Goal: Task Accomplishment & Management: Use online tool/utility

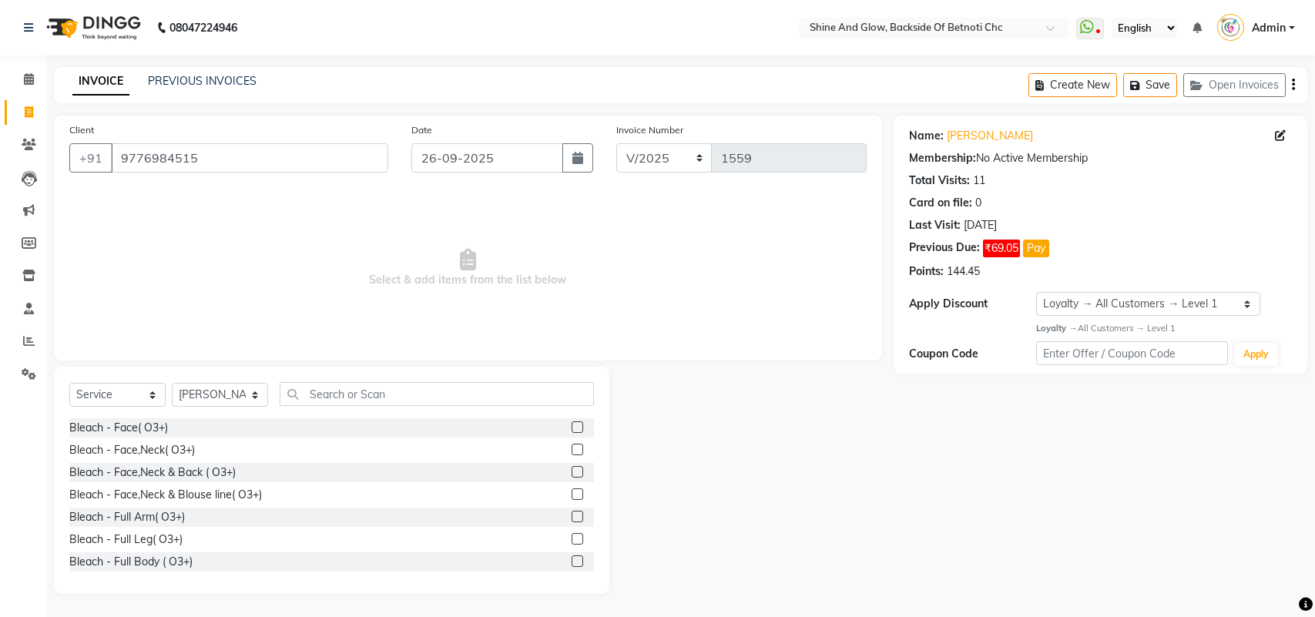
select select "service"
select select "18717"
select select "1: Object"
click at [27, 271] on icon at bounding box center [28, 276] width 13 height 12
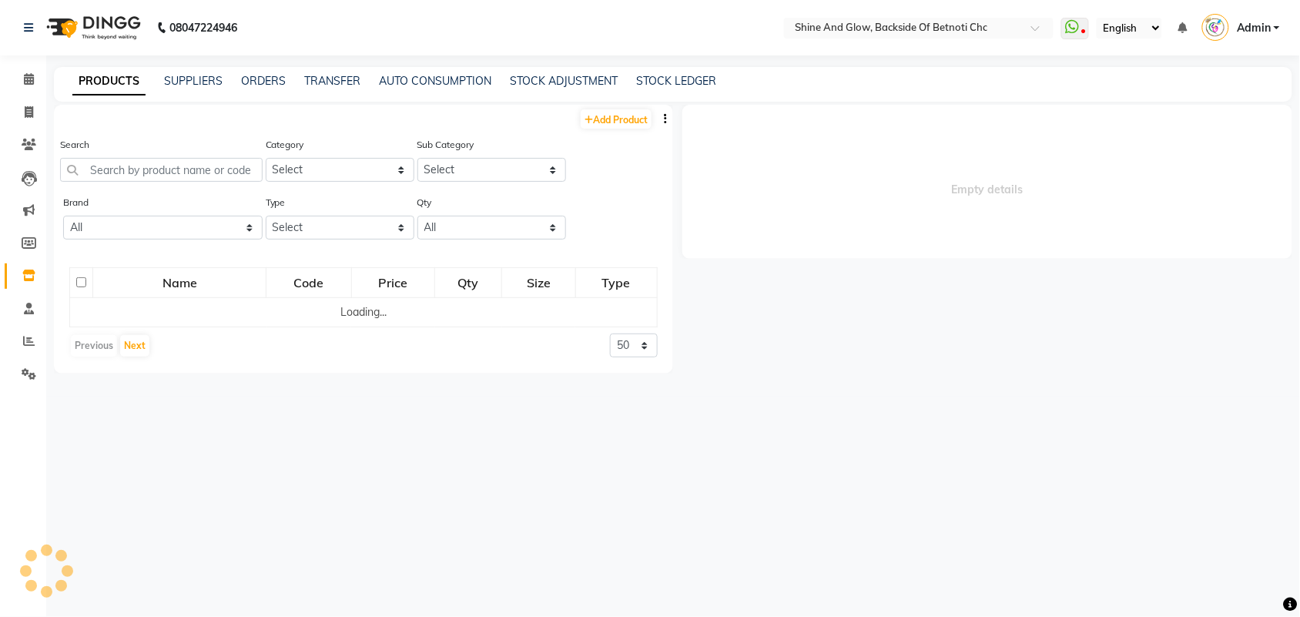
select select
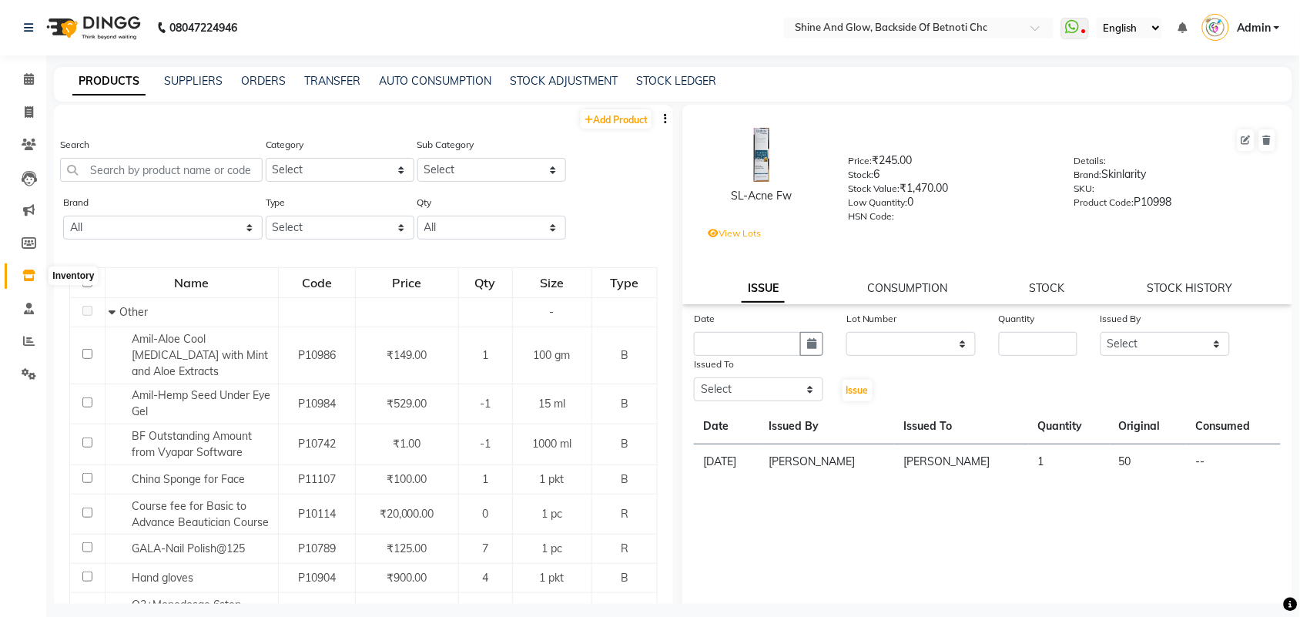
click at [31, 271] on icon at bounding box center [28, 276] width 13 height 12
click at [193, 79] on link "SUPPLIERS" at bounding box center [193, 81] width 59 height 14
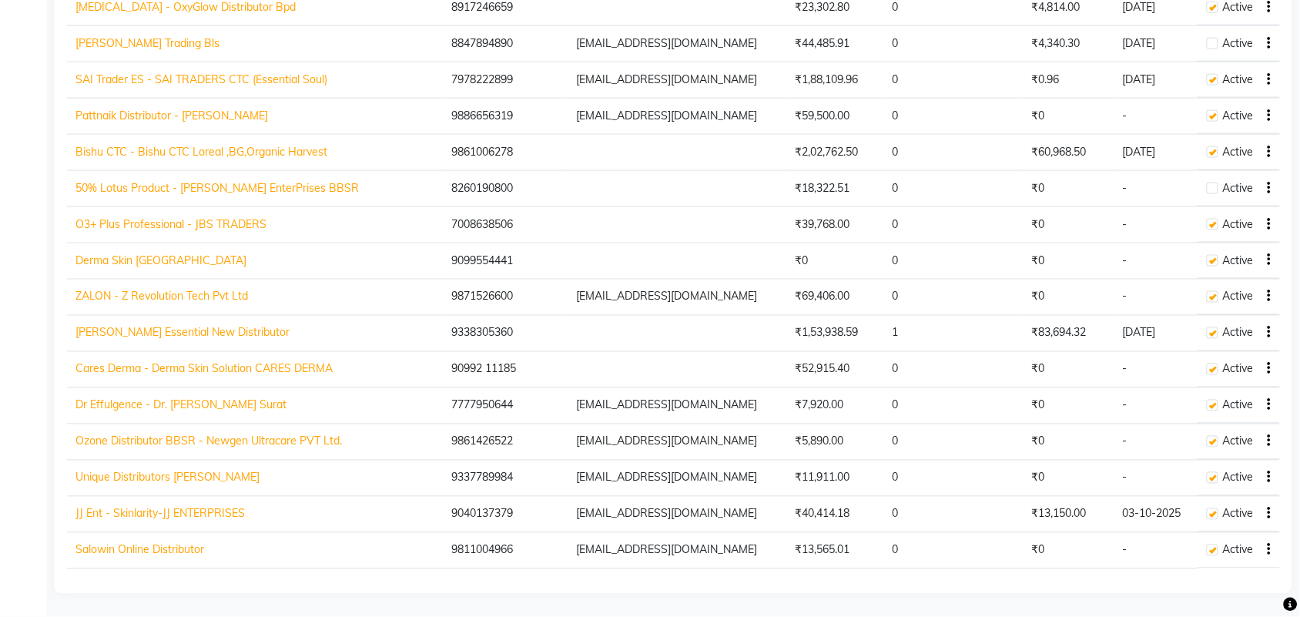
scroll to position [611, 0]
click at [135, 145] on link "Bishu CTC - Bishu CTC Loreal ,BG,Organic Harvest" at bounding box center [202, 152] width 252 height 14
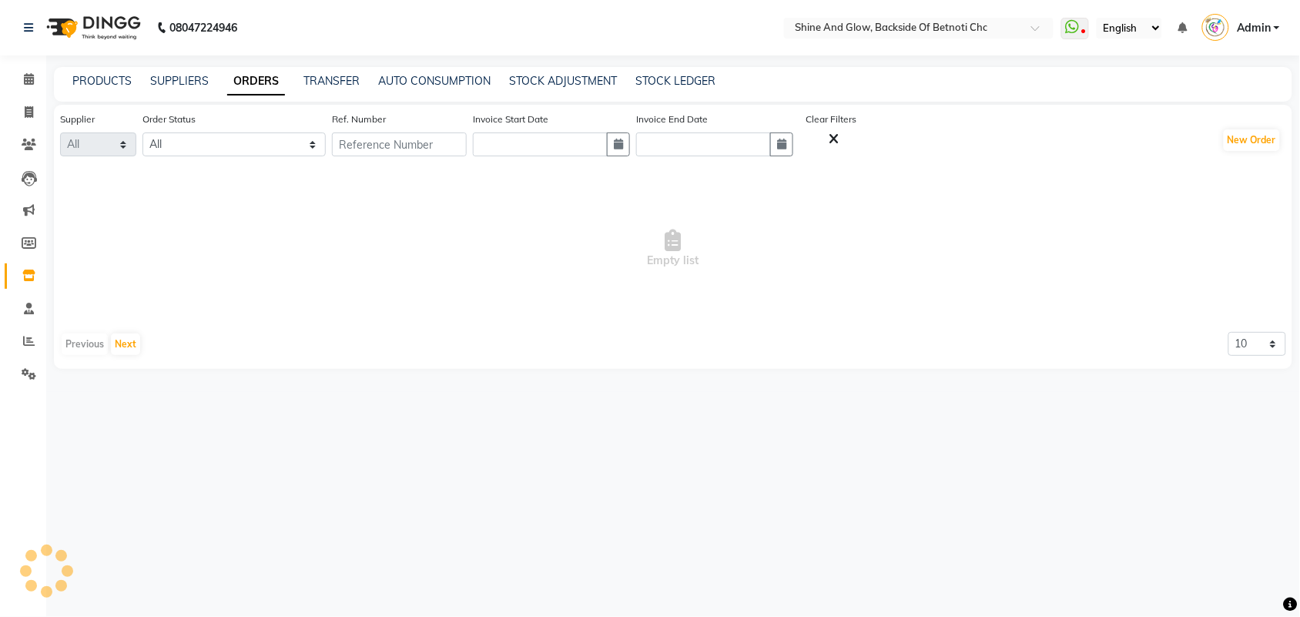
select select "1583"
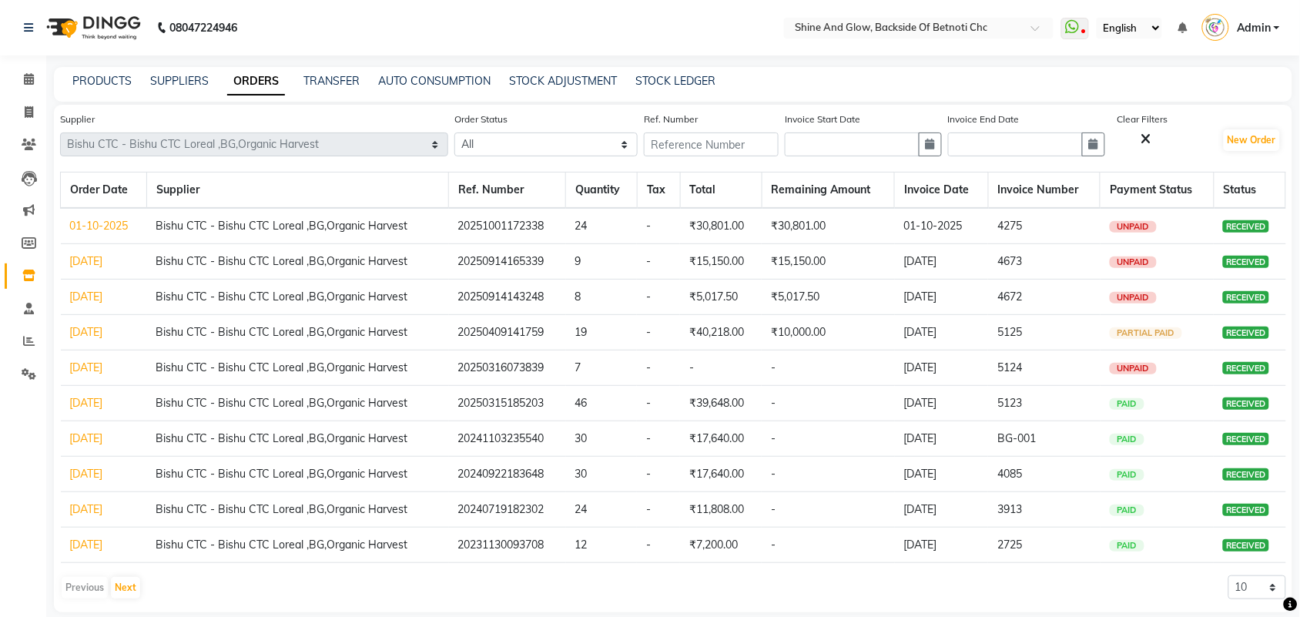
click at [96, 328] on link "[DATE]" at bounding box center [86, 332] width 33 height 14
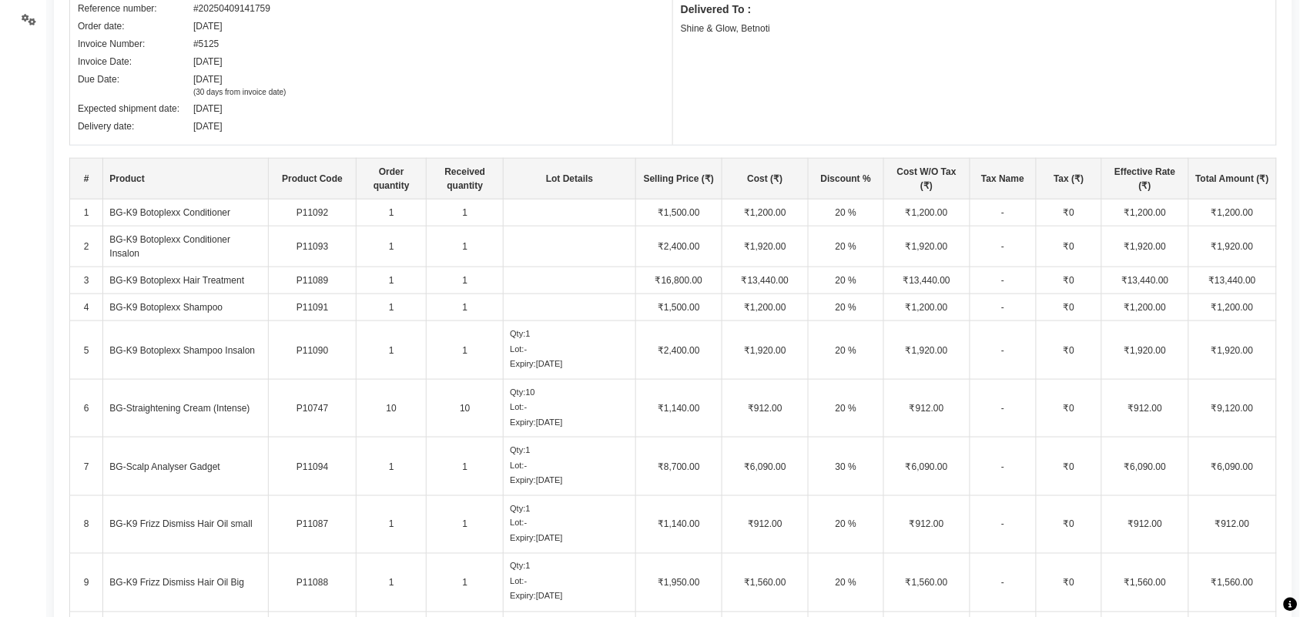
scroll to position [65, 0]
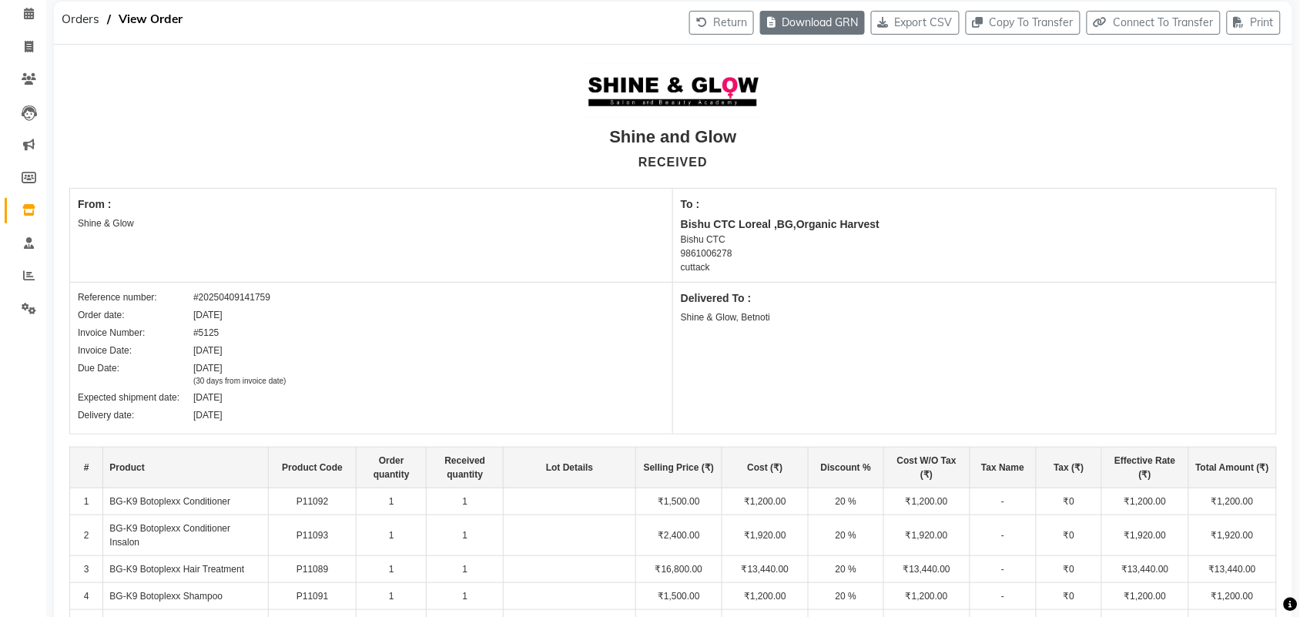
click at [787, 19] on button "Download GRN" at bounding box center [812, 23] width 105 height 24
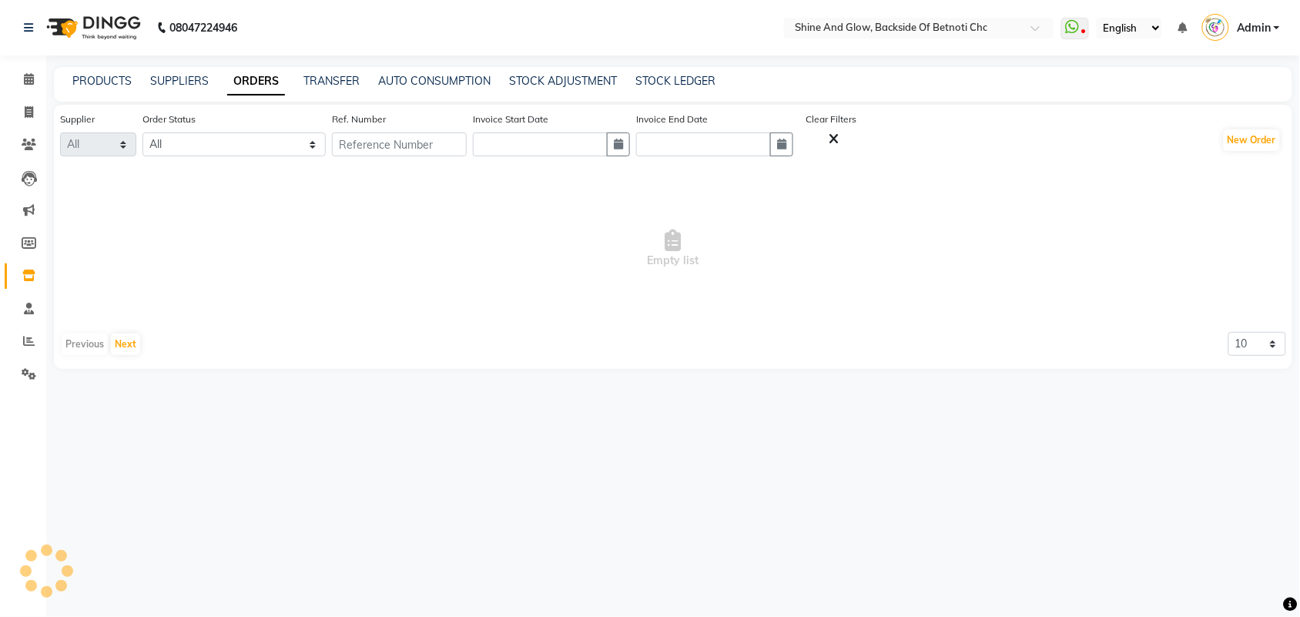
select select "1583"
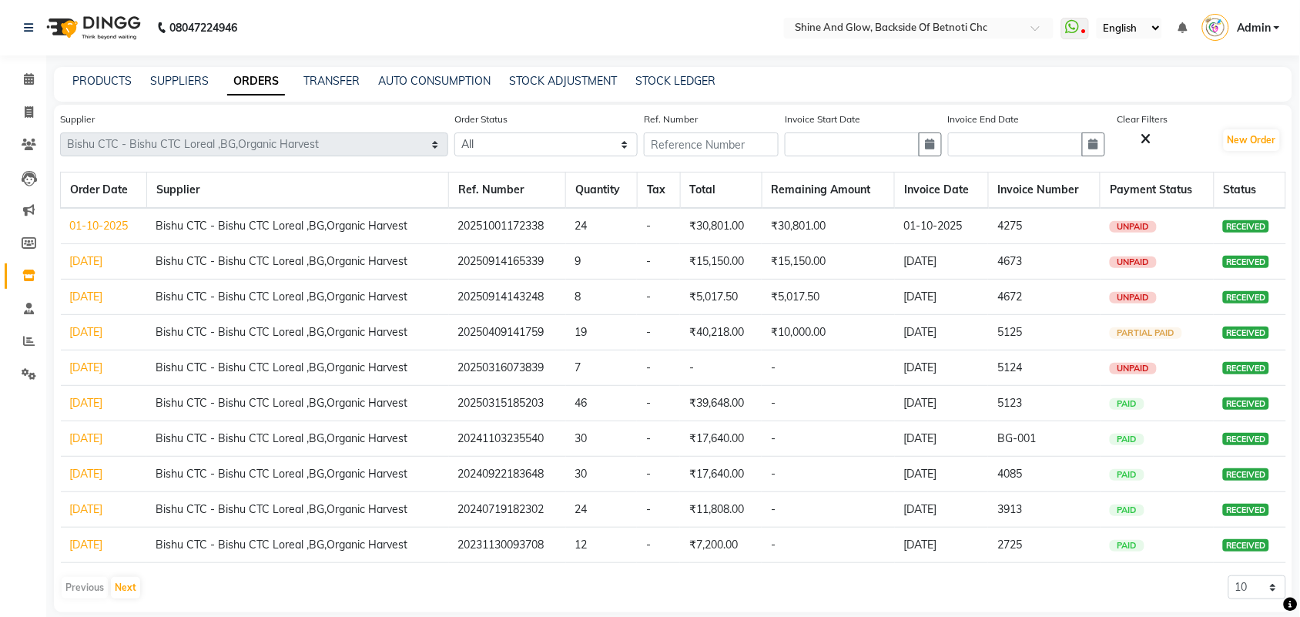
click at [103, 403] on link "[DATE]" at bounding box center [86, 403] width 33 height 14
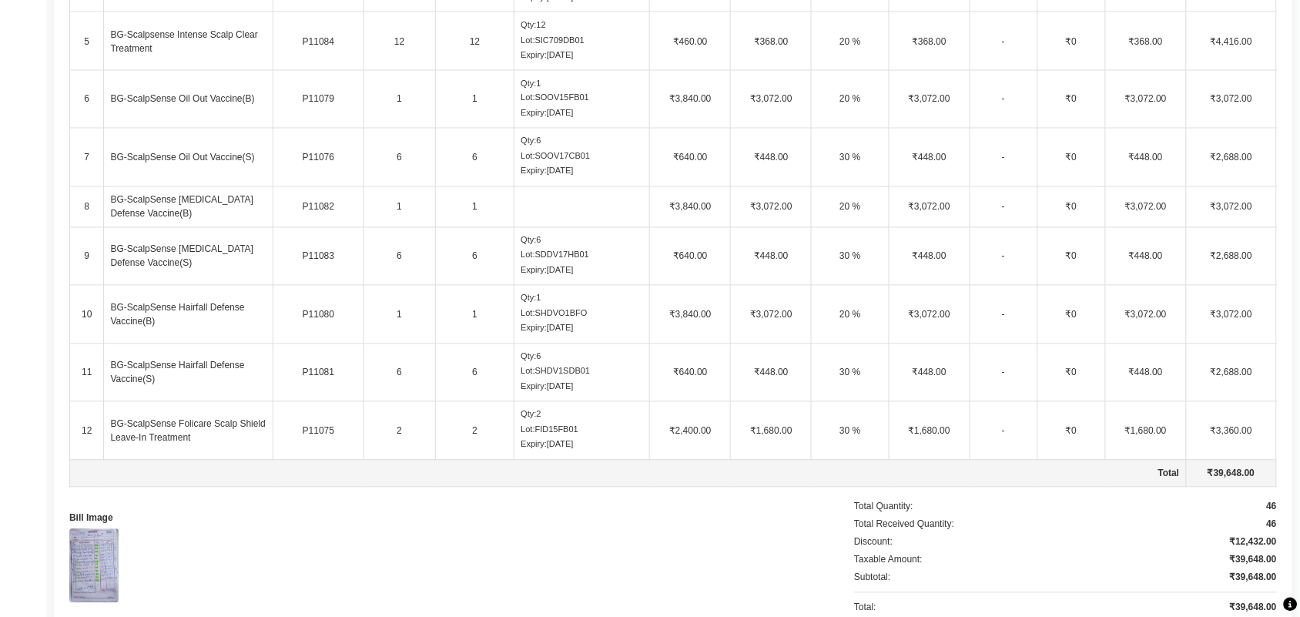
scroll to position [853, 0]
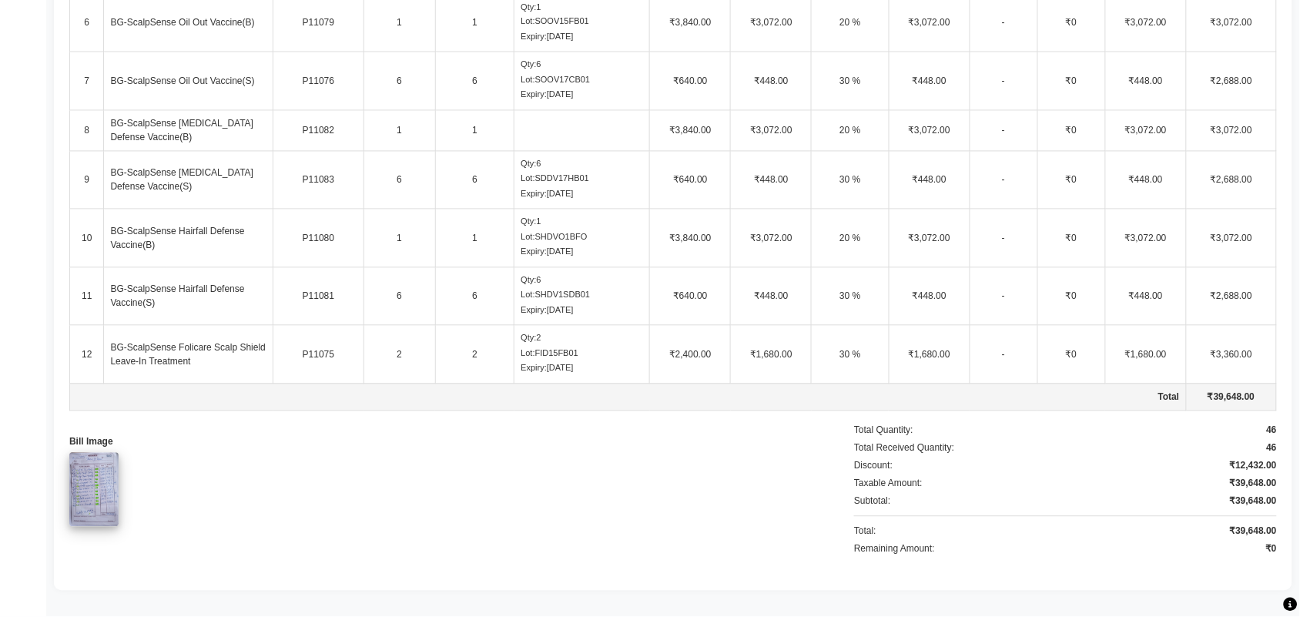
click at [110, 480] on img at bounding box center [93, 490] width 49 height 74
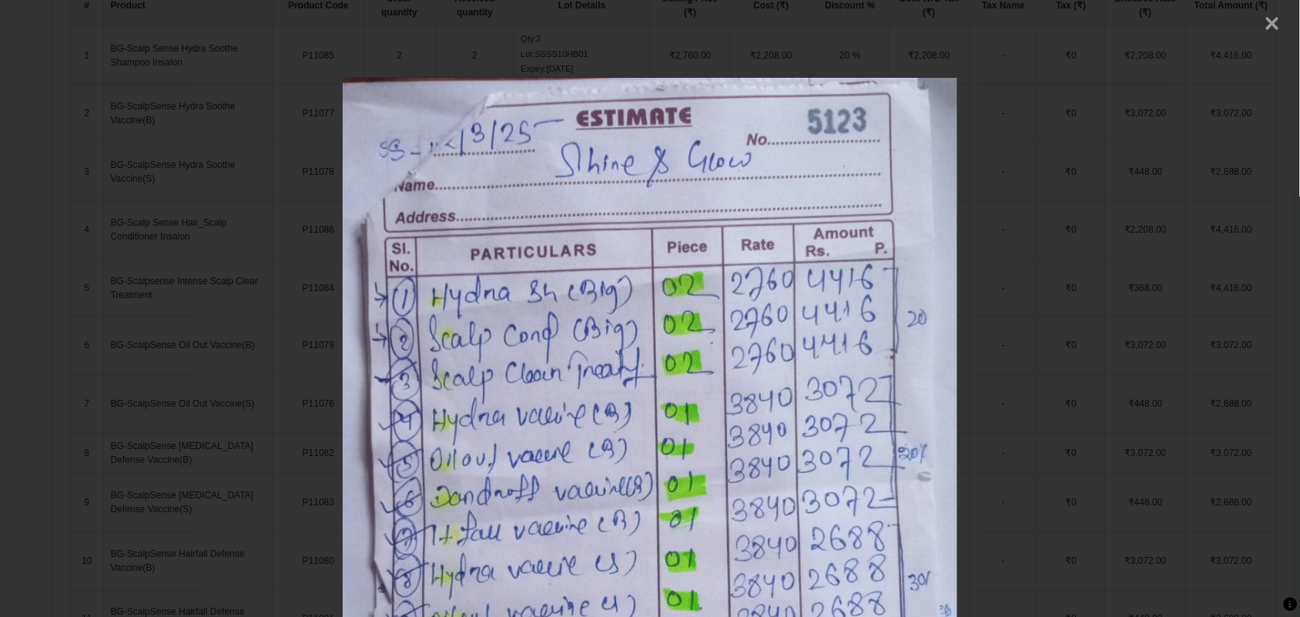
scroll to position [468, 0]
click at [734, 300] on img at bounding box center [650, 536] width 615 height 917
click at [1265, 23] on span "×" at bounding box center [1273, 21] width 16 height 27
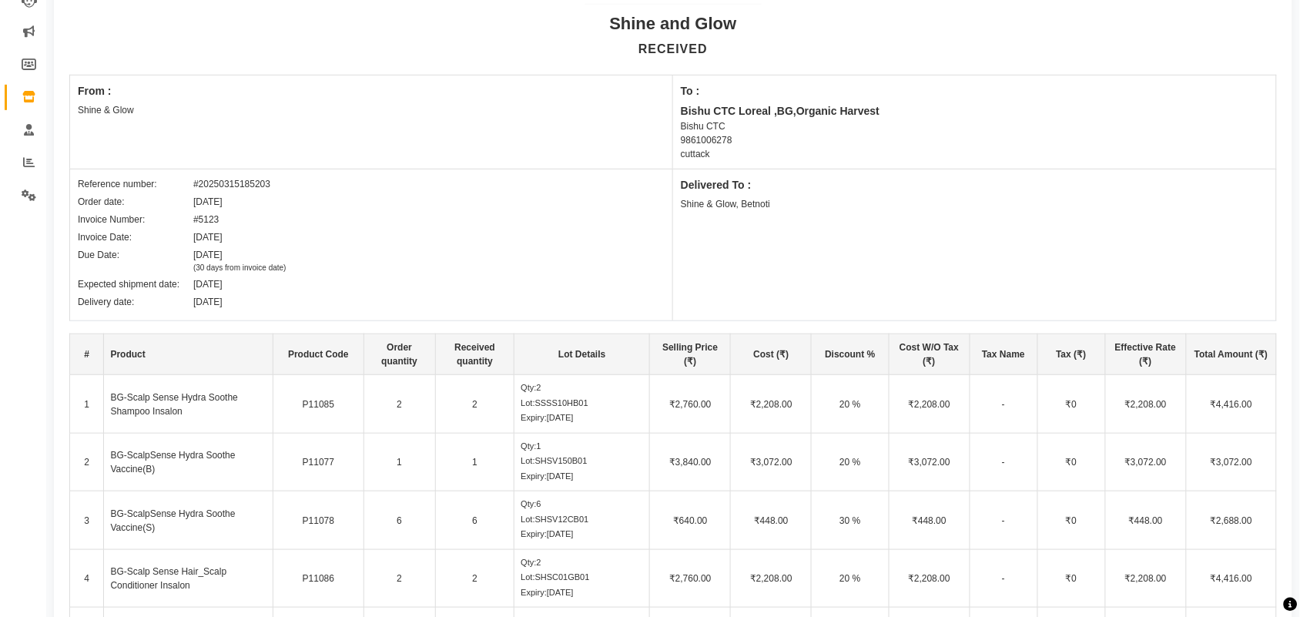
scroll to position [82, 0]
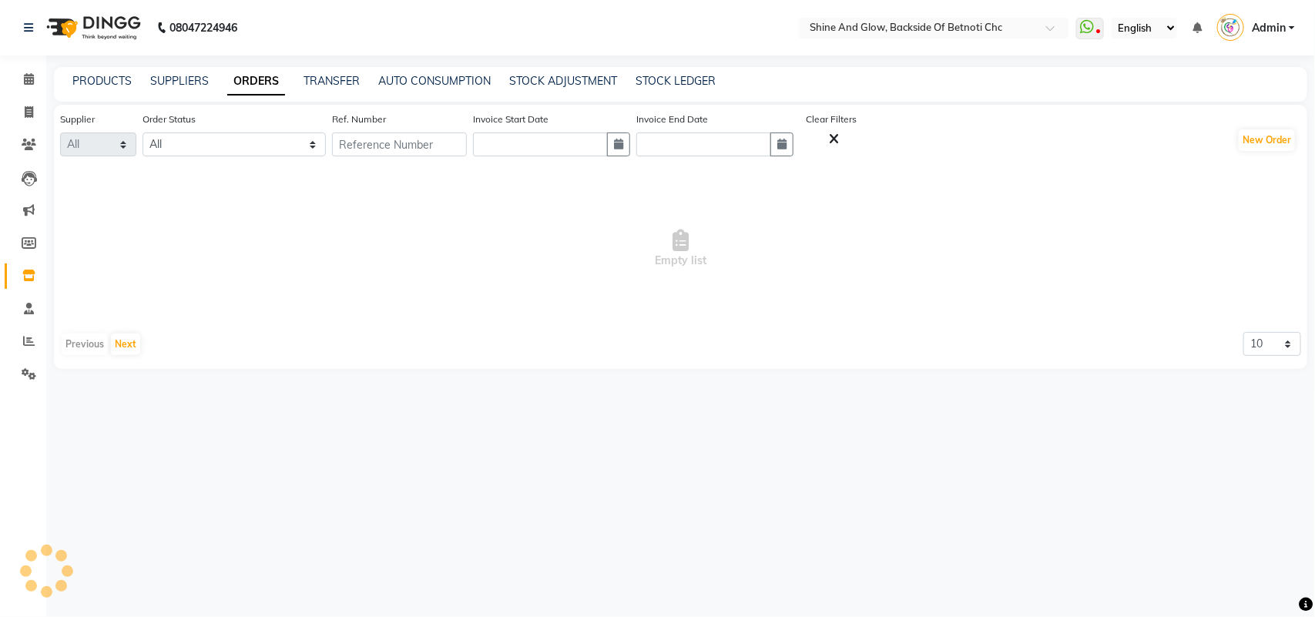
select select "1583"
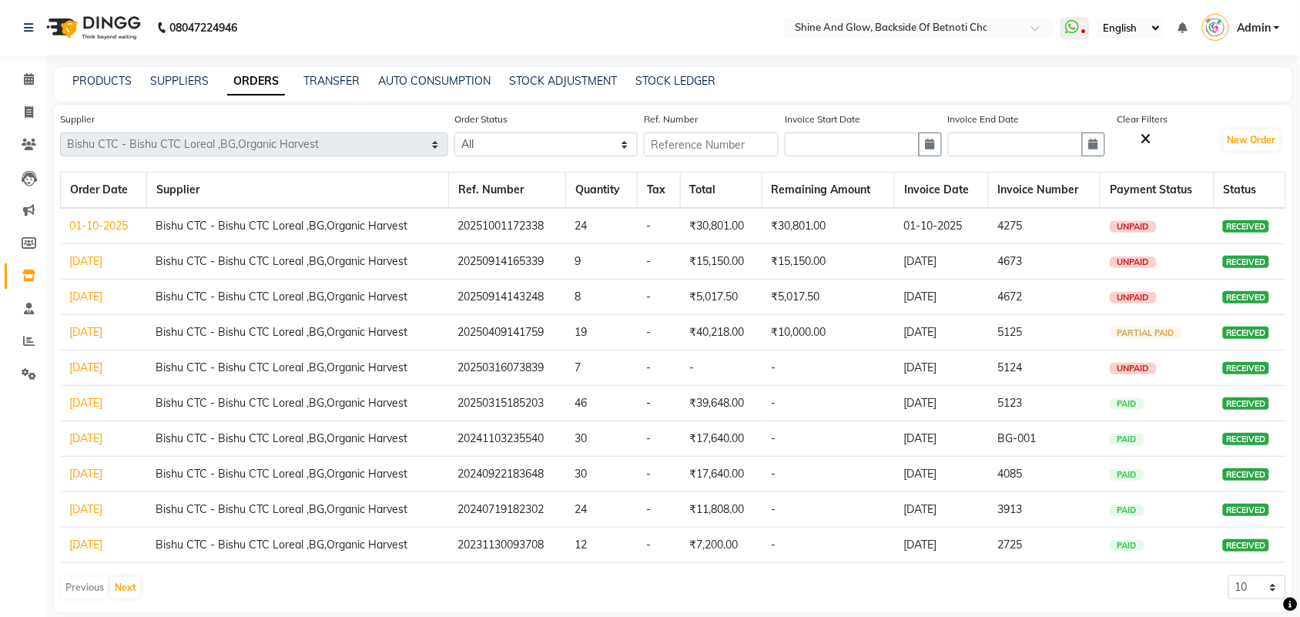
click at [98, 364] on link "[DATE]" at bounding box center [86, 368] width 33 height 14
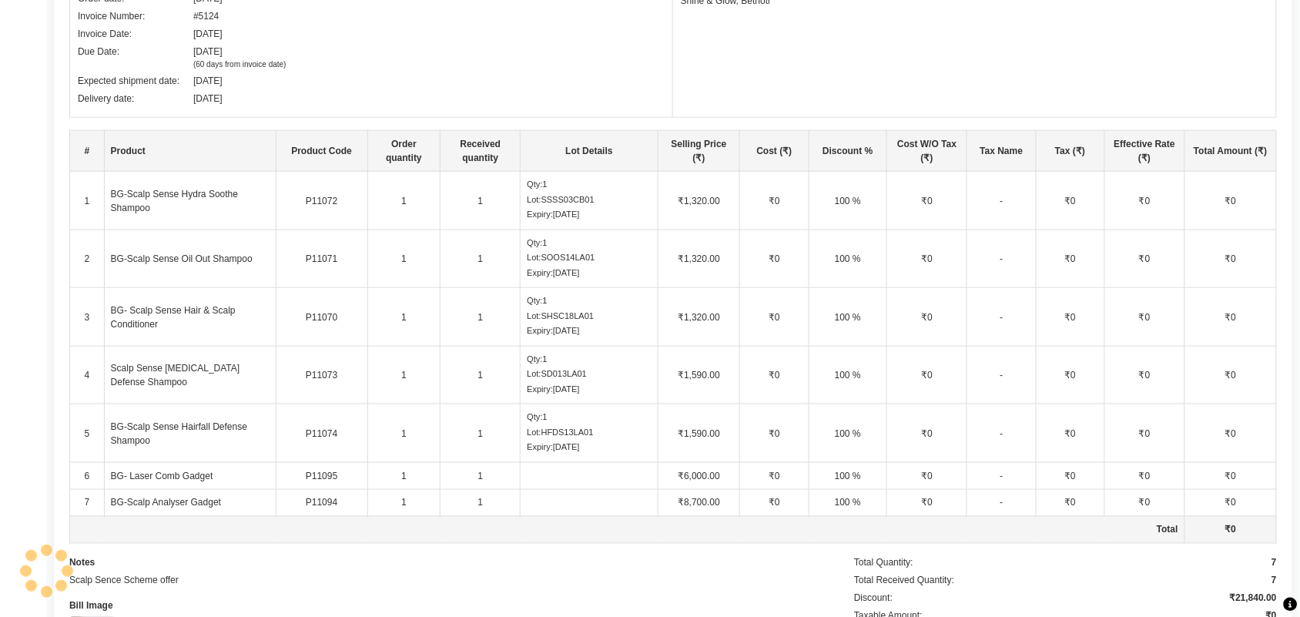
scroll to position [481, 0]
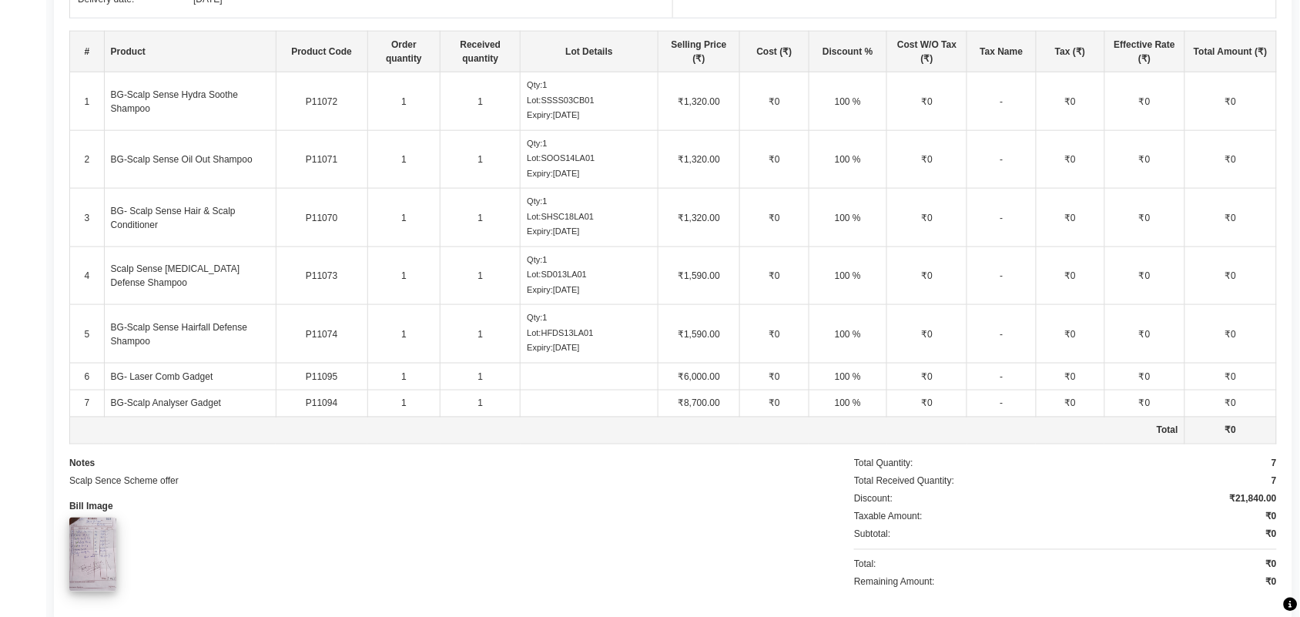
click at [87, 545] on img at bounding box center [92, 555] width 47 height 74
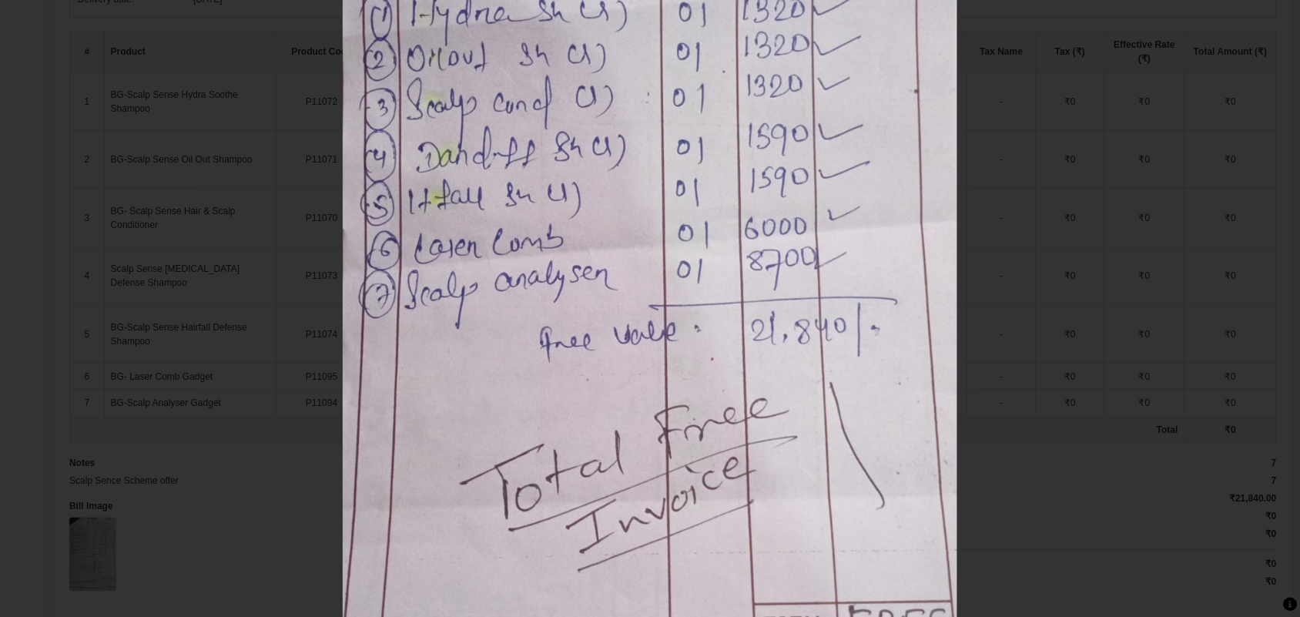
scroll to position [233, 0]
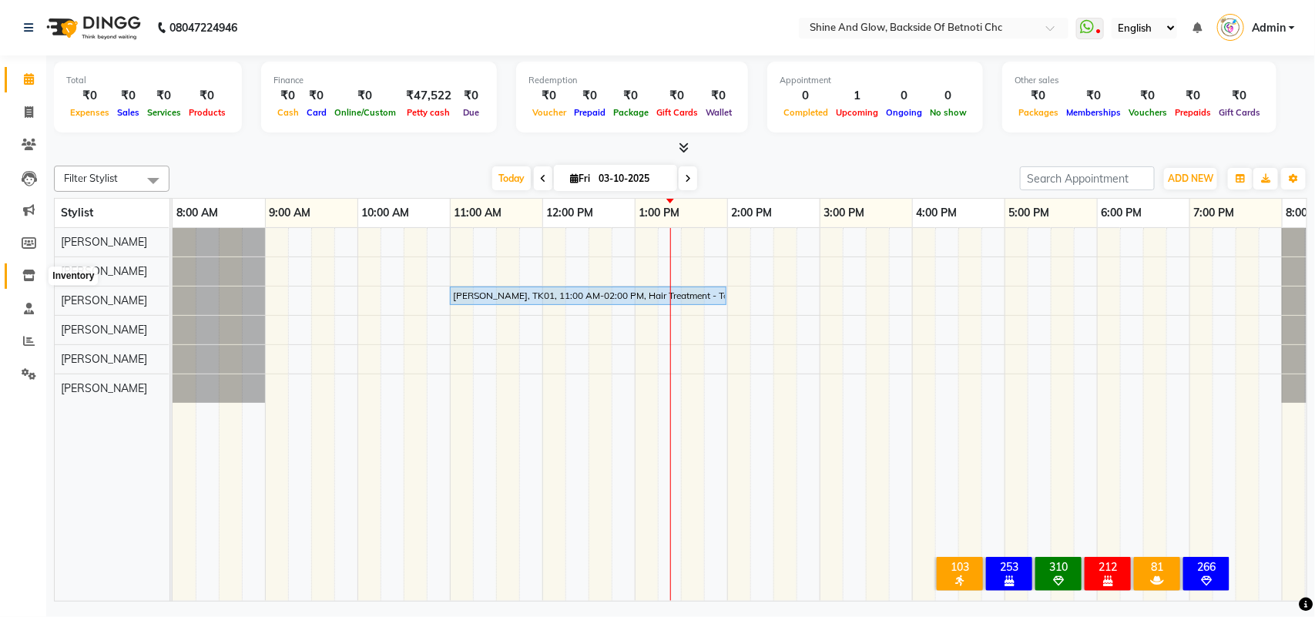
click at [25, 274] on icon at bounding box center [28, 276] width 13 height 12
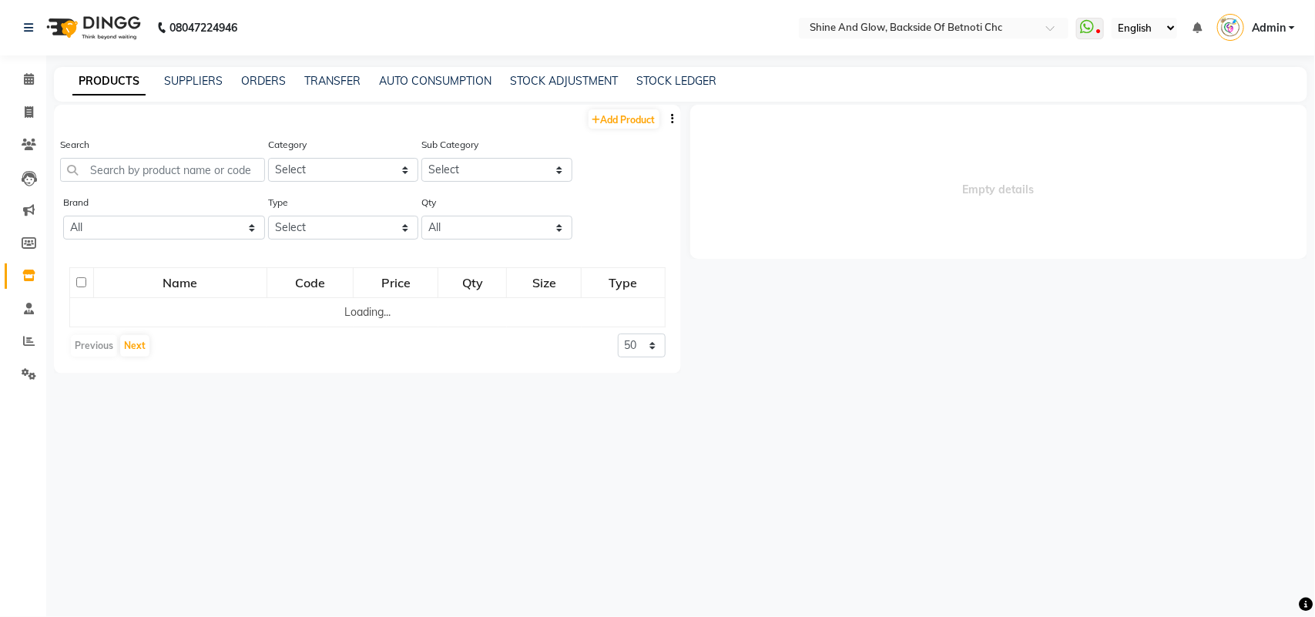
select select
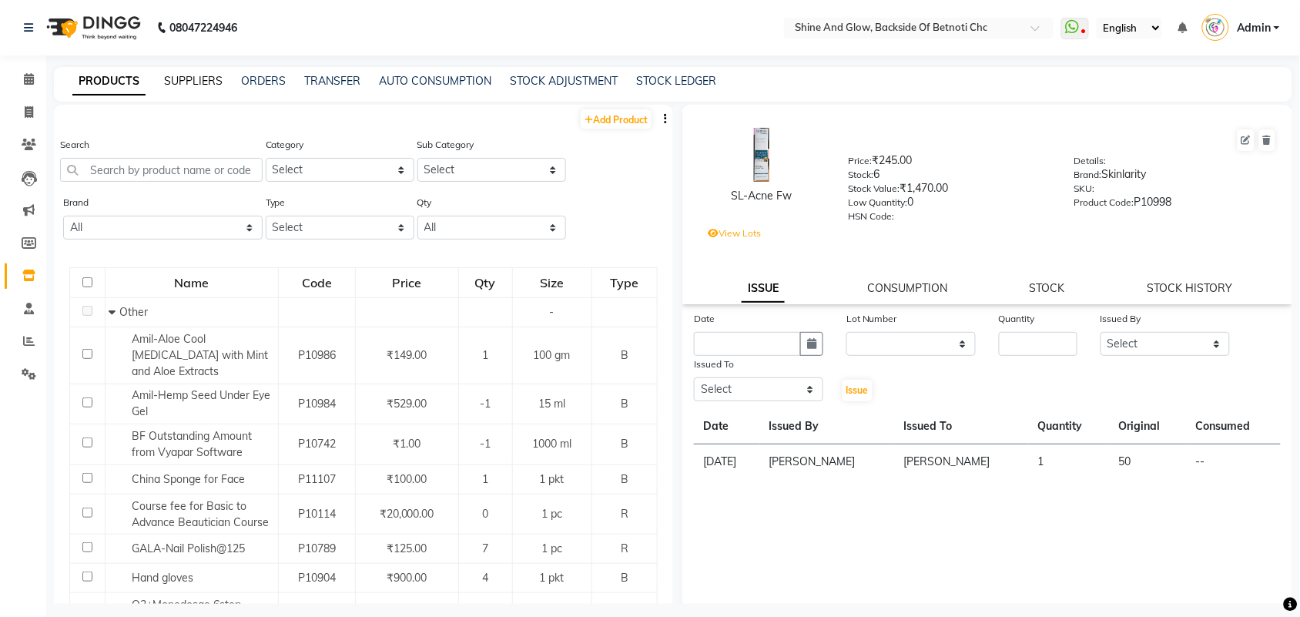
click at [200, 78] on link "SUPPLIERS" at bounding box center [193, 81] width 59 height 14
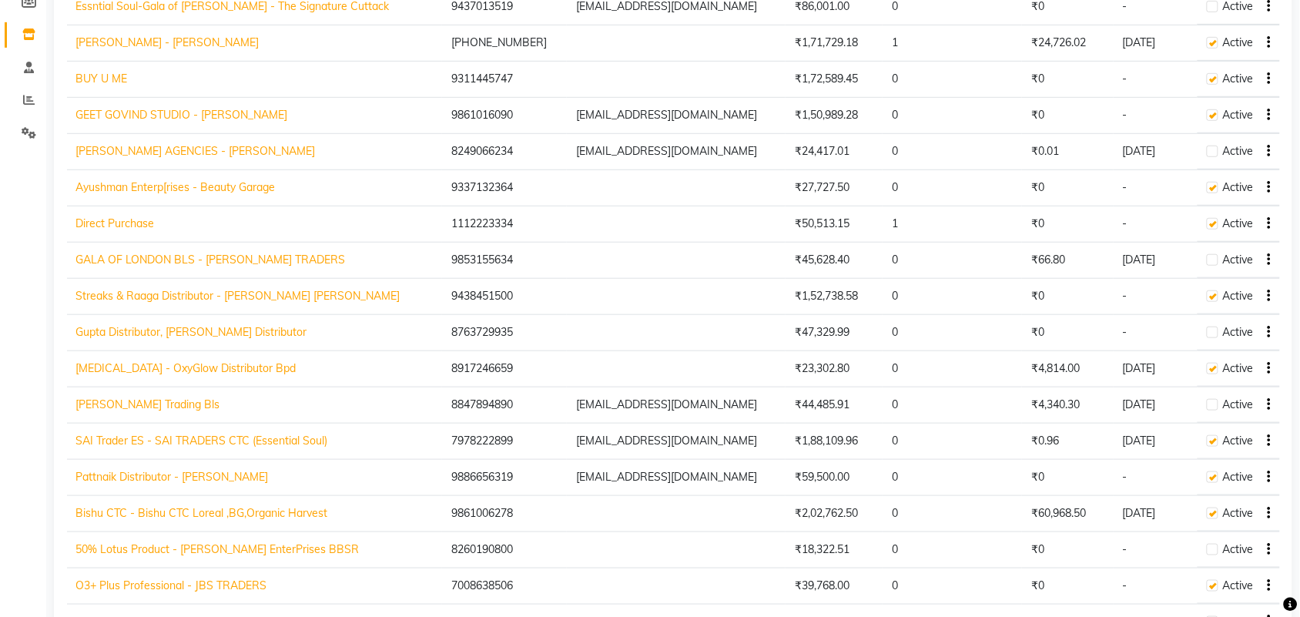
scroll to position [289, 0]
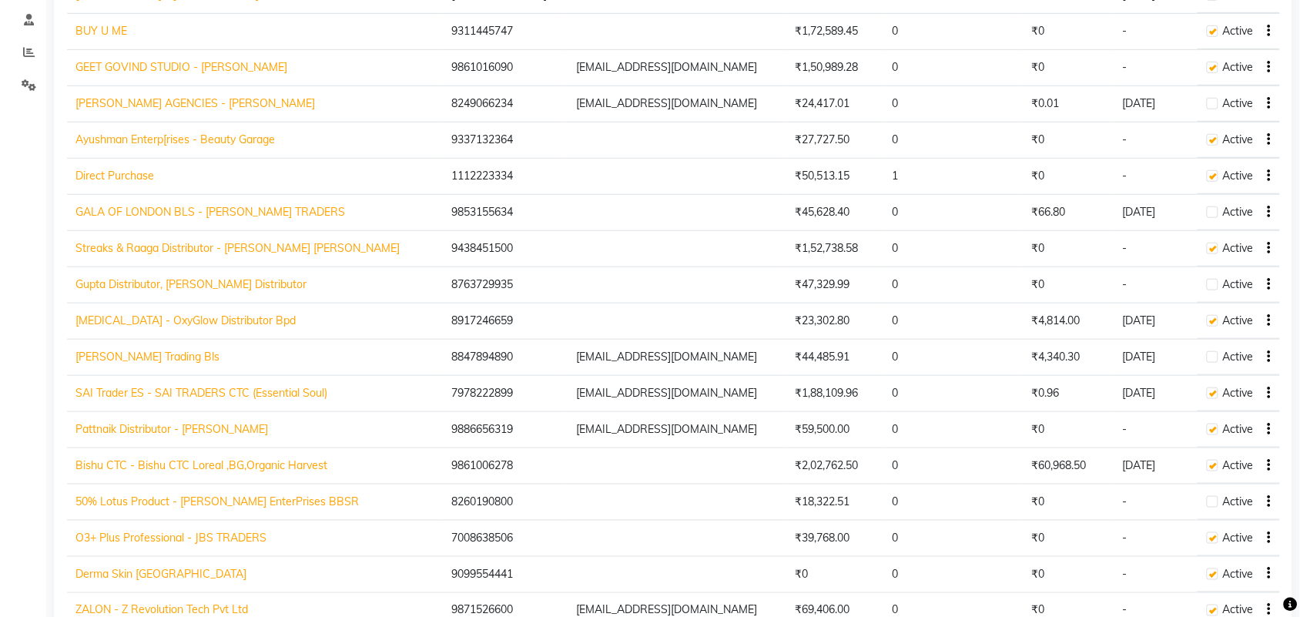
click at [145, 464] on link "Bishu CTC - Bishu CTC Loreal ,BG,Organic Harvest" at bounding box center [202, 465] width 252 height 14
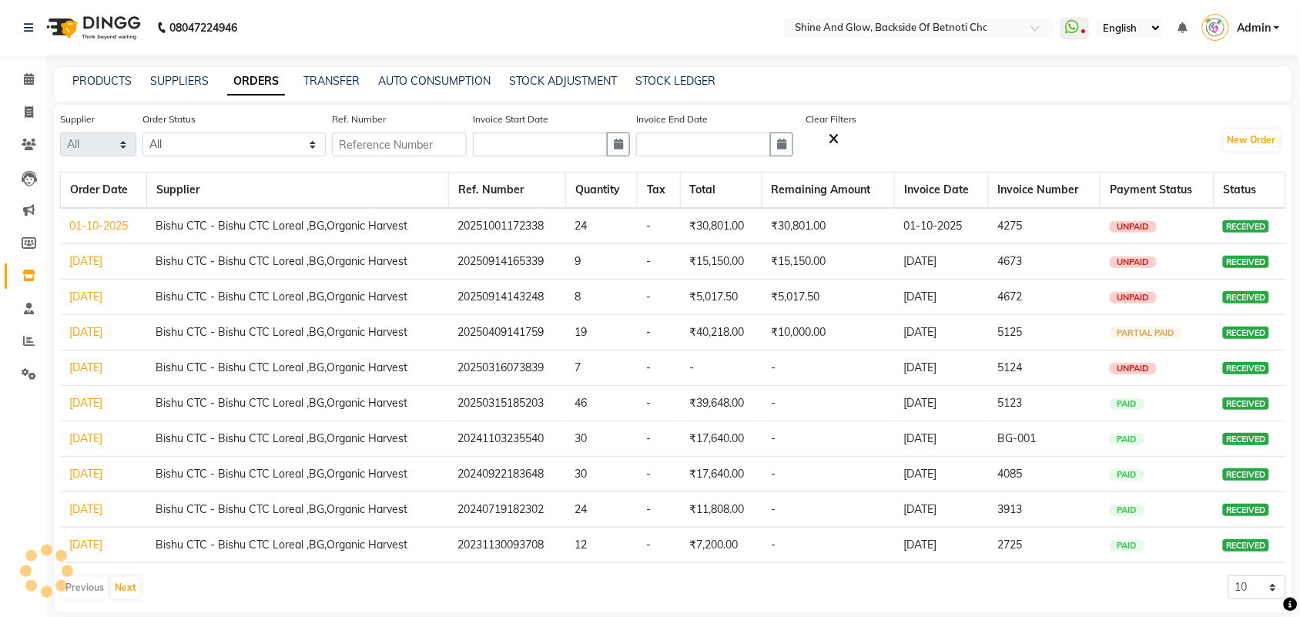
select select "1583"
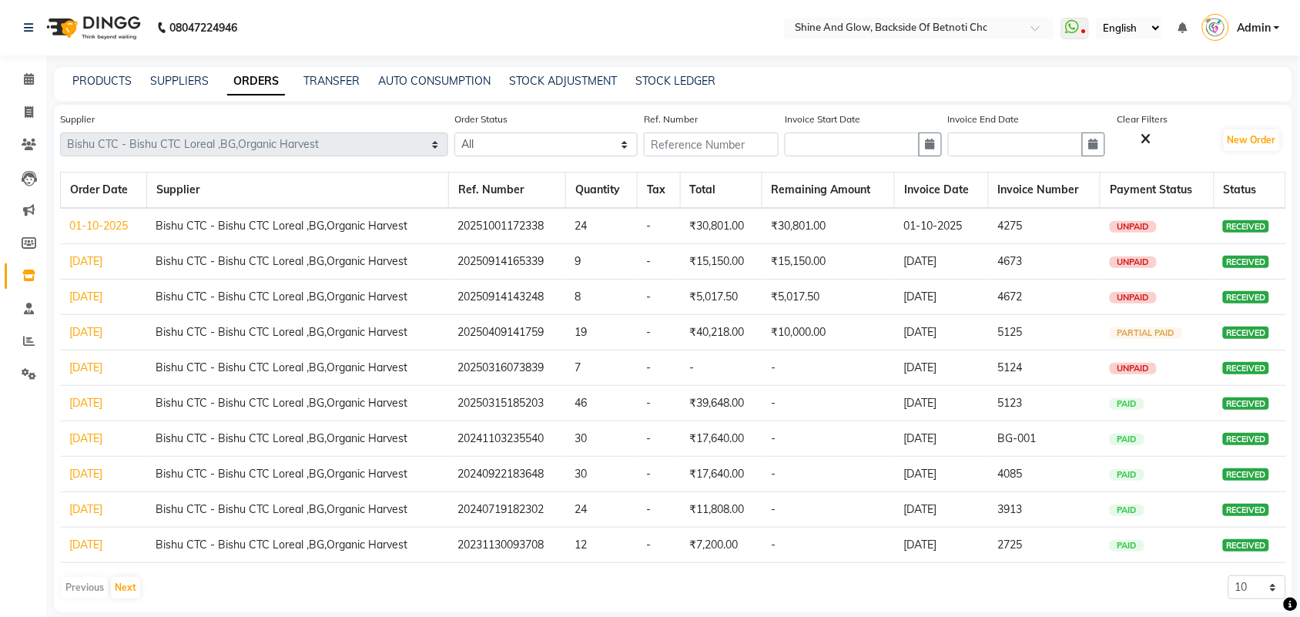
click at [103, 404] on link "[DATE]" at bounding box center [86, 403] width 33 height 14
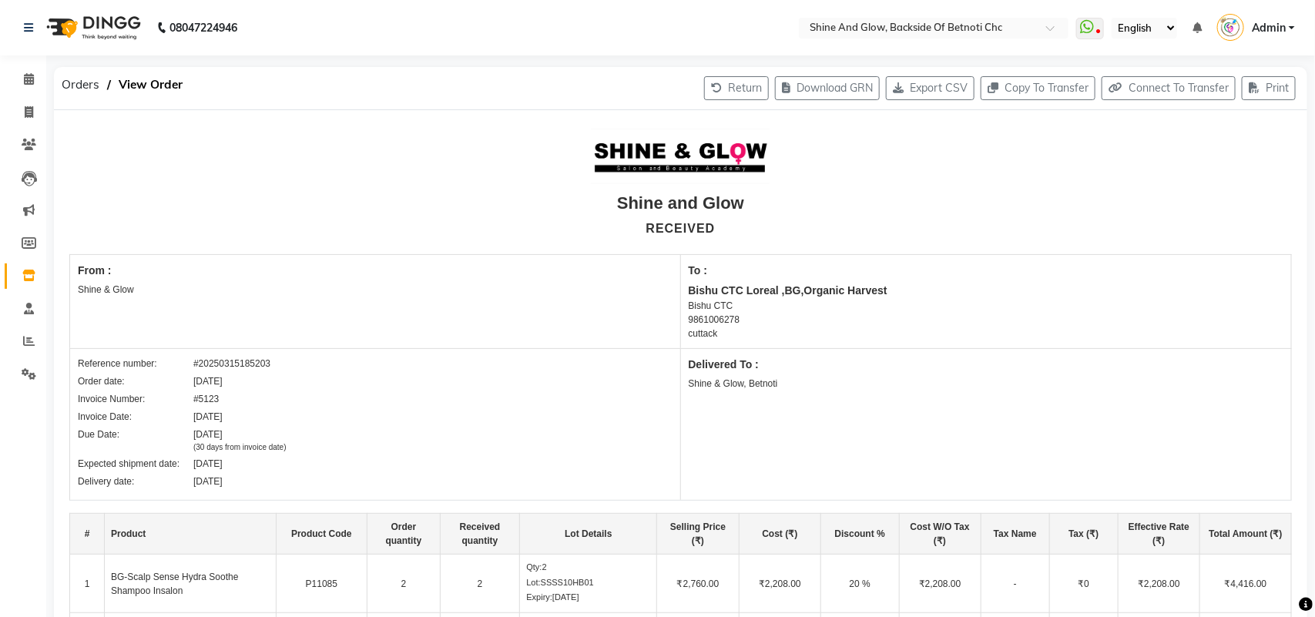
select select "1583"
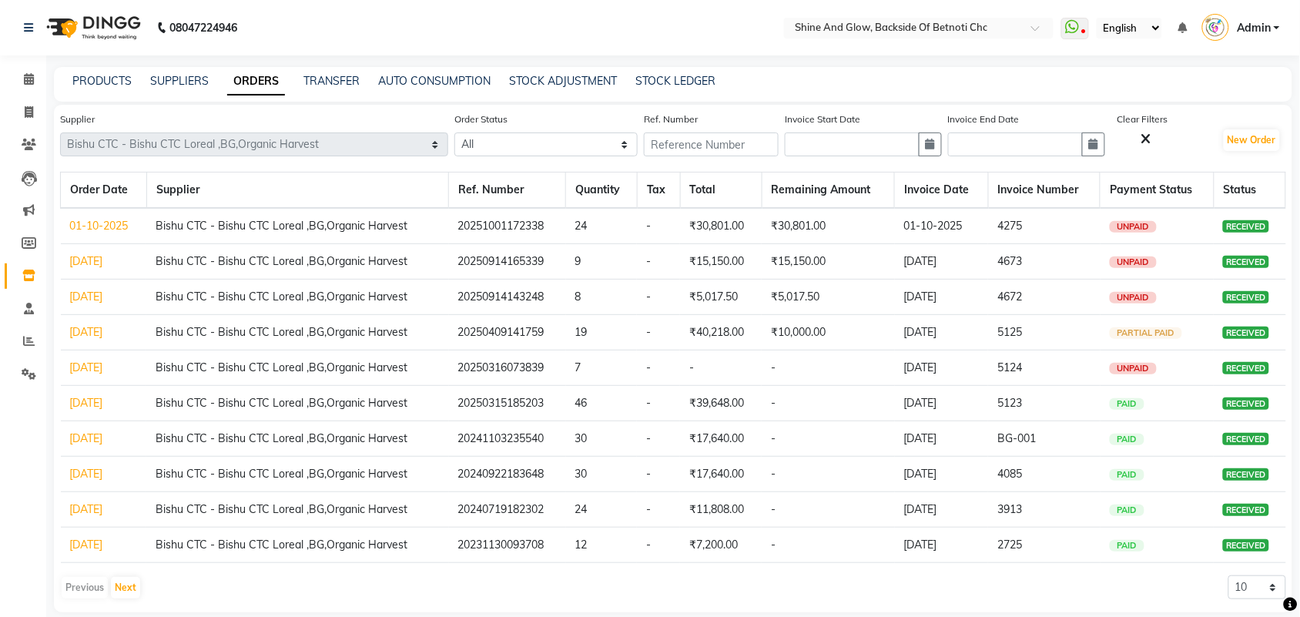
click at [92, 331] on link "[DATE]" at bounding box center [86, 332] width 33 height 14
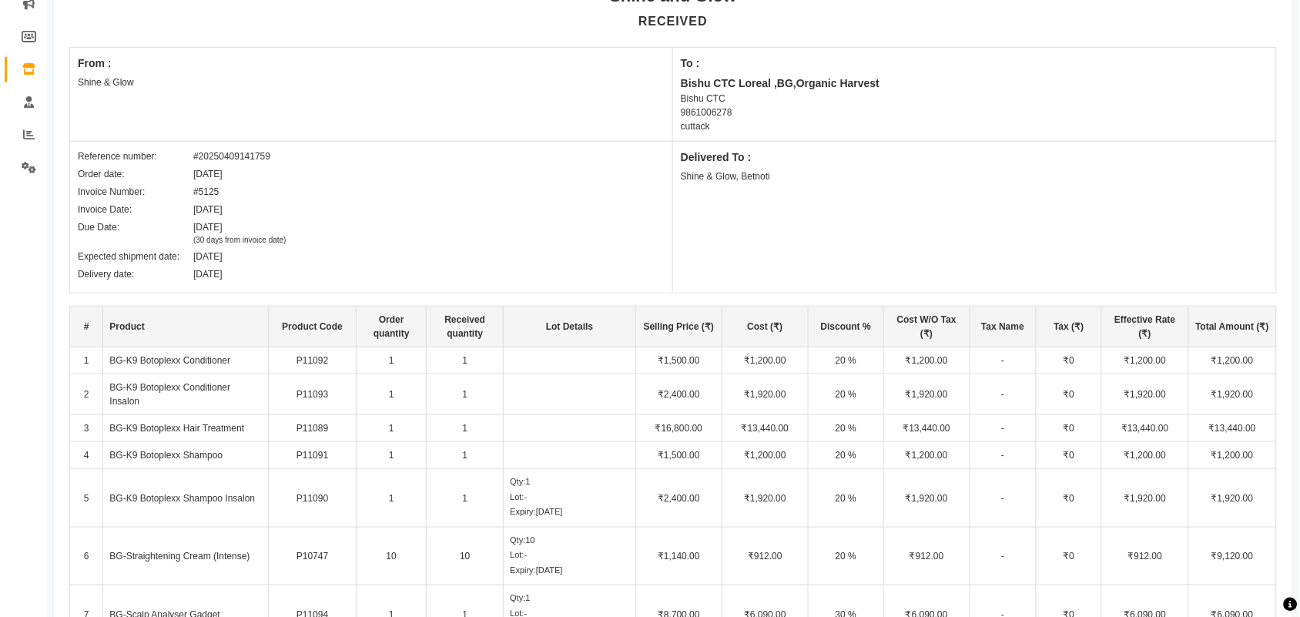
scroll to position [162, 0]
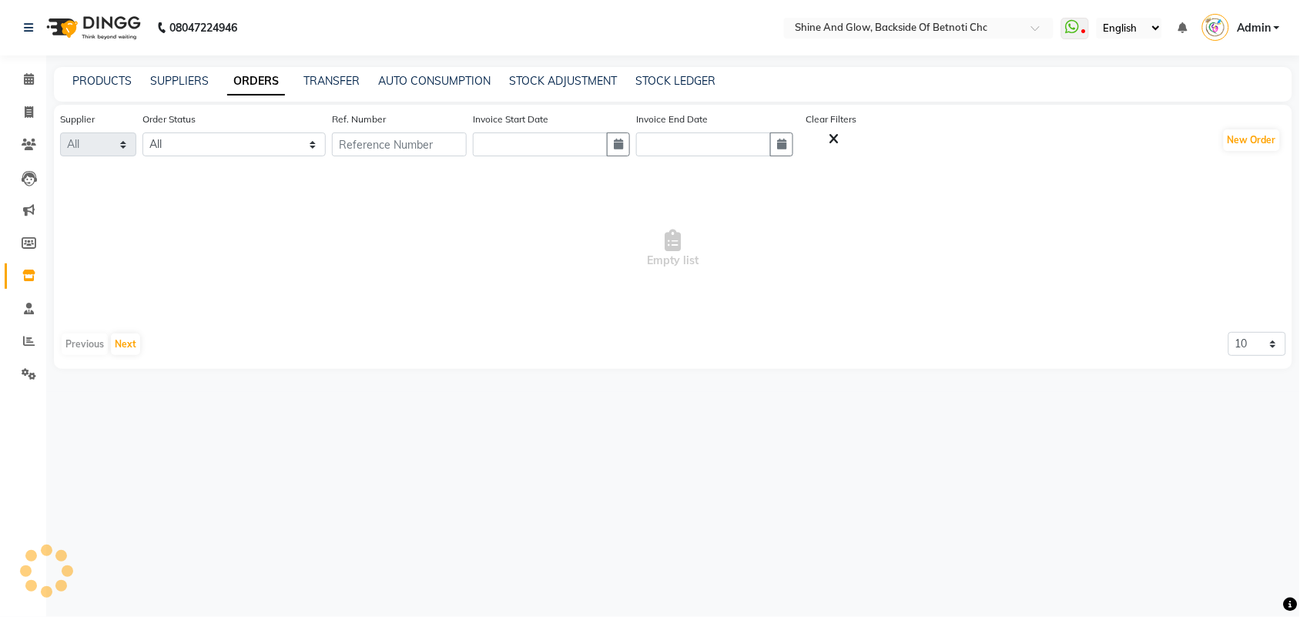
select select "1583"
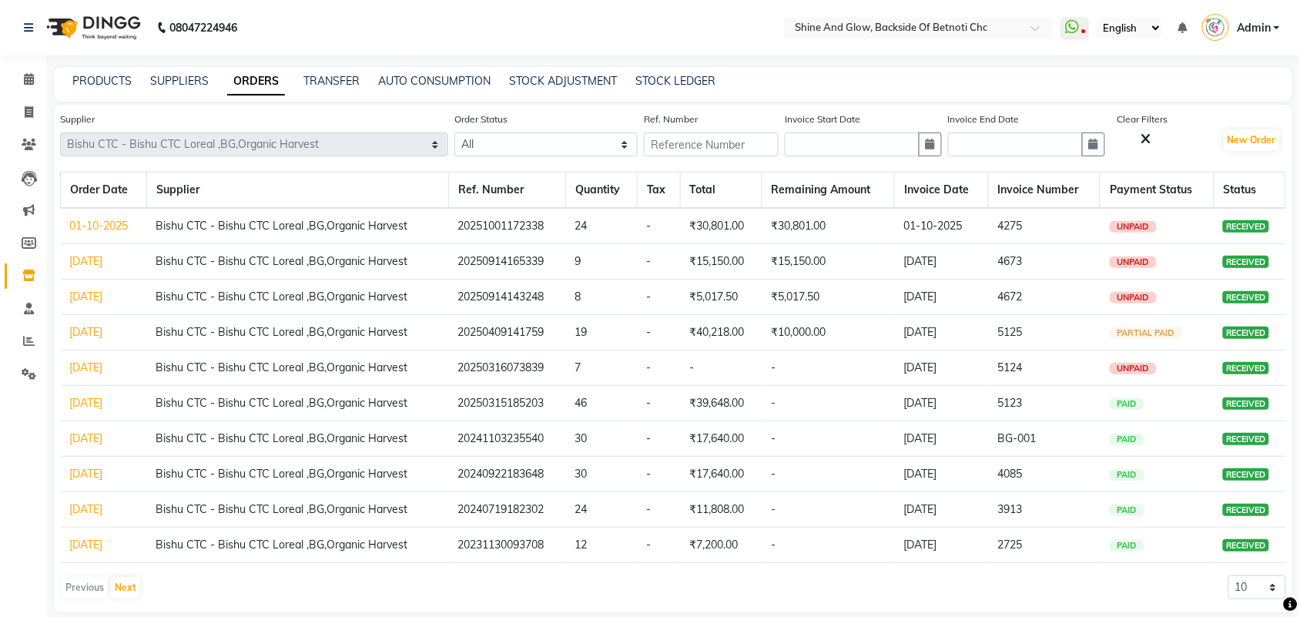
click at [97, 294] on link "[DATE]" at bounding box center [86, 297] width 33 height 14
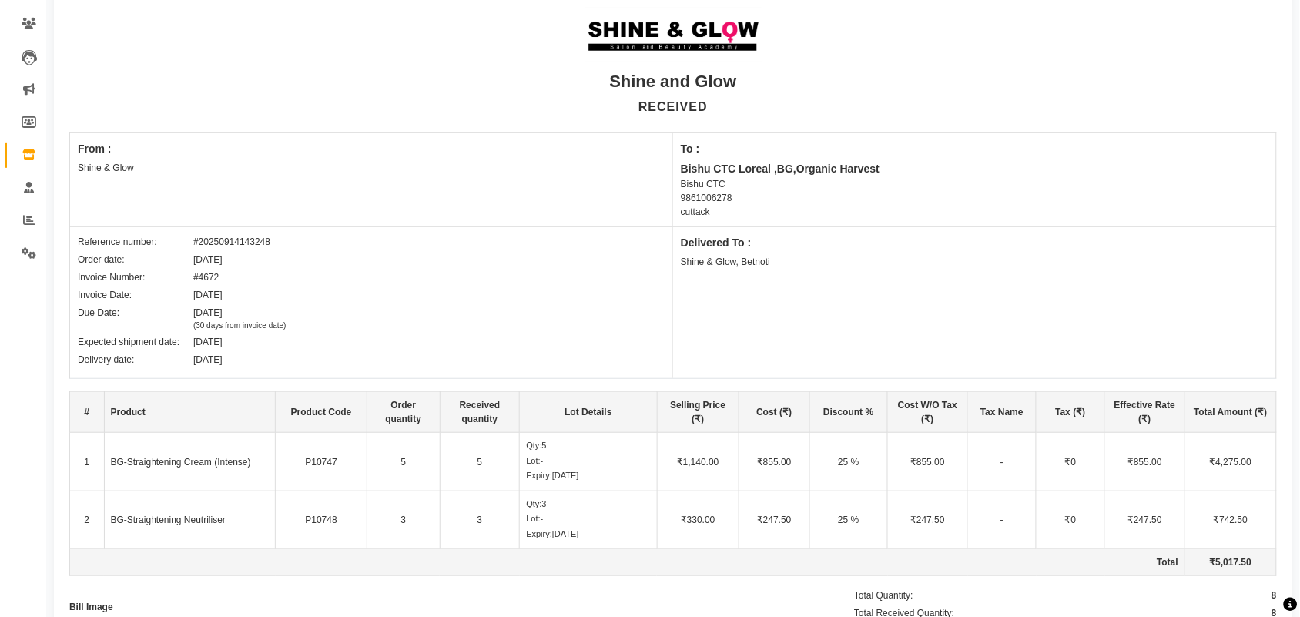
scroll to position [287, 0]
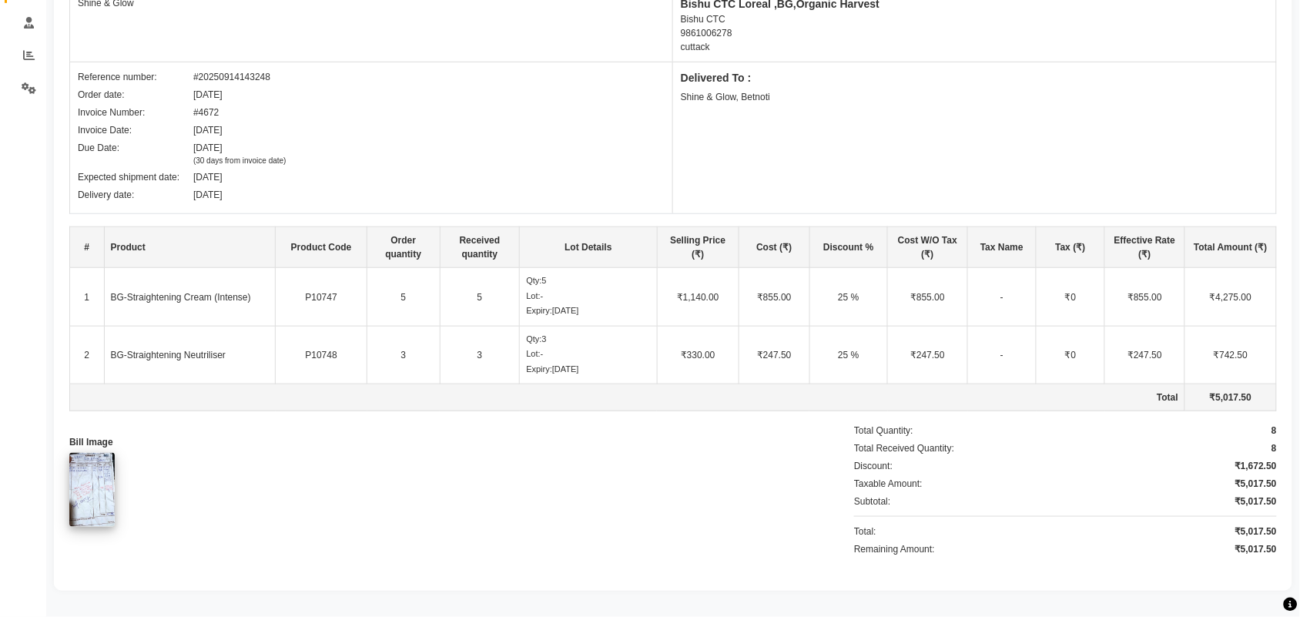
click at [91, 471] on img at bounding box center [91, 490] width 45 height 74
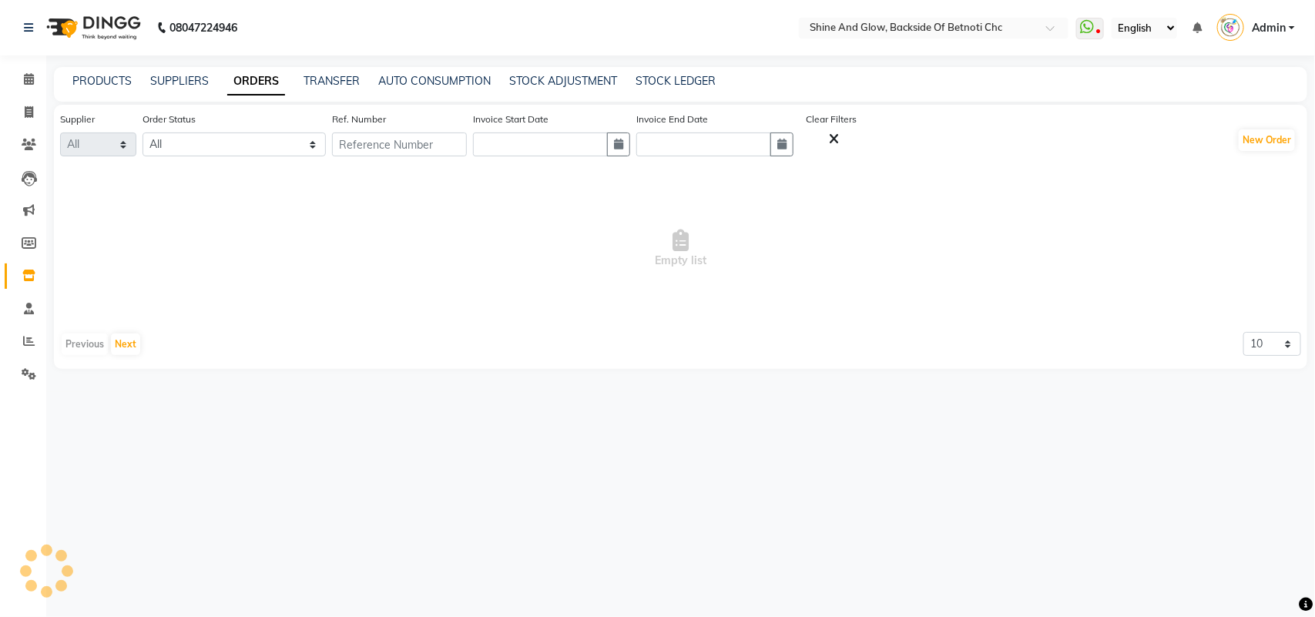
select select "1583"
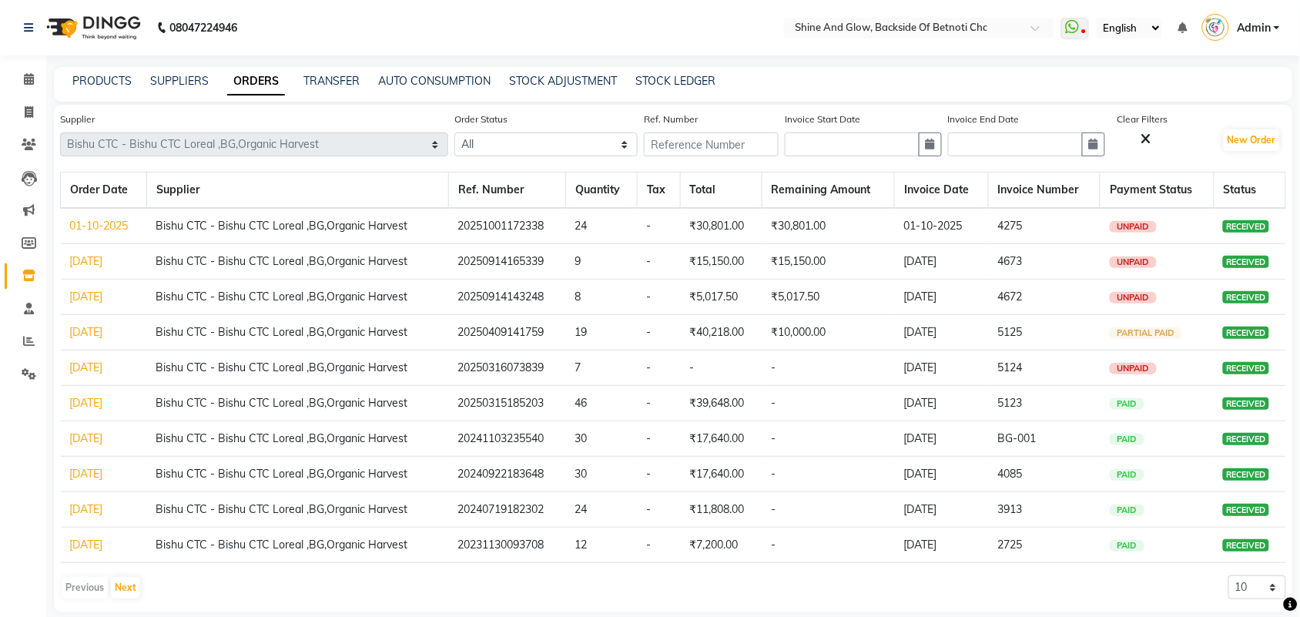
click at [100, 335] on link "[DATE]" at bounding box center [86, 332] width 33 height 14
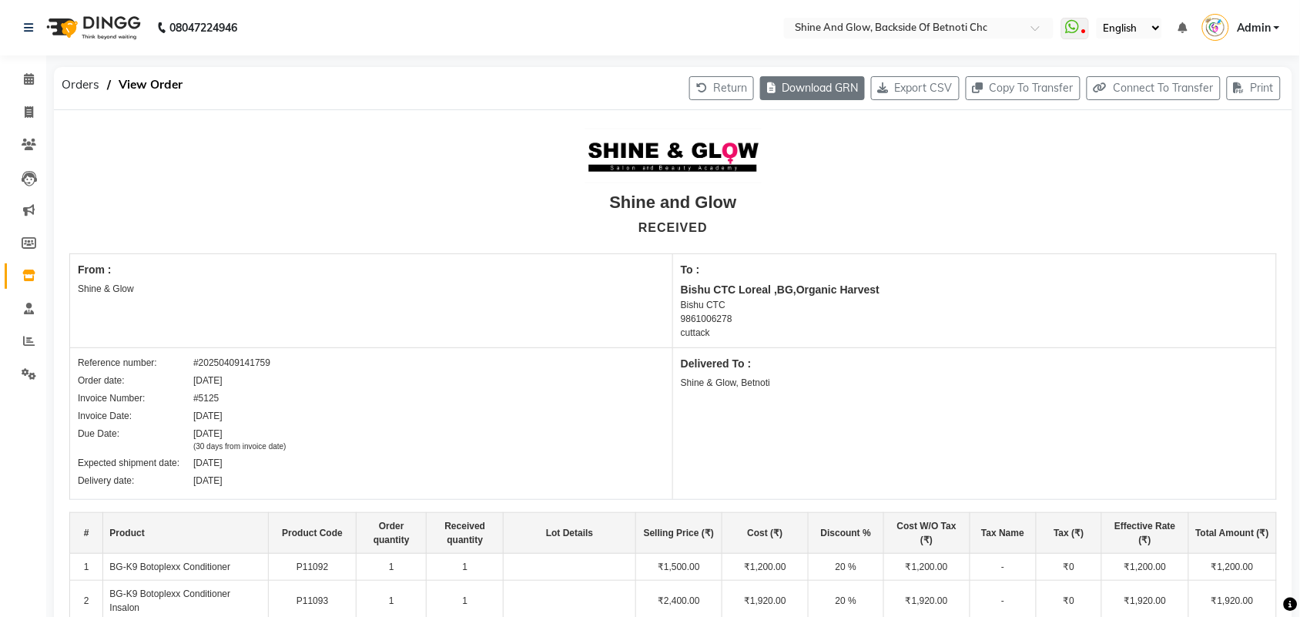
click at [794, 87] on button "Download GRN" at bounding box center [812, 88] width 105 height 24
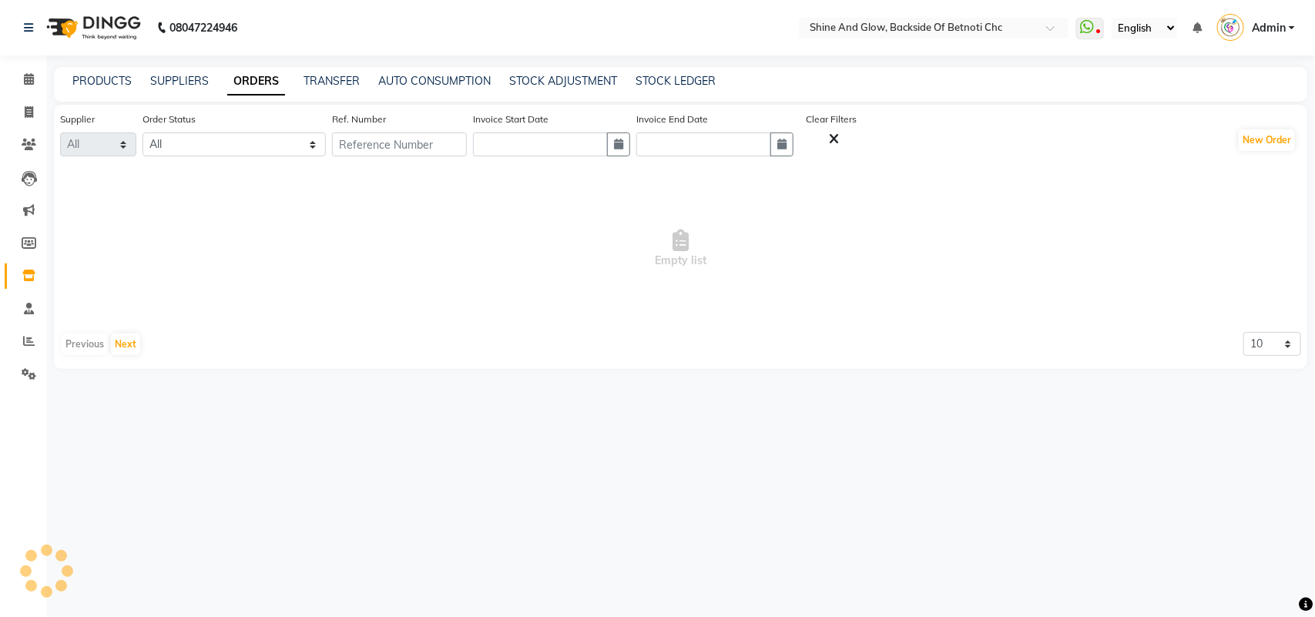
select select "1583"
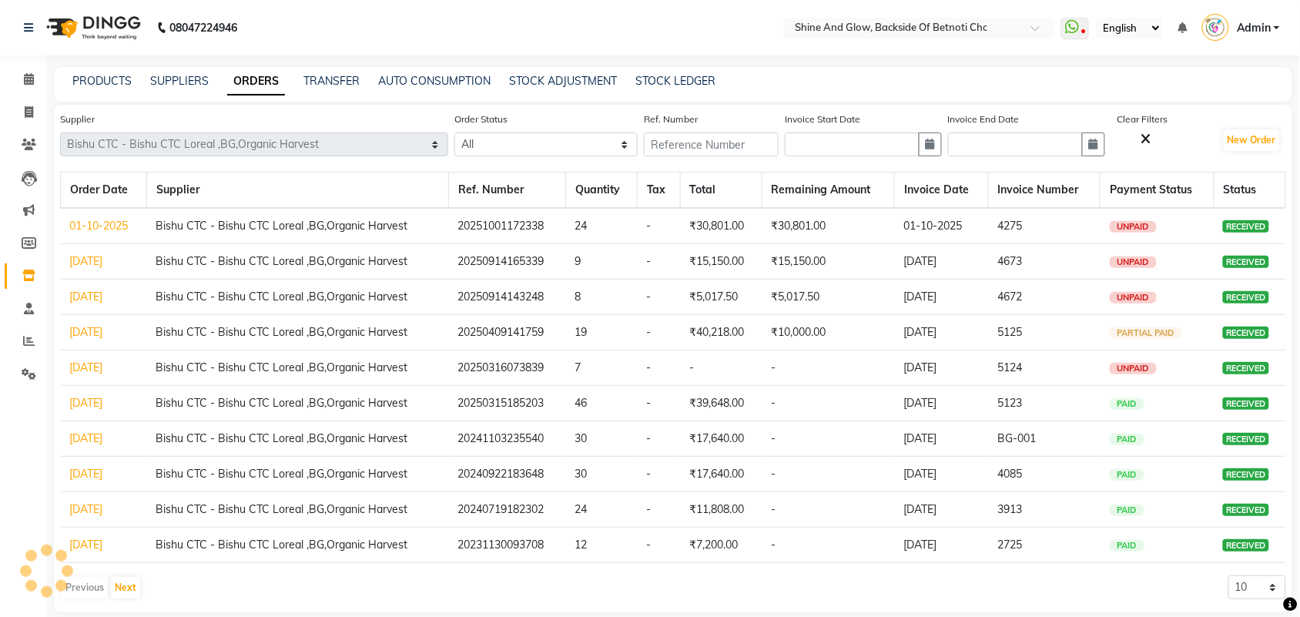
click at [103, 260] on link "[DATE]" at bounding box center [86, 261] width 33 height 14
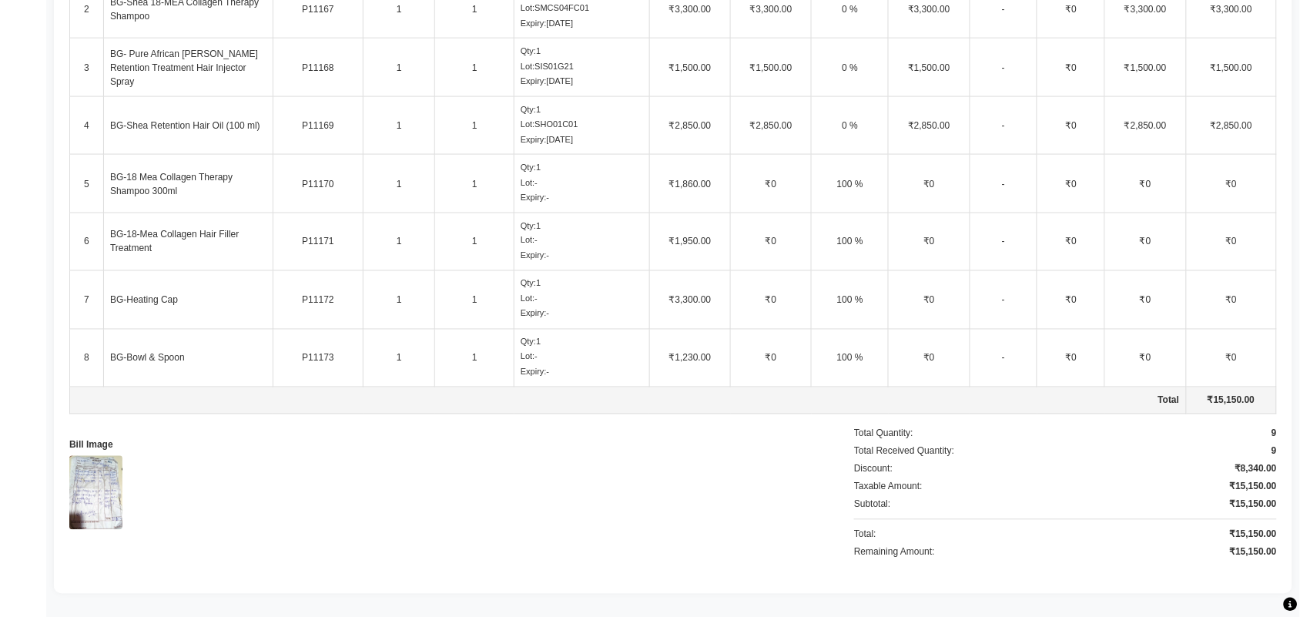
scroll to position [637, 0]
click at [85, 467] on img at bounding box center [95, 490] width 53 height 74
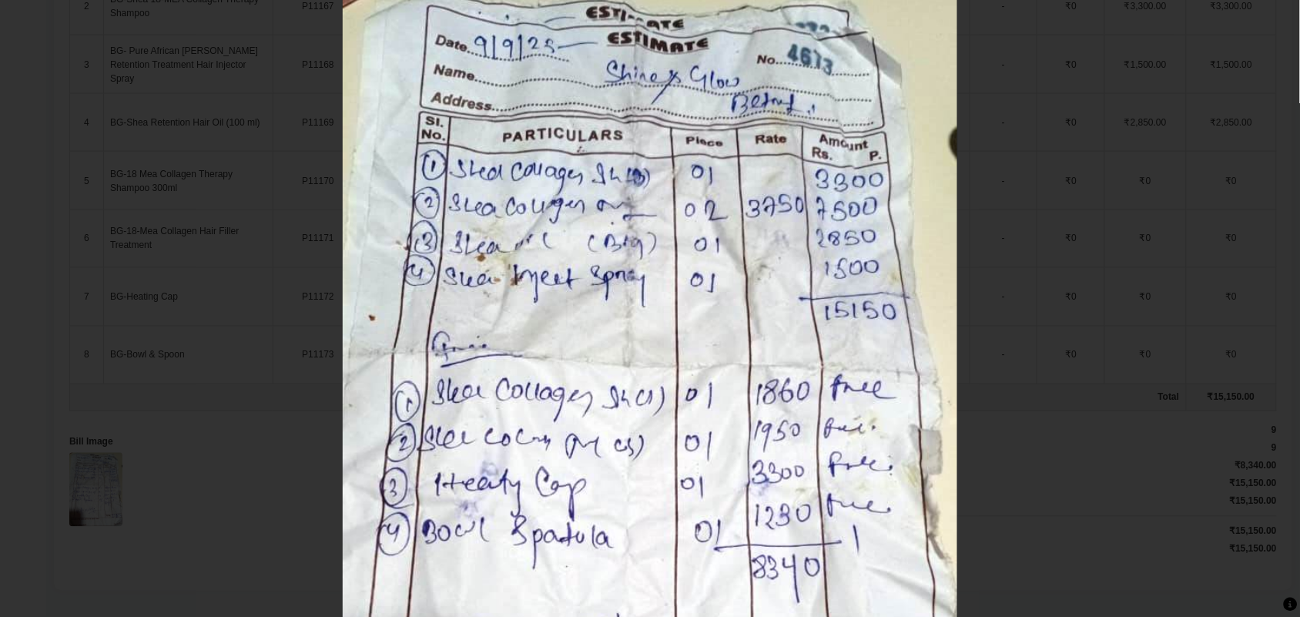
scroll to position [0, 0]
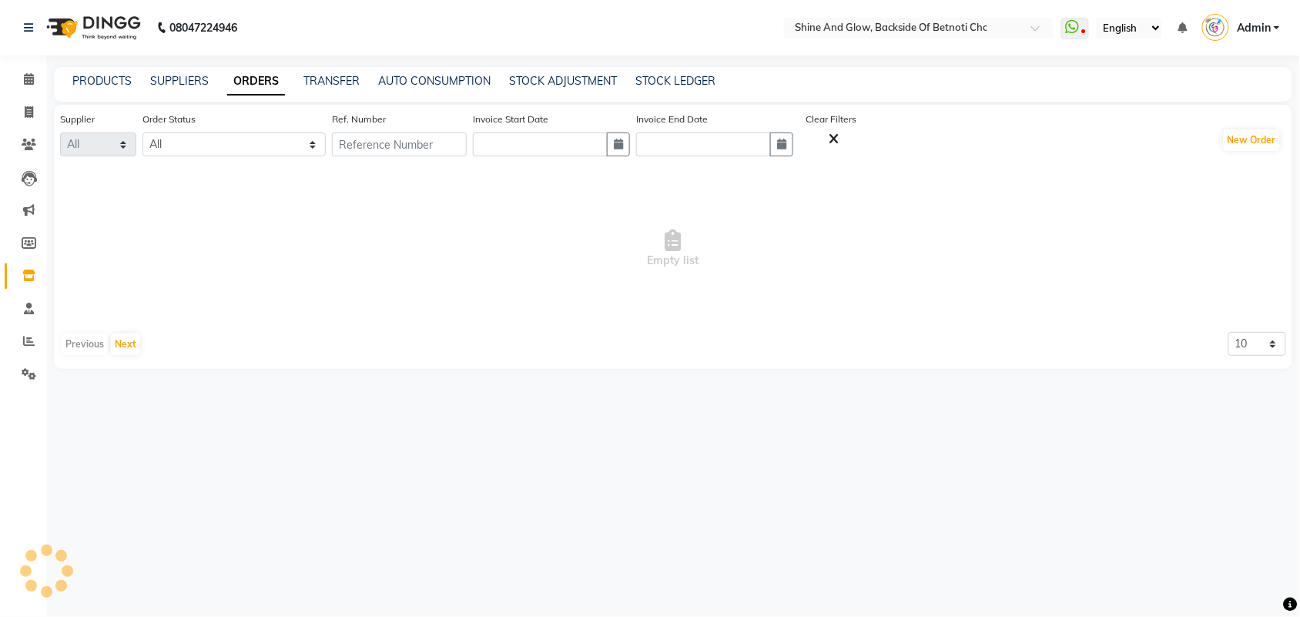
select select "1583"
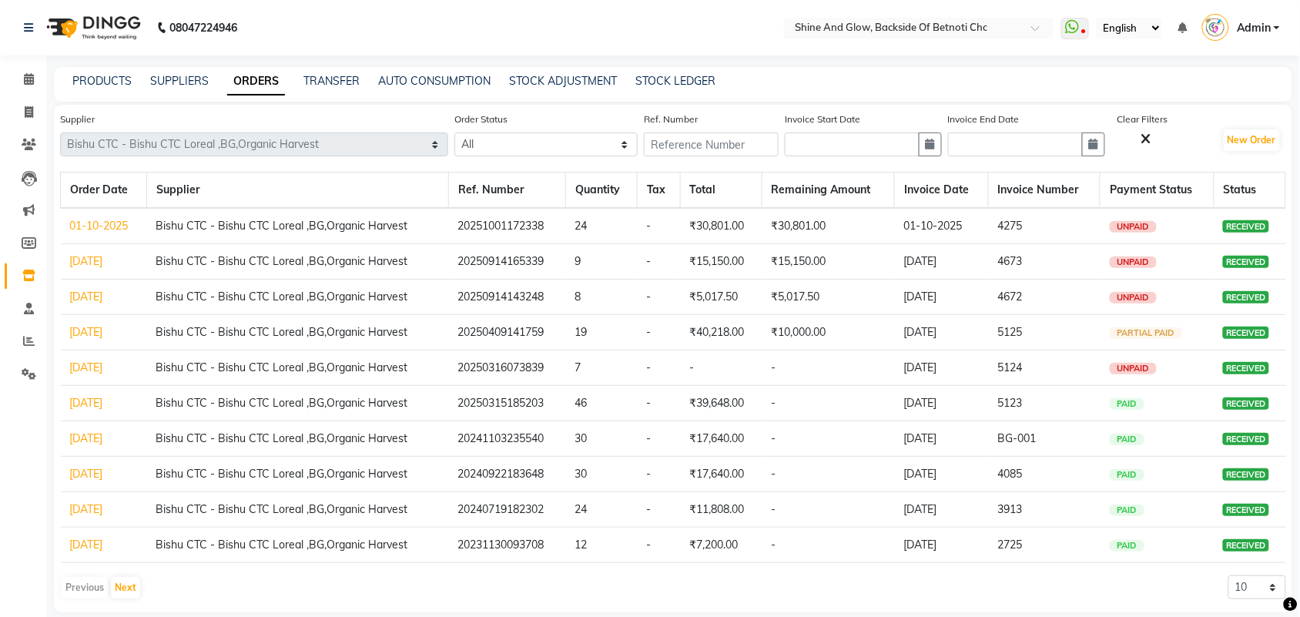
click at [105, 222] on link "01-10-2025" at bounding box center [99, 226] width 59 height 14
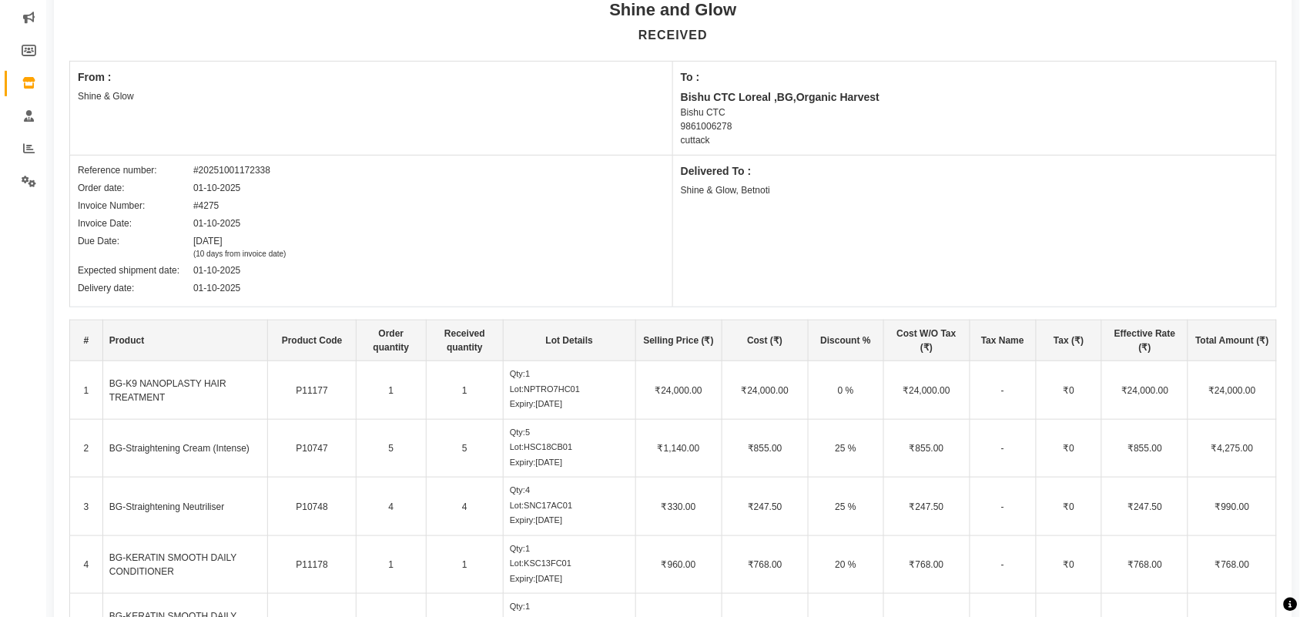
scroll to position [578, 0]
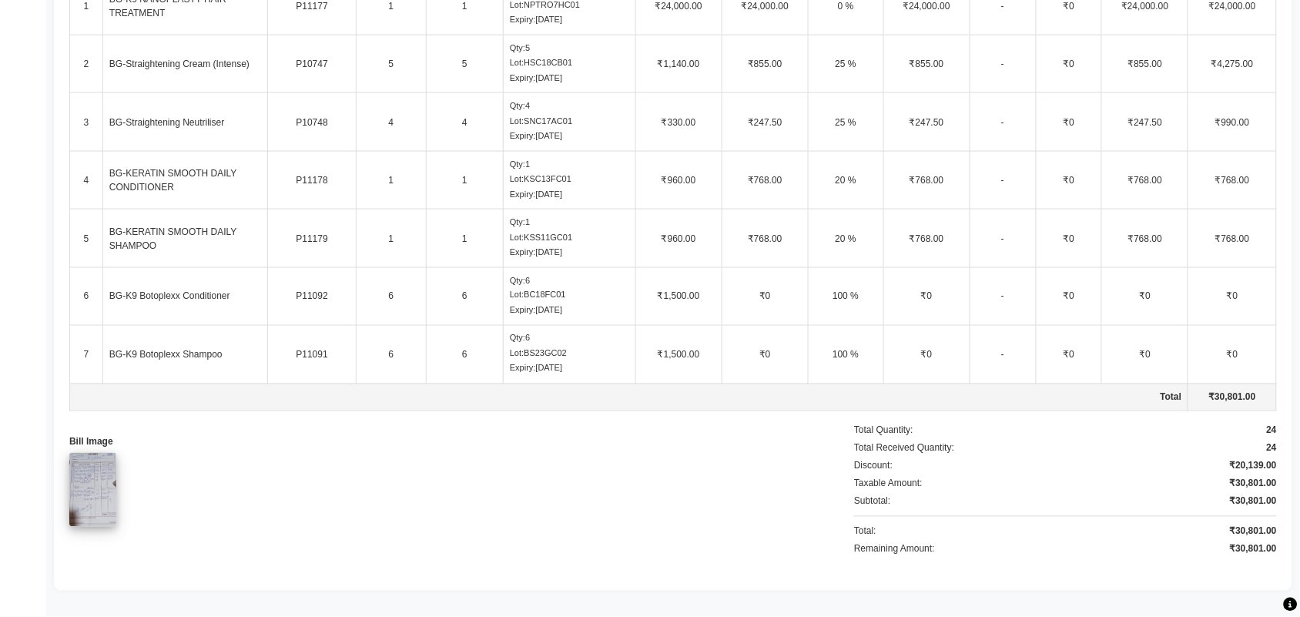
click at [105, 481] on img at bounding box center [92, 490] width 47 height 74
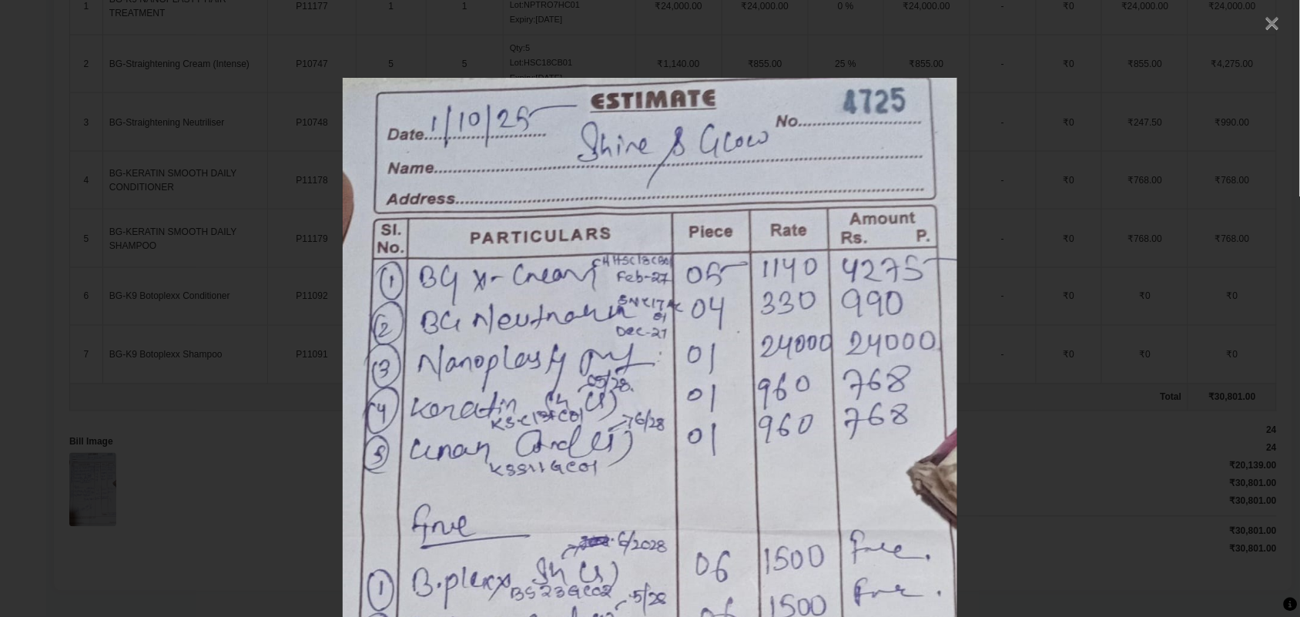
click at [1265, 21] on span "×" at bounding box center [1273, 21] width 16 height 27
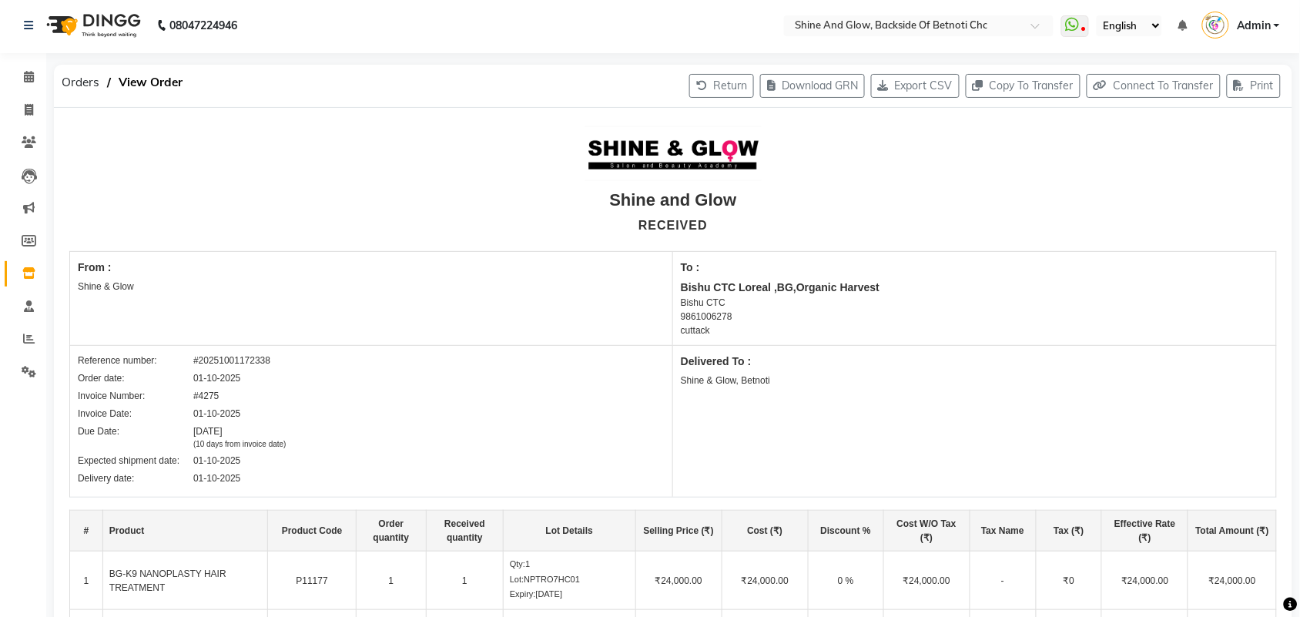
scroll to position [0, 0]
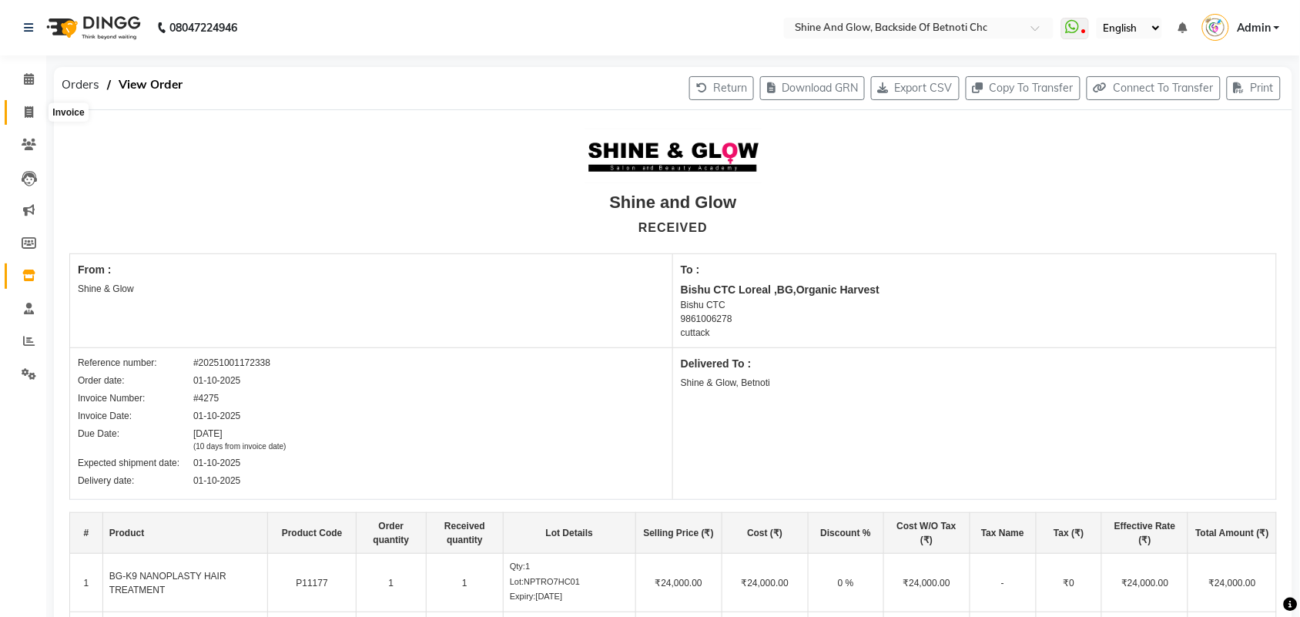
click at [23, 104] on span at bounding box center [28, 113] width 27 height 18
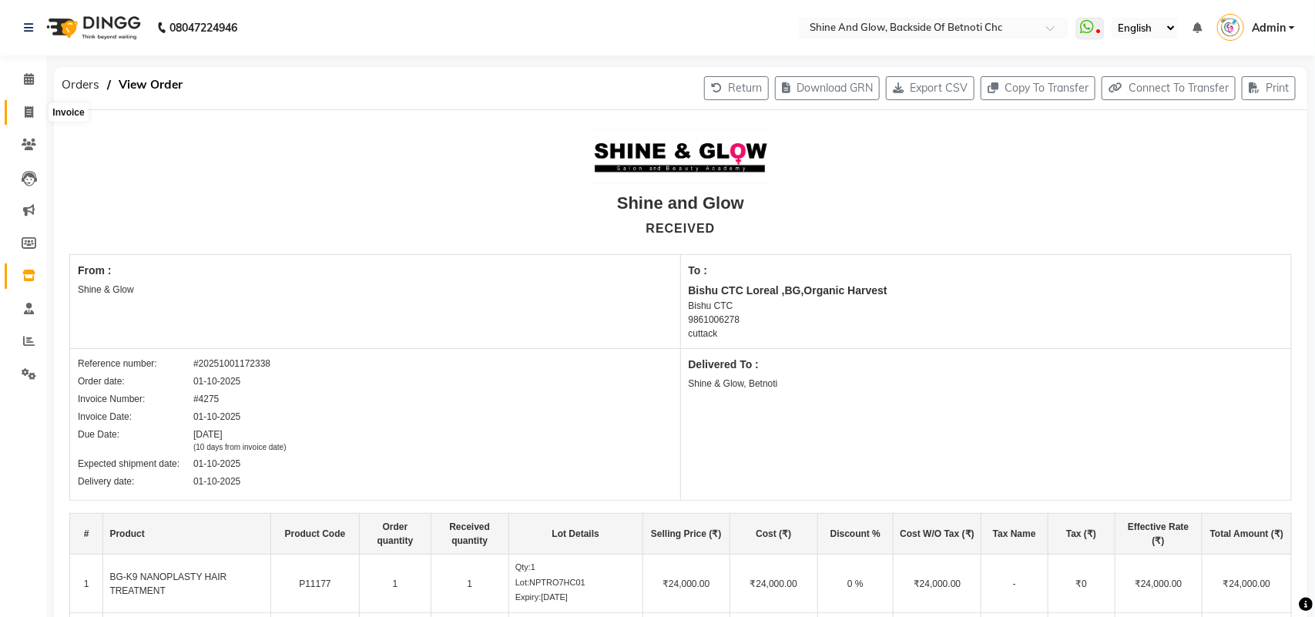
select select "3848"
select select "service"
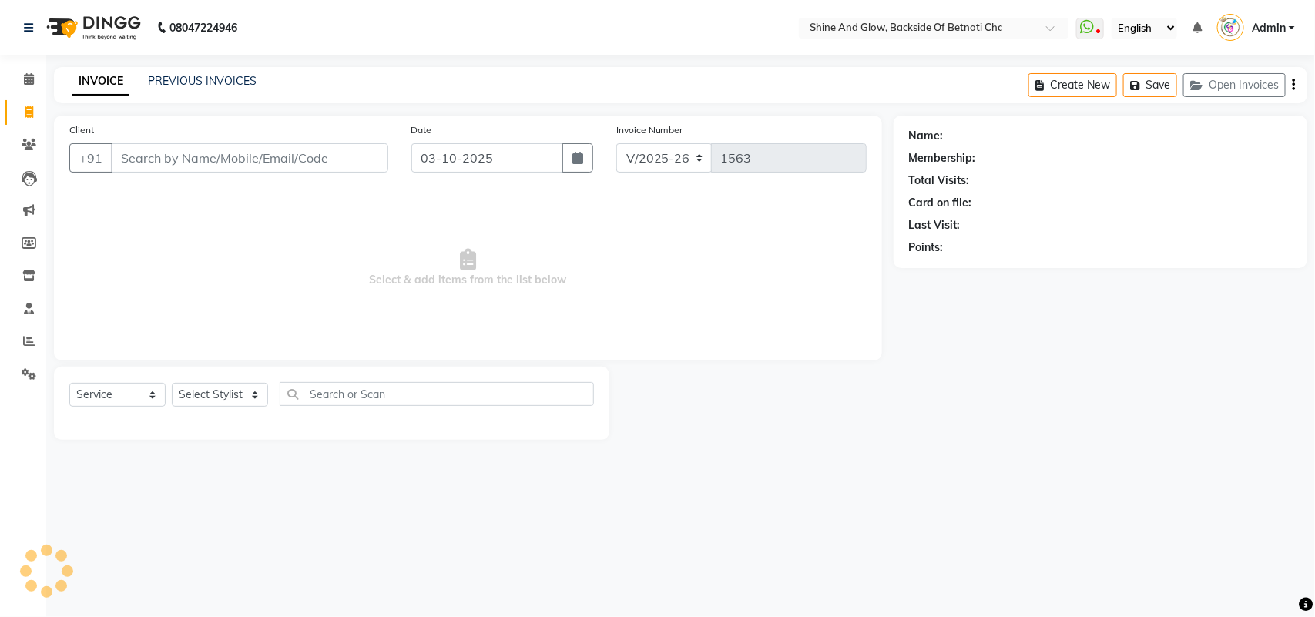
select select "18717"
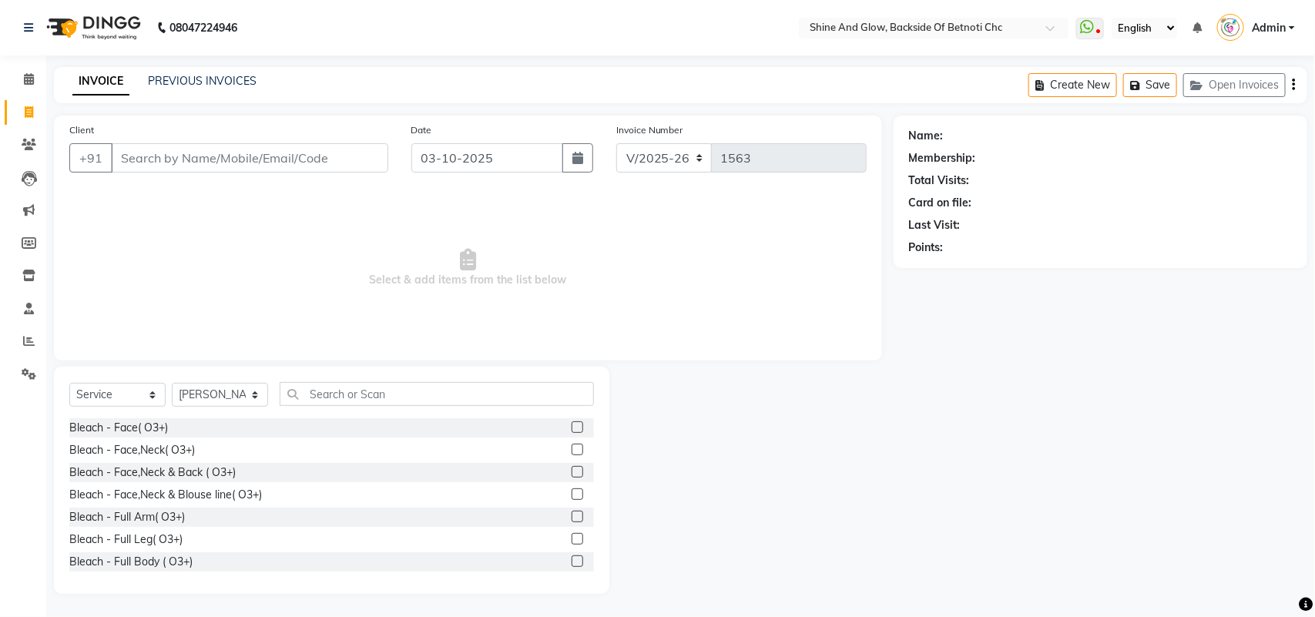
click at [272, 154] on input "Client" at bounding box center [249, 157] width 277 height 29
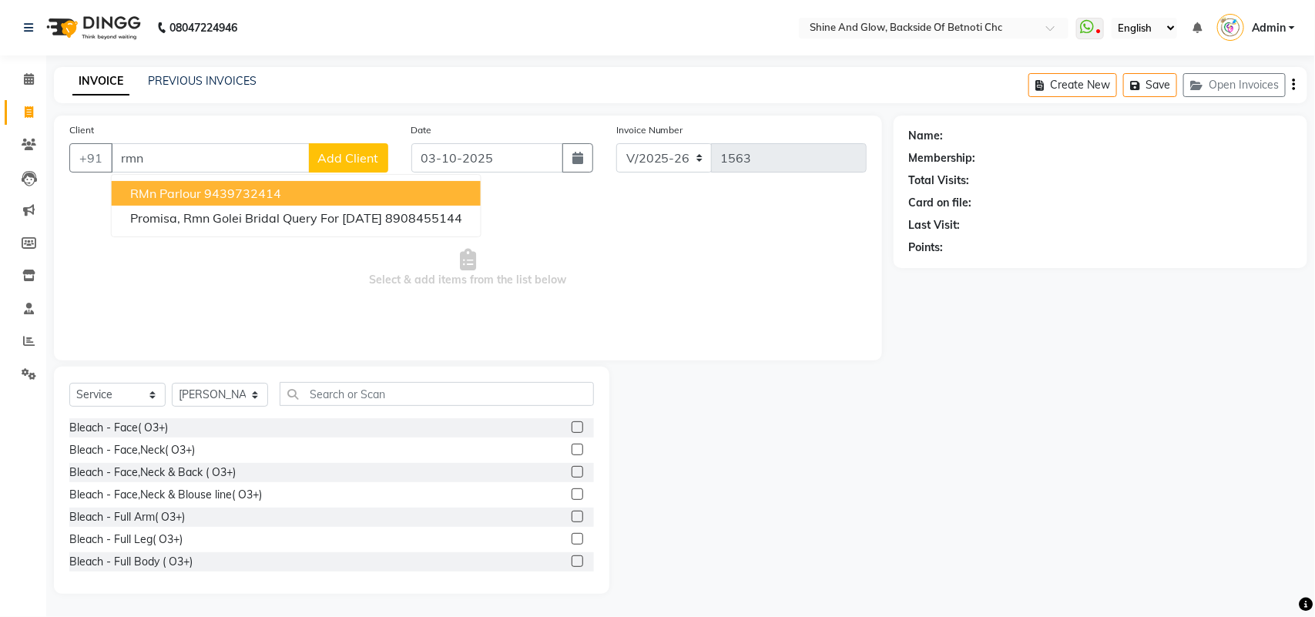
click at [283, 194] on button "RMn Parlour 9439732414" at bounding box center [296, 193] width 369 height 25
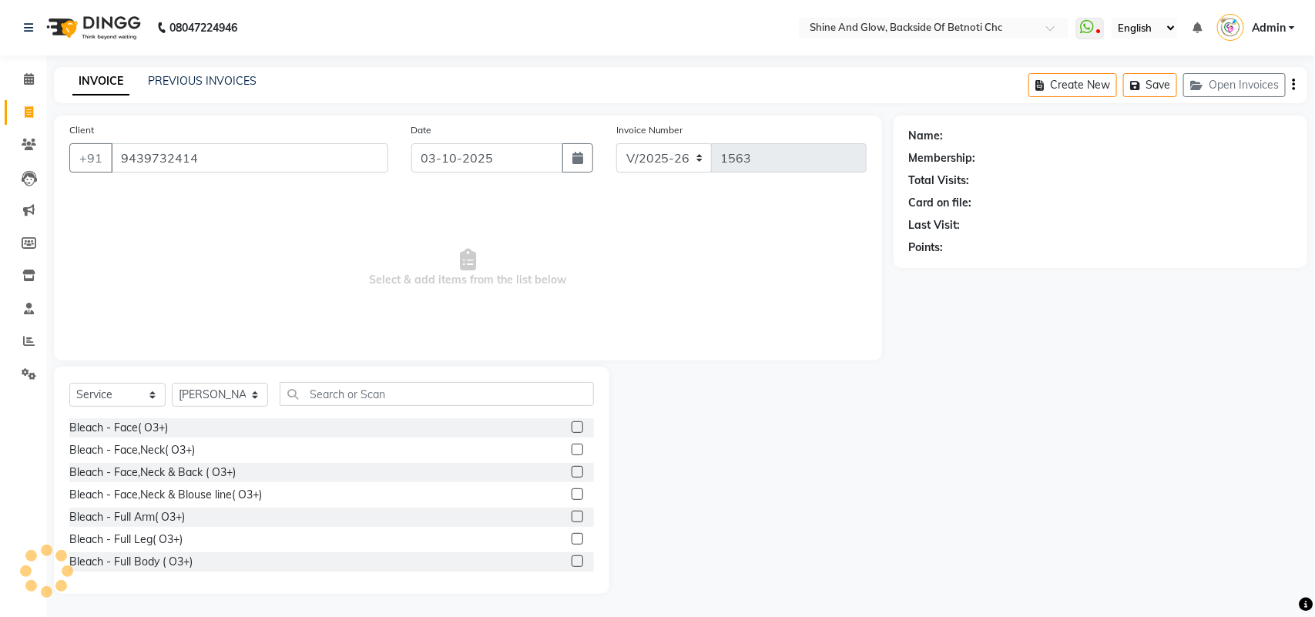
type input "9439732414"
select select "1: Object"
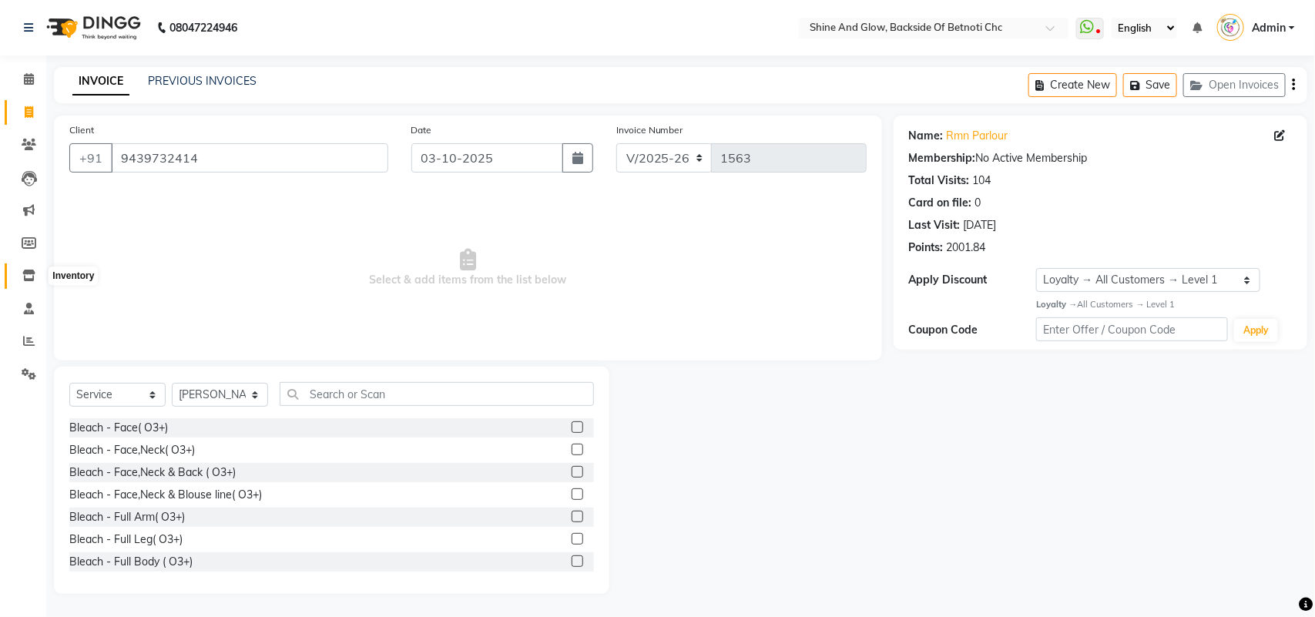
click at [29, 275] on icon at bounding box center [28, 276] width 13 height 12
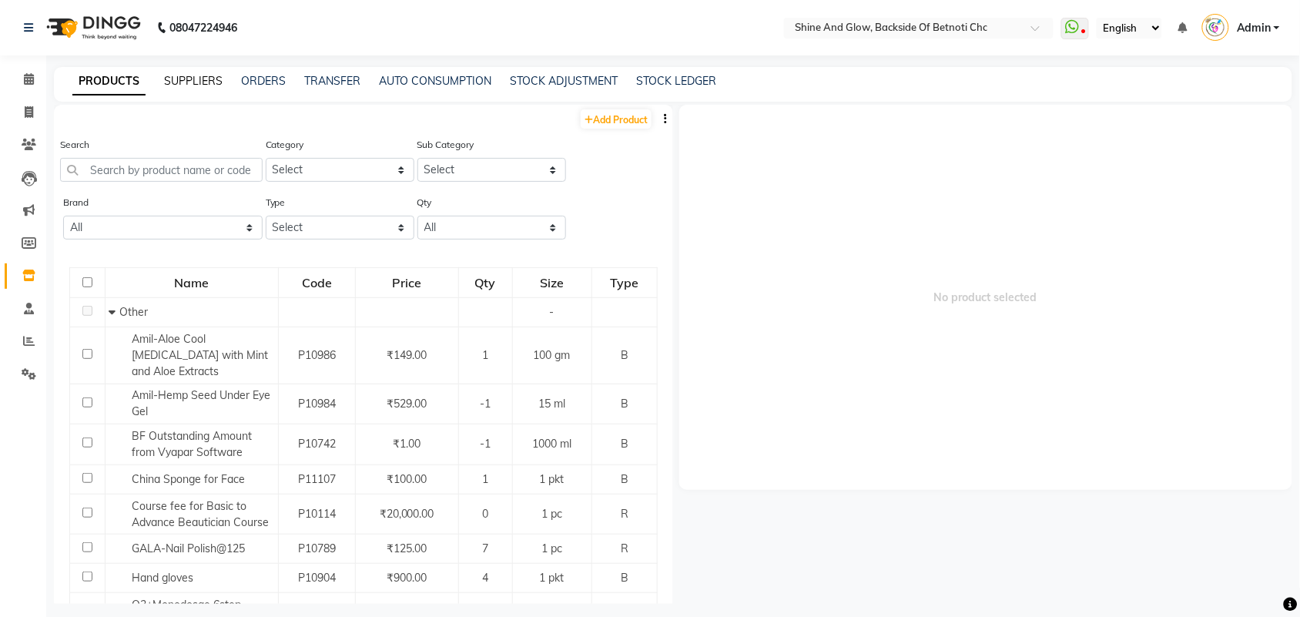
click at [183, 82] on link "SUPPLIERS" at bounding box center [193, 81] width 59 height 14
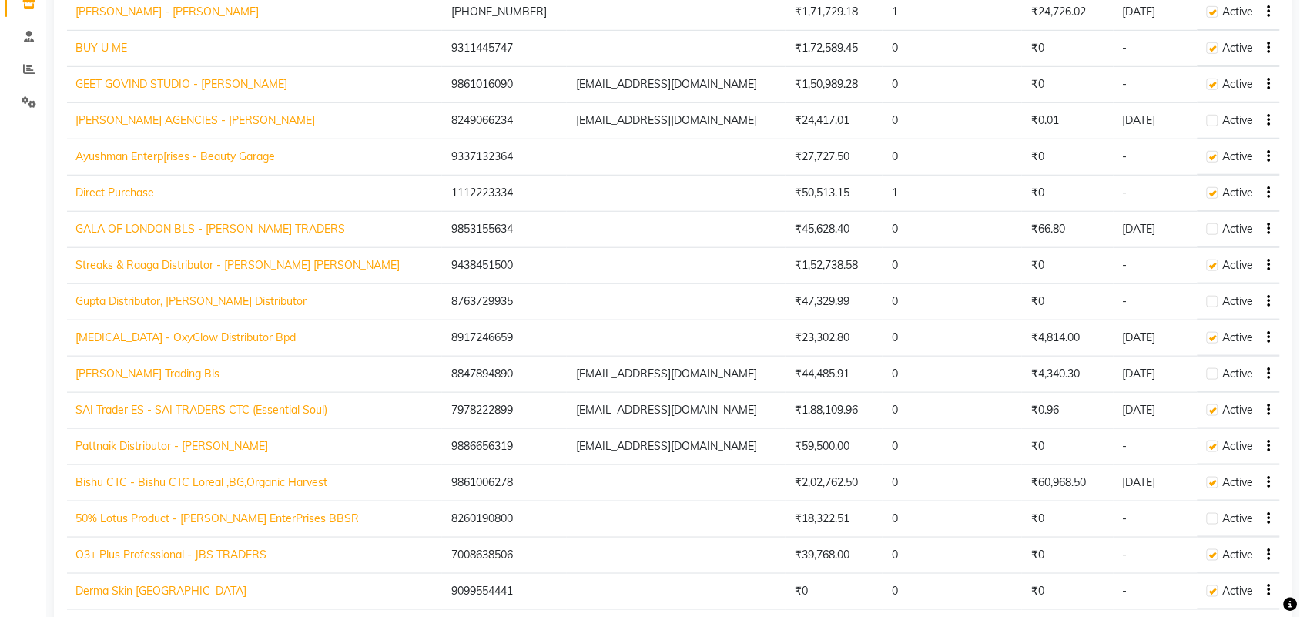
scroll to position [289, 0]
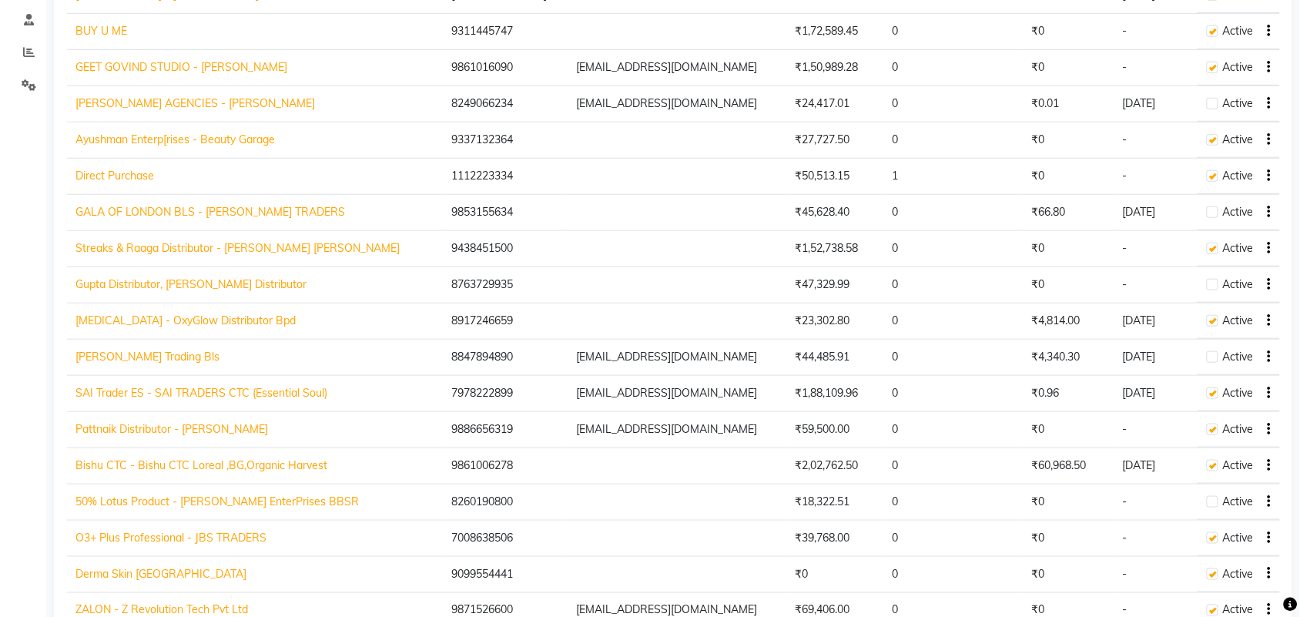
click at [133, 472] on link "Bishu CTC - Bishu CTC Loreal ,BG,Organic Harvest" at bounding box center [202, 465] width 252 height 14
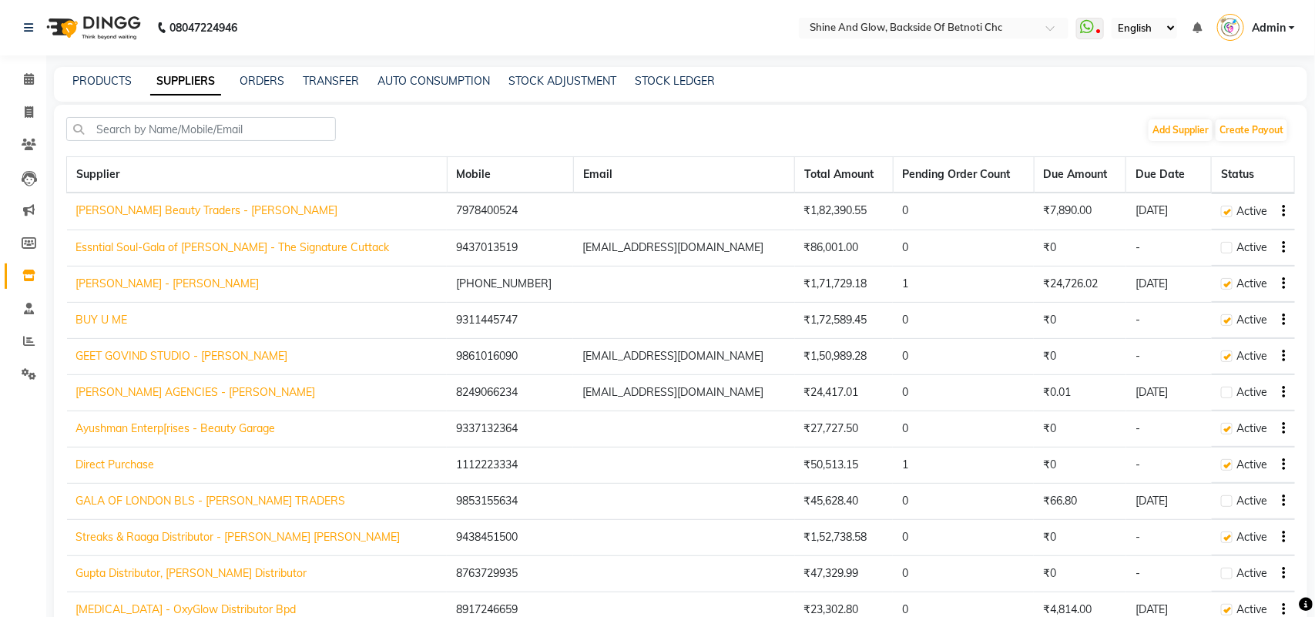
select select "1583"
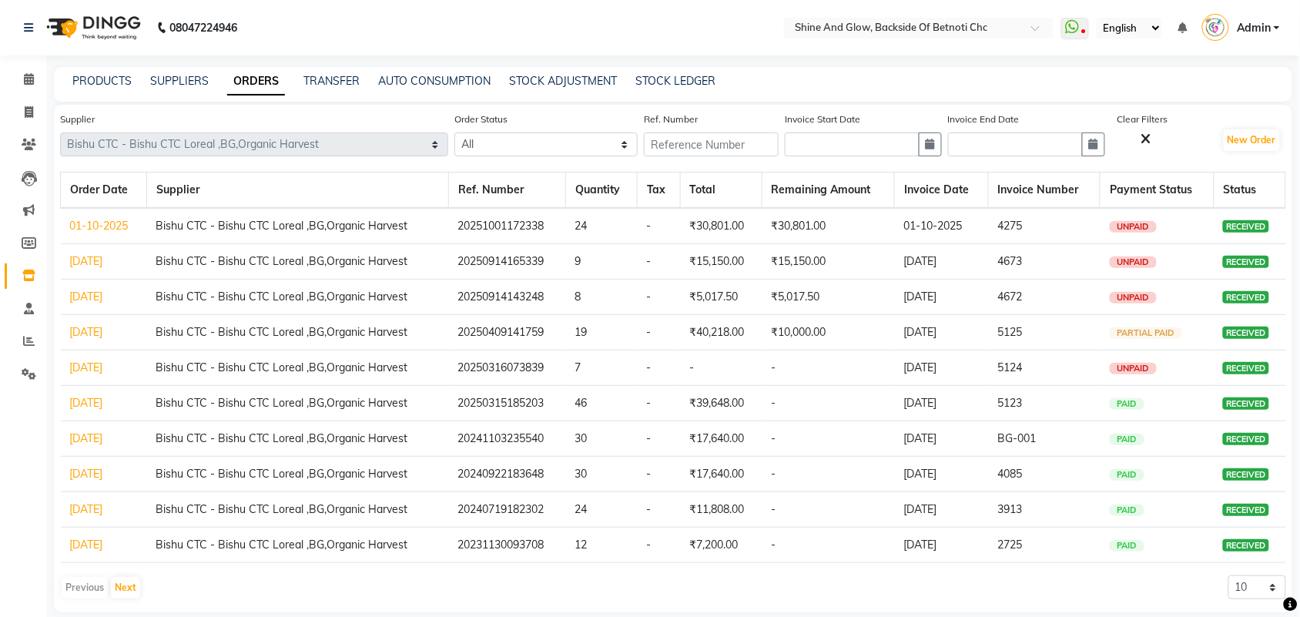
click at [125, 223] on link "01-10-2025" at bounding box center [99, 226] width 59 height 14
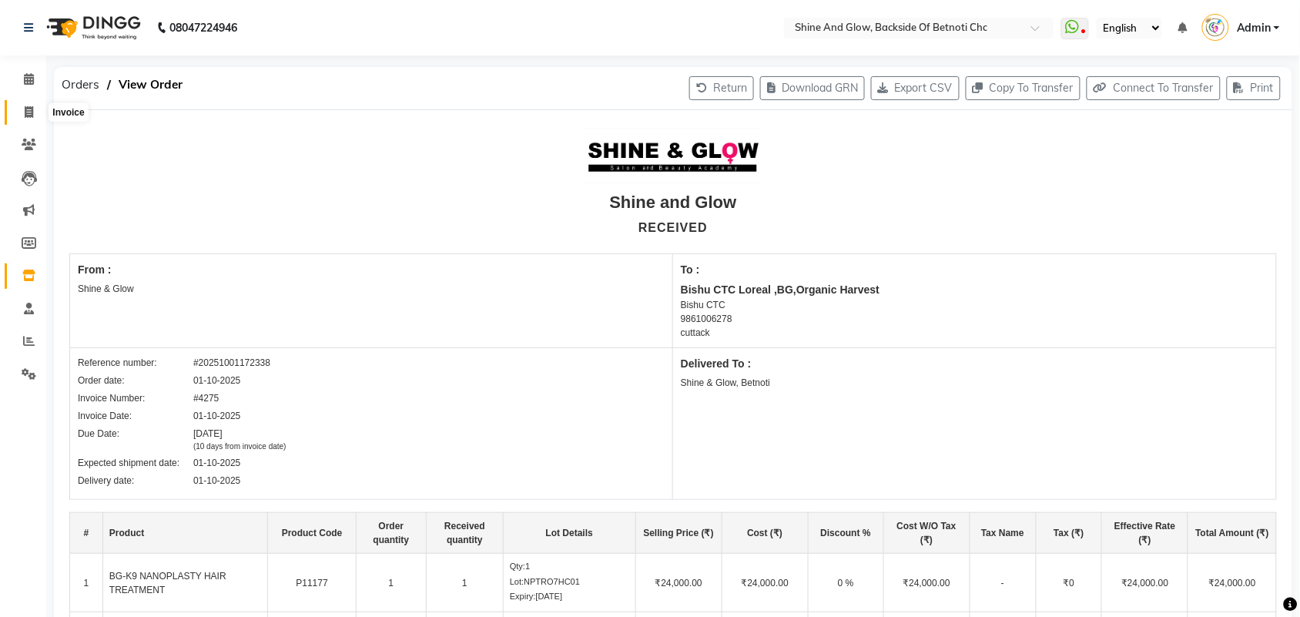
click at [23, 109] on span at bounding box center [28, 113] width 27 height 18
select select "service"
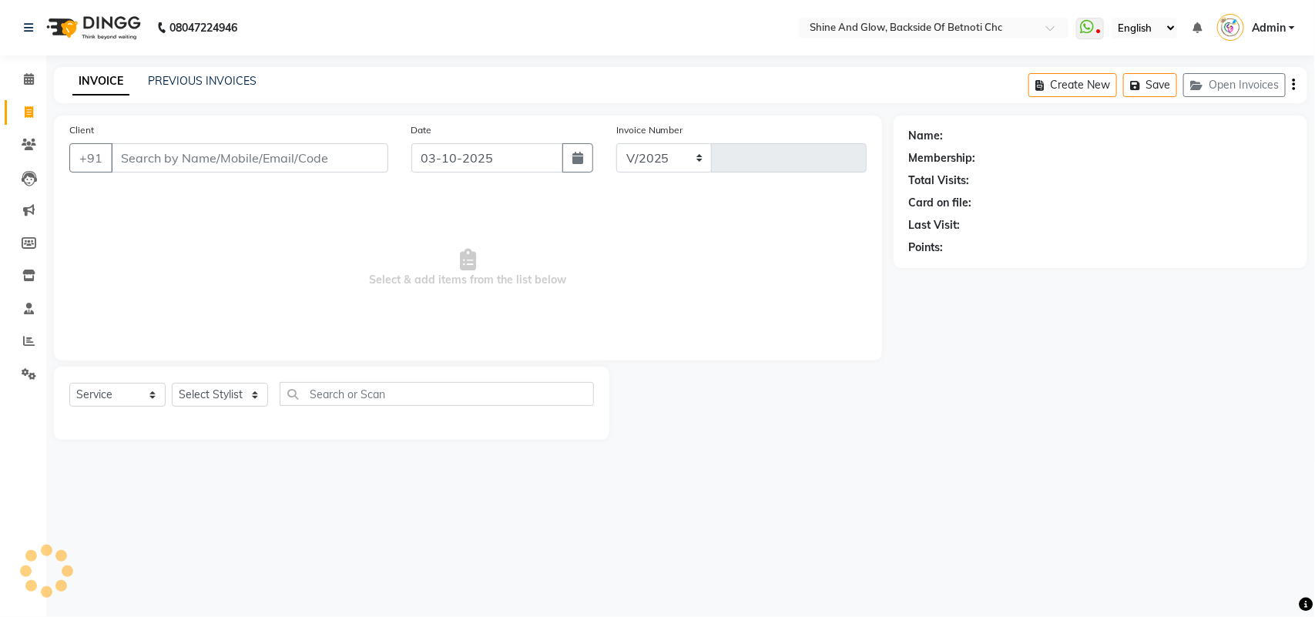
select select "3848"
type input "1563"
click at [324, 162] on input "Client" at bounding box center [249, 157] width 277 height 29
select select "18717"
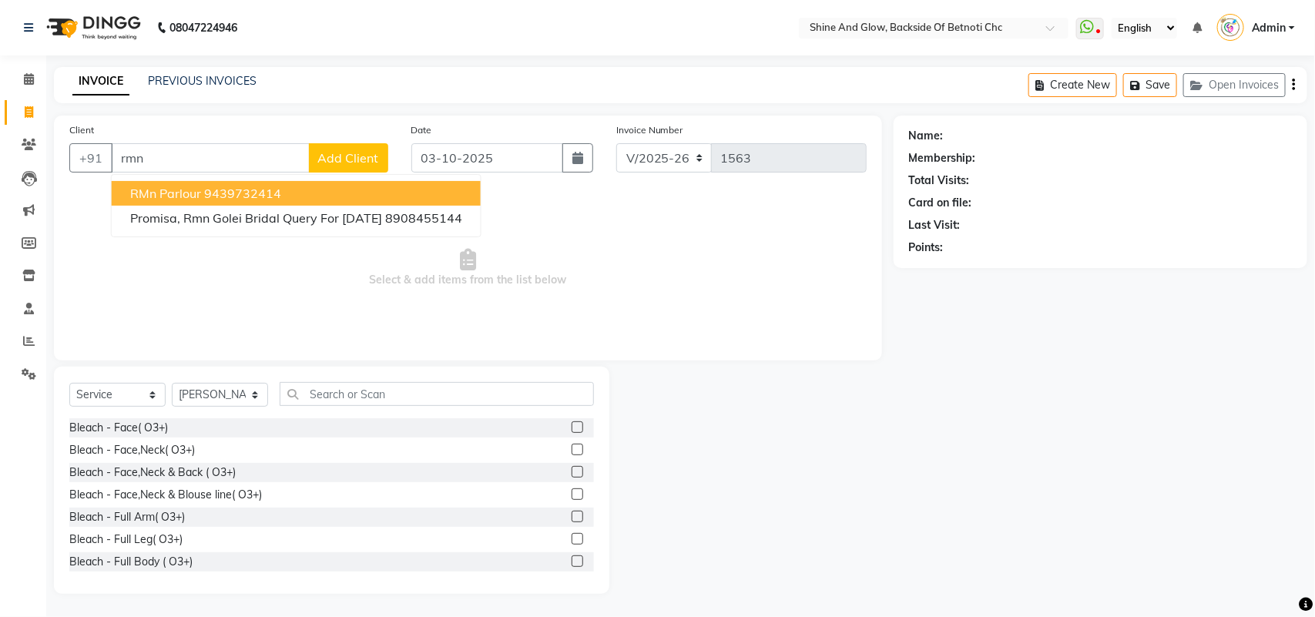
click at [332, 190] on button "RMn Parlour 9439732414" at bounding box center [296, 193] width 369 height 25
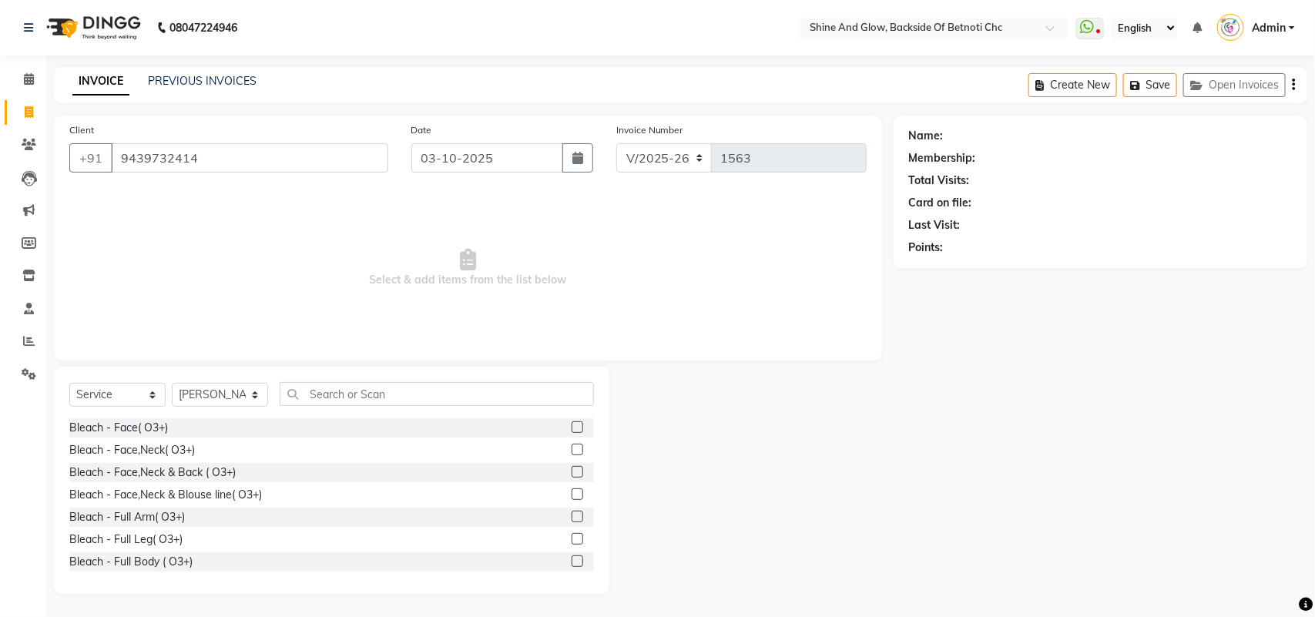
type input "9439732414"
select select "1: Object"
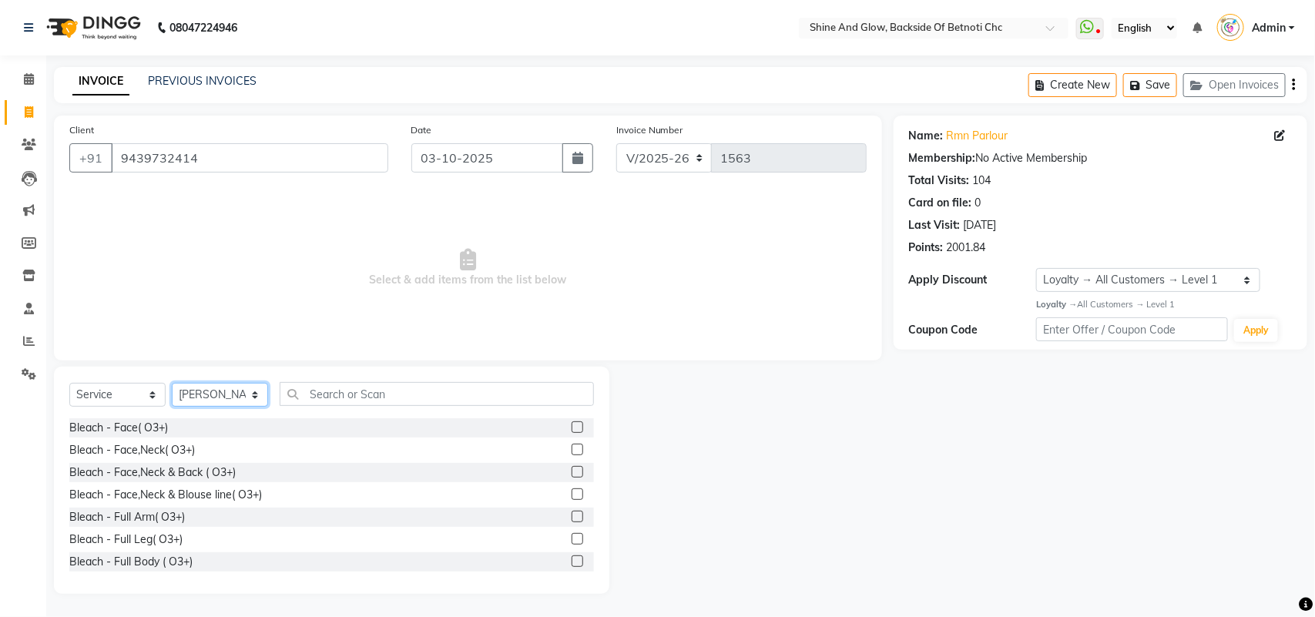
click at [225, 398] on select "Select Stylist [PERSON_NAME] Lipi [PERSON_NAME] [PERSON_NAME] Priya Mam" at bounding box center [220, 395] width 96 height 24
select select "18719"
click at [172, 383] on select "Select Stylist [PERSON_NAME] Lipi [PERSON_NAME] [PERSON_NAME] Priya Mam" at bounding box center [220, 395] width 96 height 24
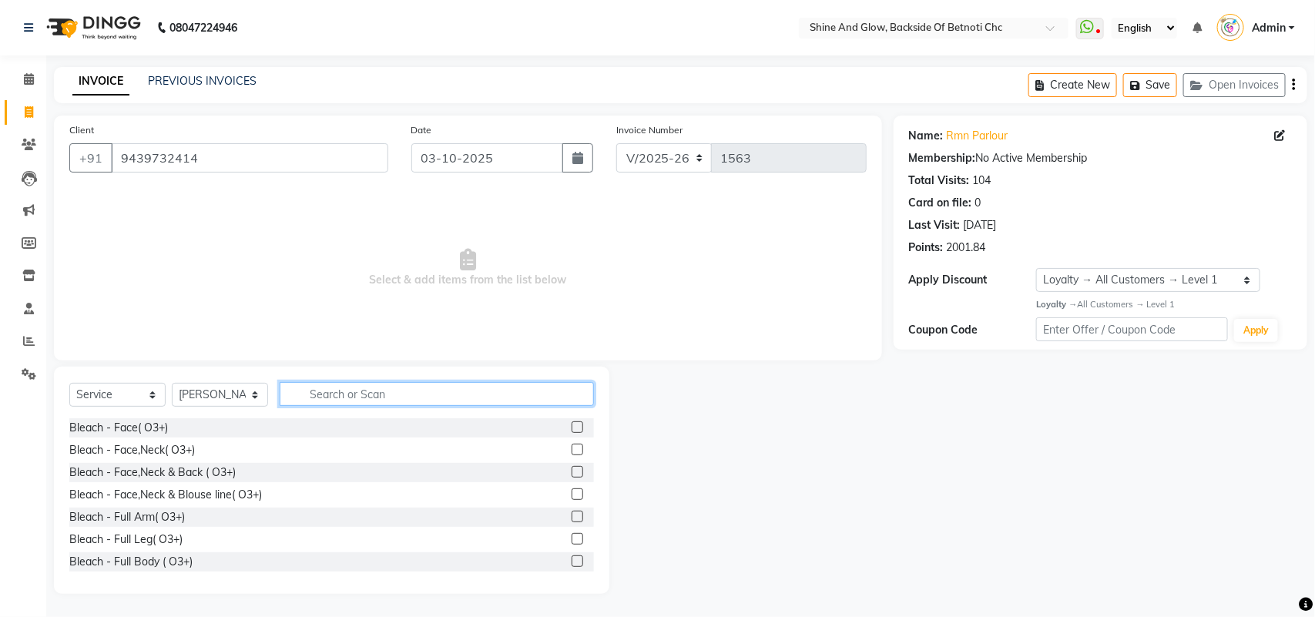
click at [340, 394] on input "text" at bounding box center [437, 394] width 314 height 24
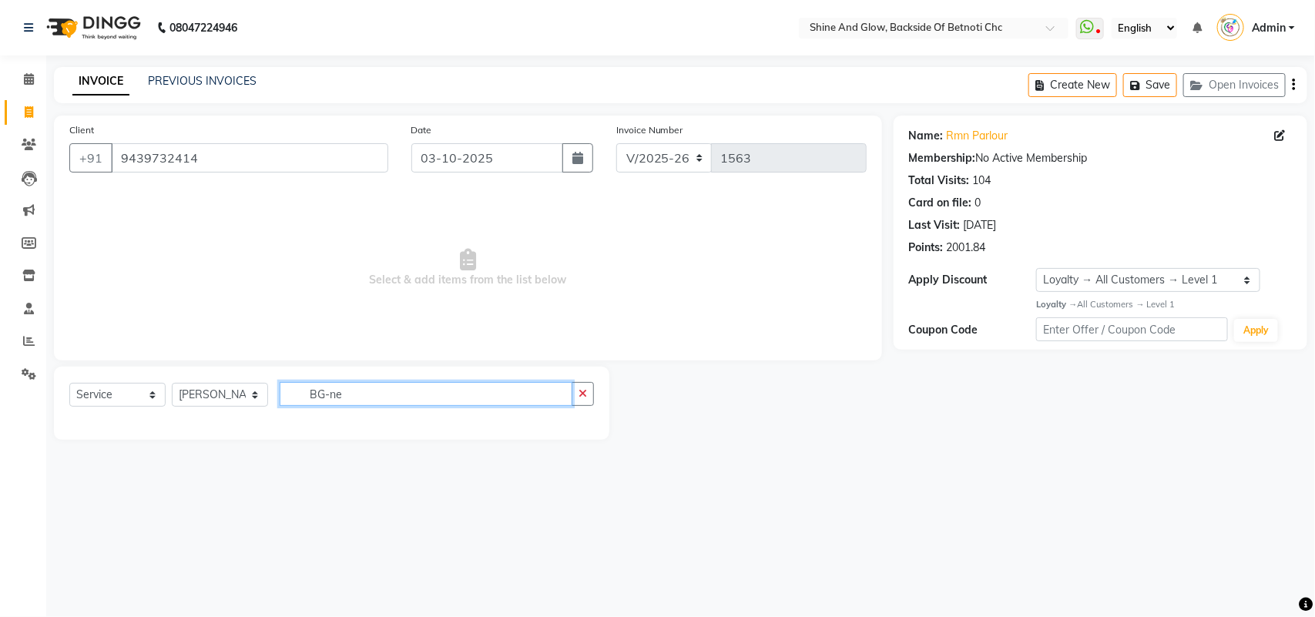
type input "BG-ne"
click at [143, 389] on select "Select Service Product Membership Package Voucher Prepaid Gift Card" at bounding box center [117, 395] width 96 height 24
select select "product"
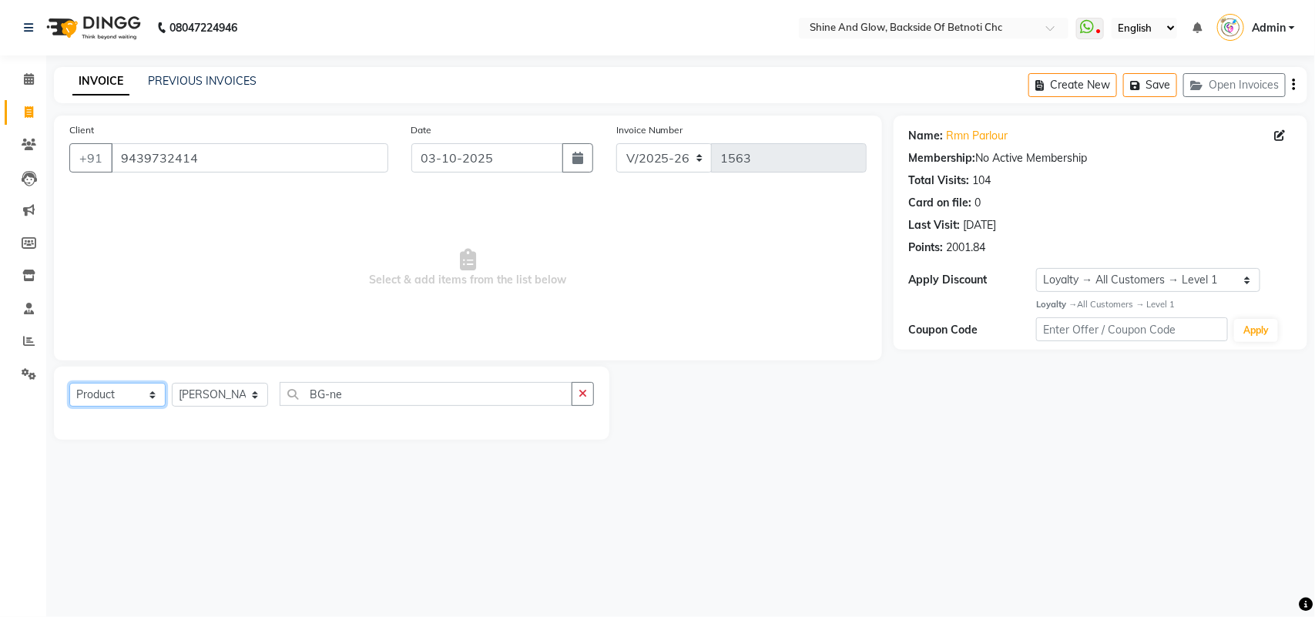
click at [69, 383] on select "Select Service Product Membership Package Voucher Prepaid Gift Card" at bounding box center [117, 395] width 96 height 24
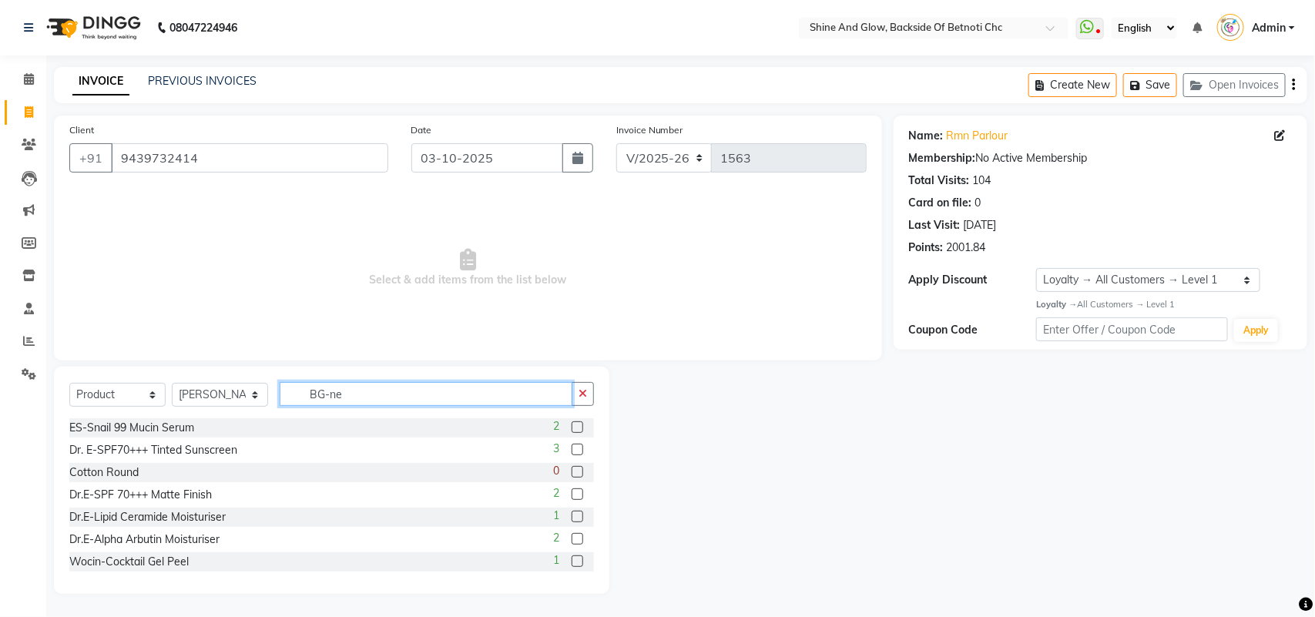
click at [374, 389] on input "BG-ne" at bounding box center [426, 394] width 293 height 24
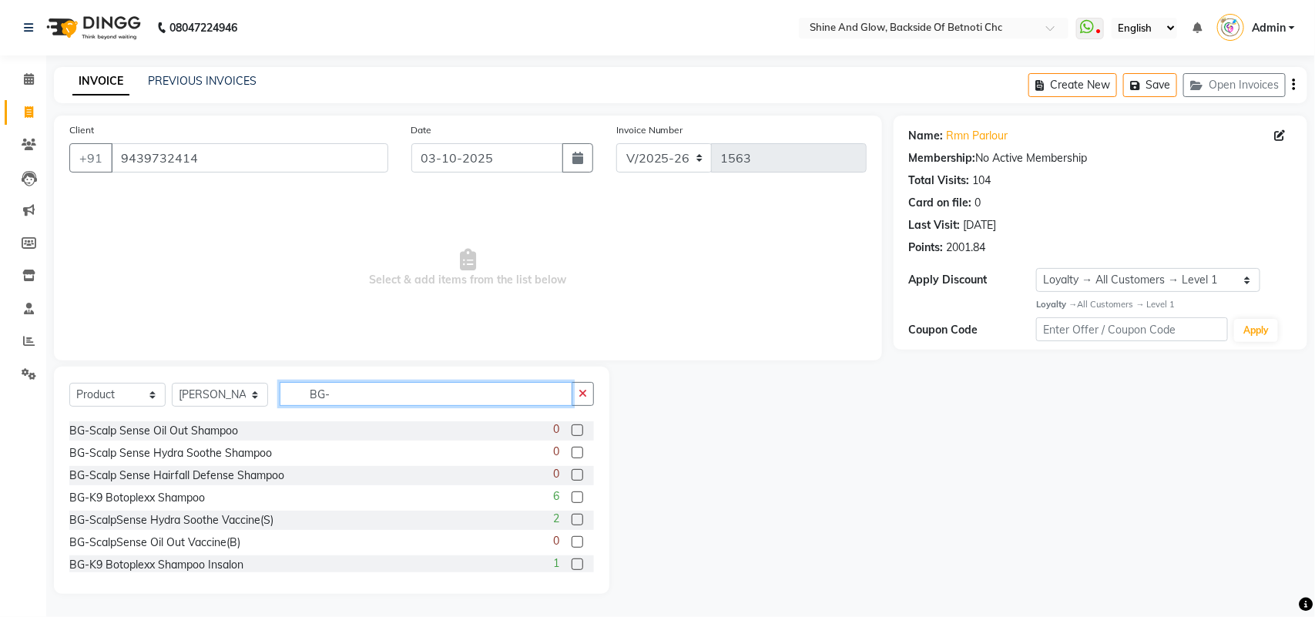
scroll to position [302, 0]
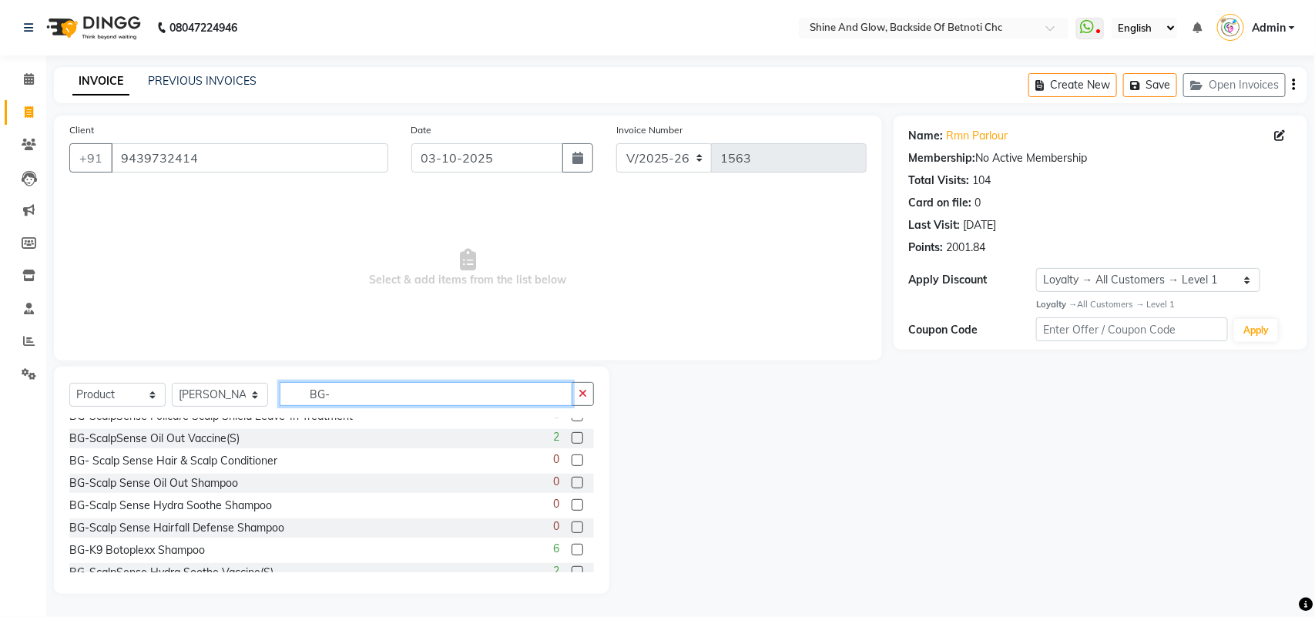
drag, startPoint x: 354, startPoint y: 391, endPoint x: 210, endPoint y: 389, distance: 144.8
click at [210, 389] on div "Select Service Product Membership Package Voucher Prepaid Gift Card Select Styl…" at bounding box center [331, 400] width 525 height 36
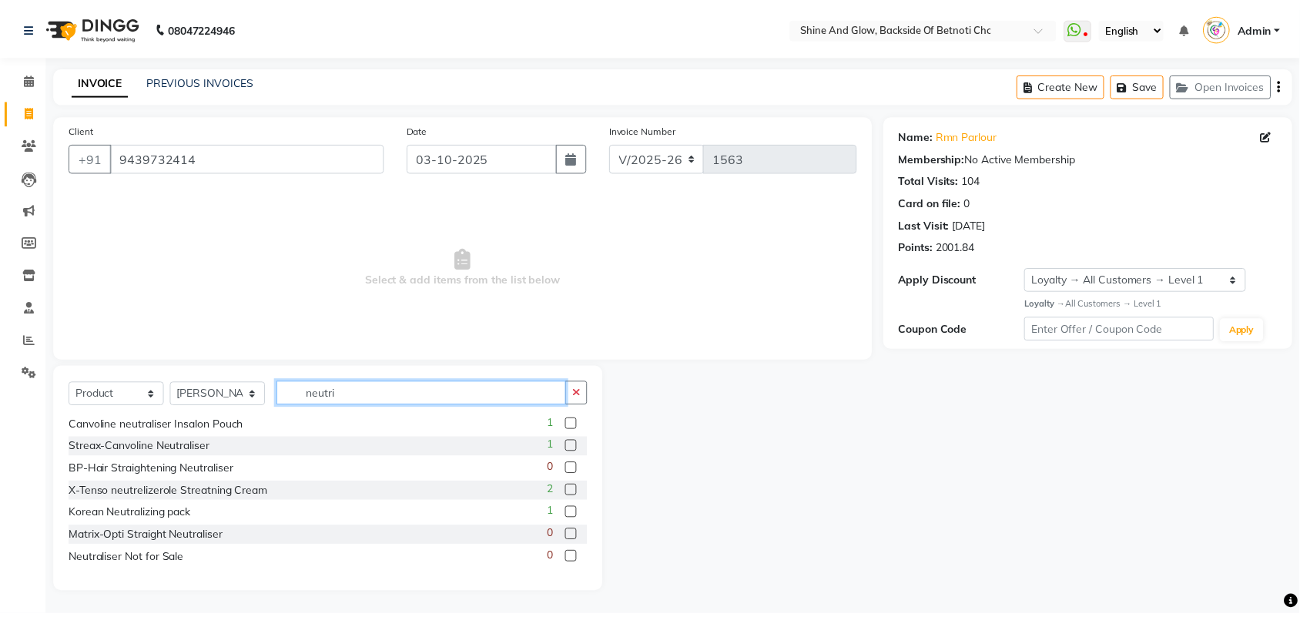
scroll to position [0, 0]
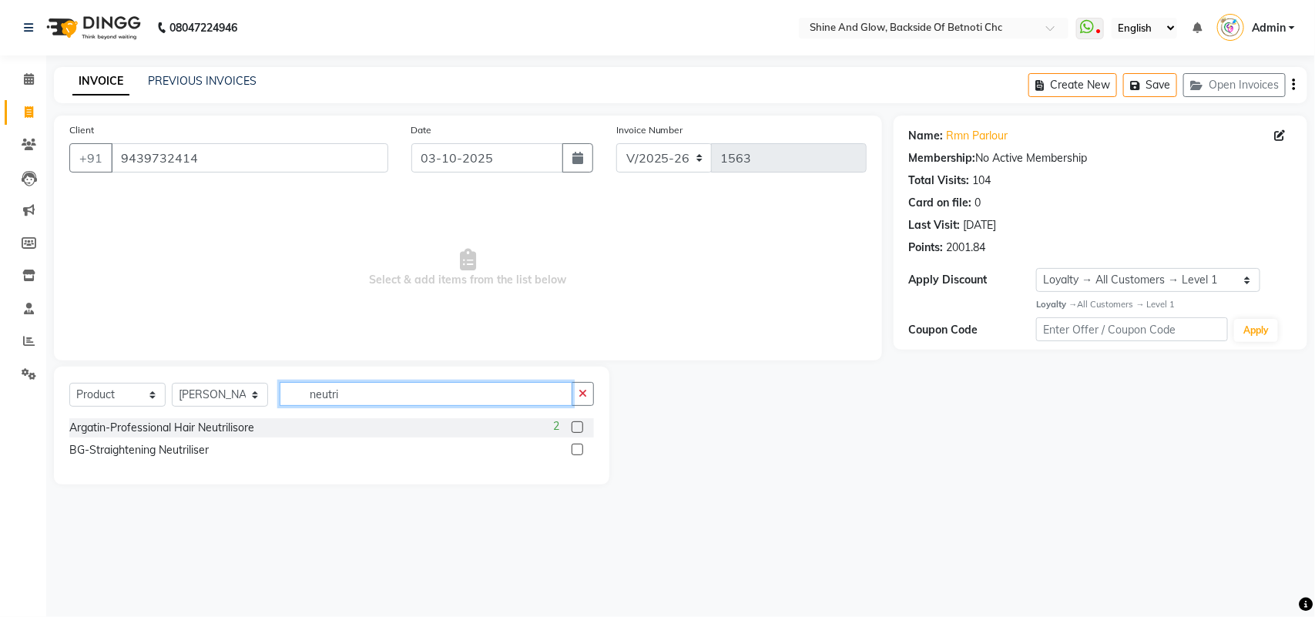
type input "neutri"
click at [574, 451] on label at bounding box center [578, 450] width 12 height 12
click at [574, 451] on input "checkbox" at bounding box center [577, 450] width 10 height 10
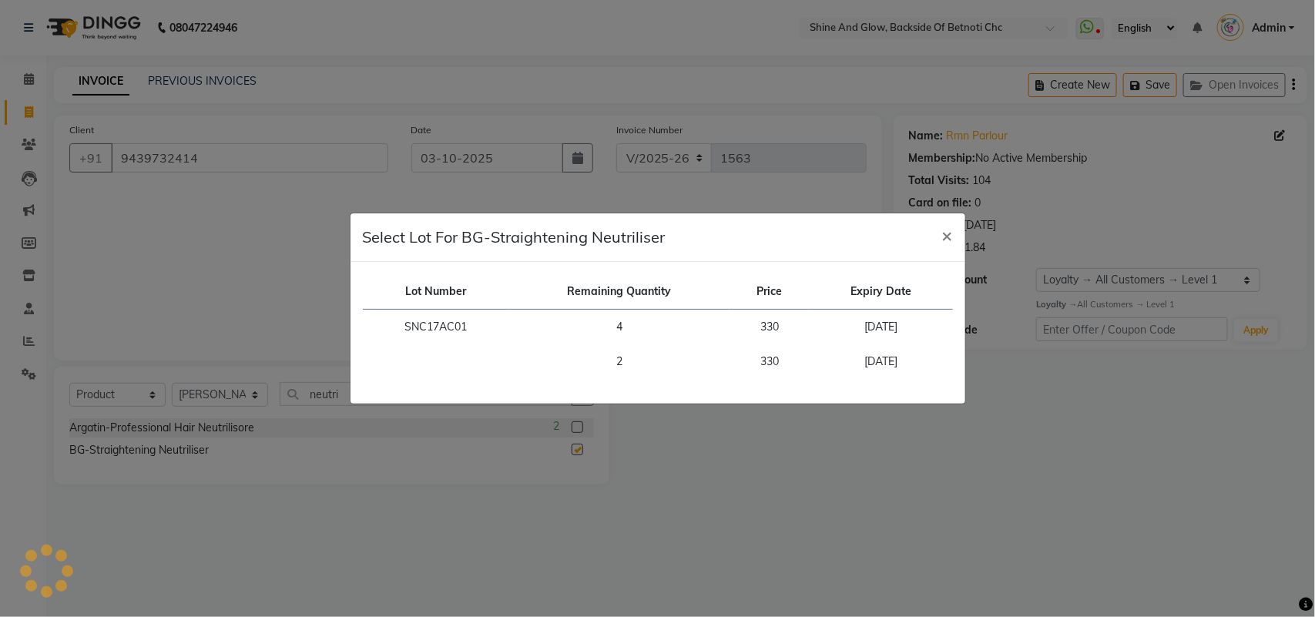
checkbox input "false"
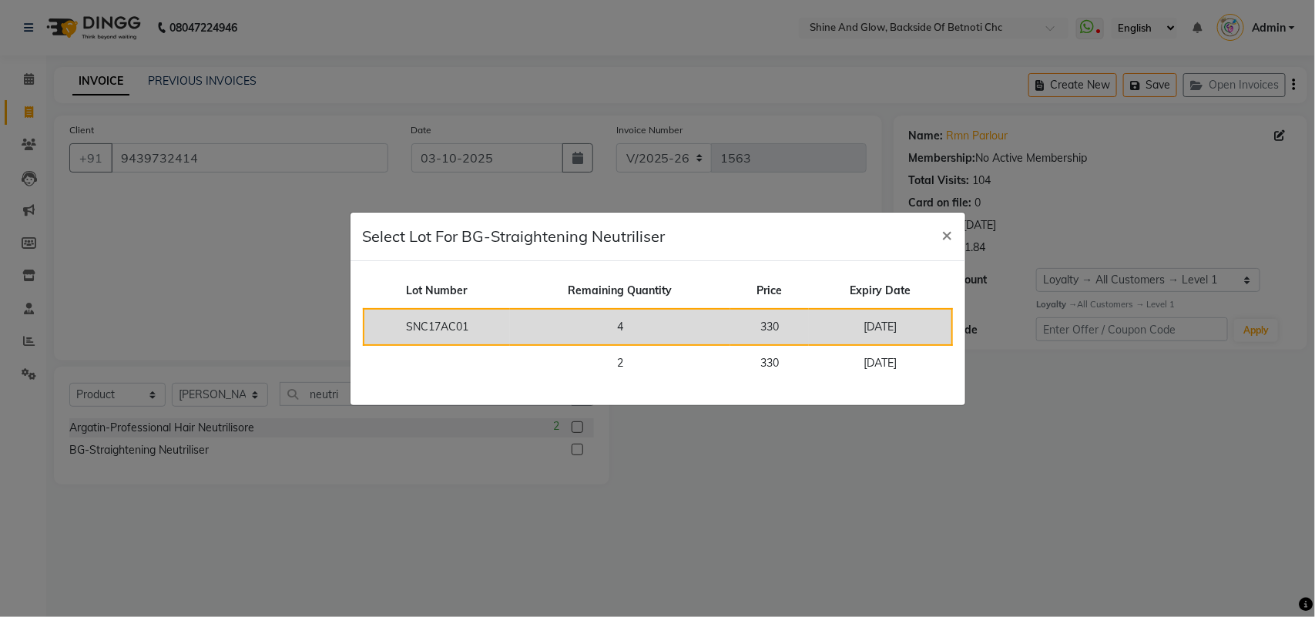
click at [603, 327] on td "4" at bounding box center [620, 327] width 220 height 36
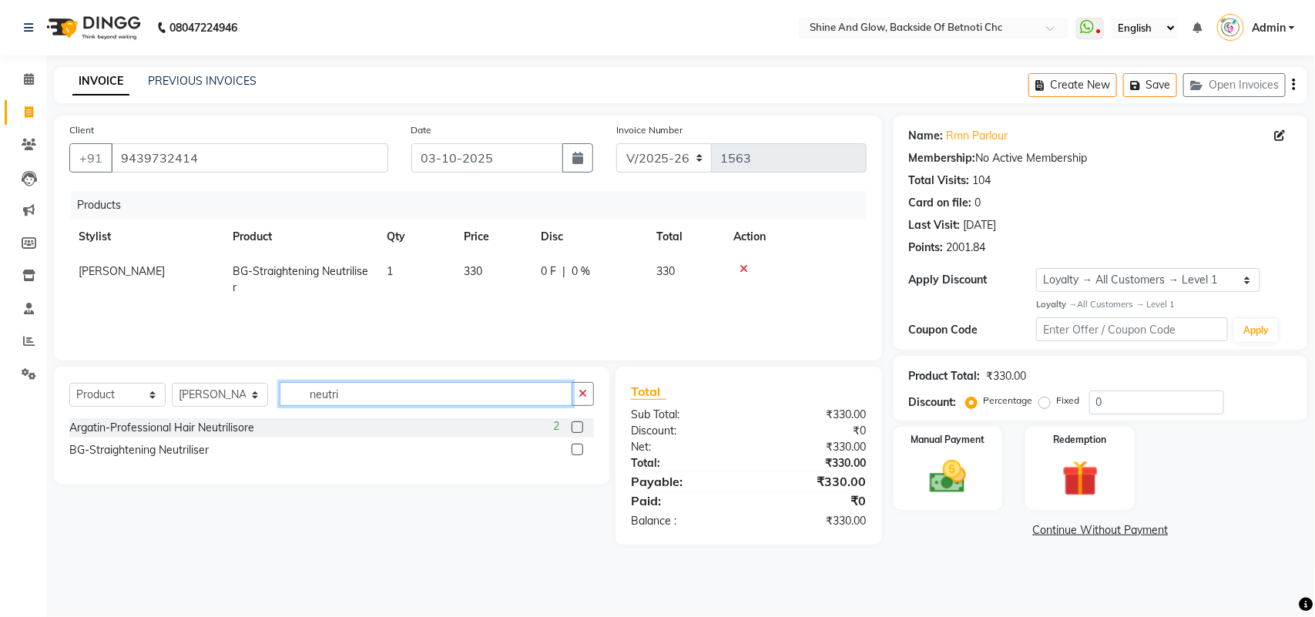
drag, startPoint x: 366, startPoint y: 398, endPoint x: 231, endPoint y: 398, distance: 134.8
click at [231, 398] on div "Select Service Product Membership Package Voucher Prepaid Gift Card Select Styl…" at bounding box center [331, 400] width 525 height 36
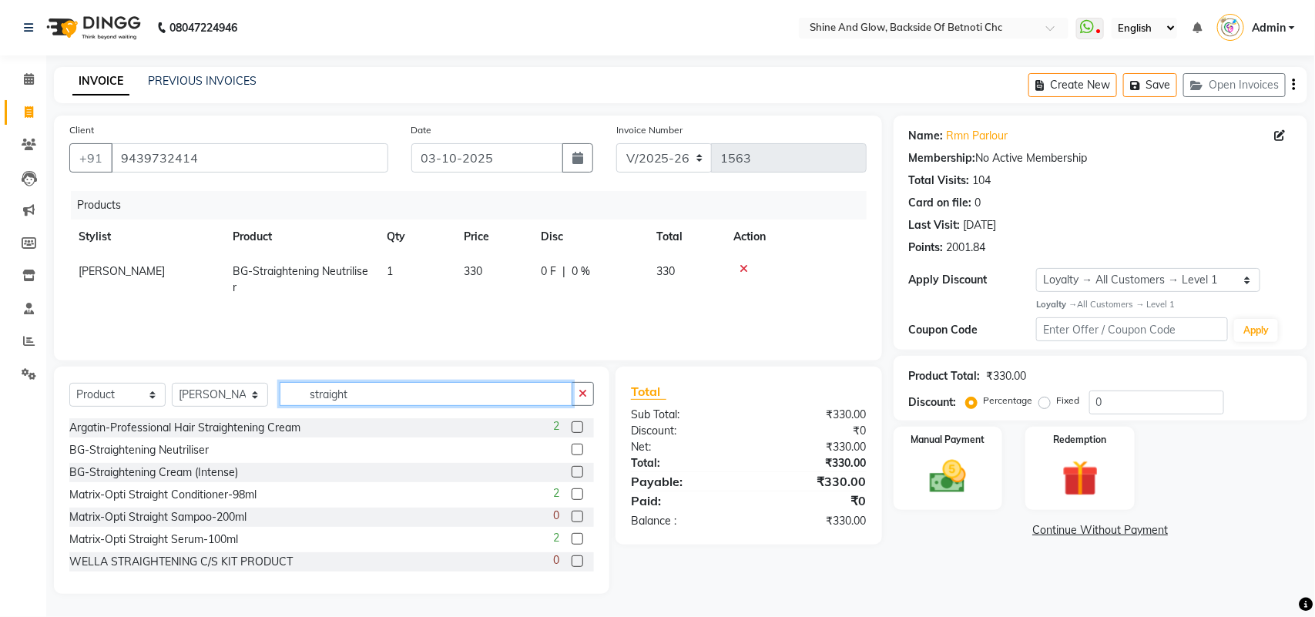
drag, startPoint x: 384, startPoint y: 395, endPoint x: 264, endPoint y: 389, distance: 119.6
click at [264, 389] on div "Select Service Product Membership Package Voucher Prepaid Gift Card Select Styl…" at bounding box center [331, 400] width 525 height 36
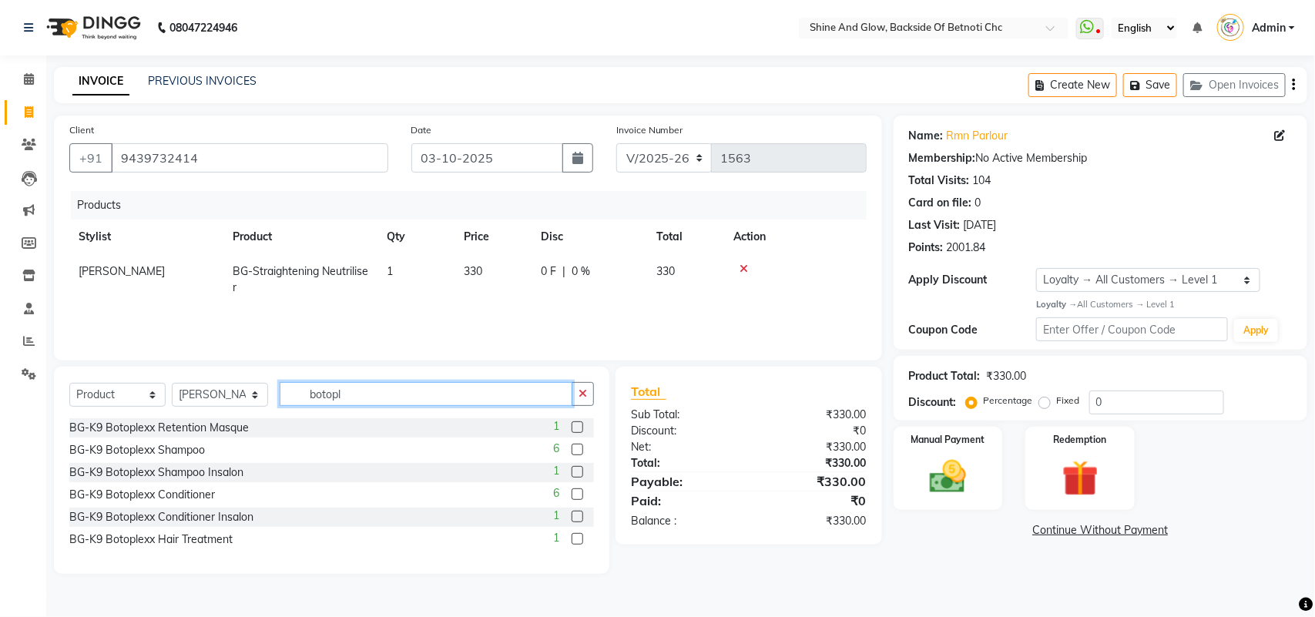
type input "botopl"
click at [572, 448] on label at bounding box center [578, 450] width 12 height 12
click at [572, 448] on input "checkbox" at bounding box center [577, 450] width 10 height 10
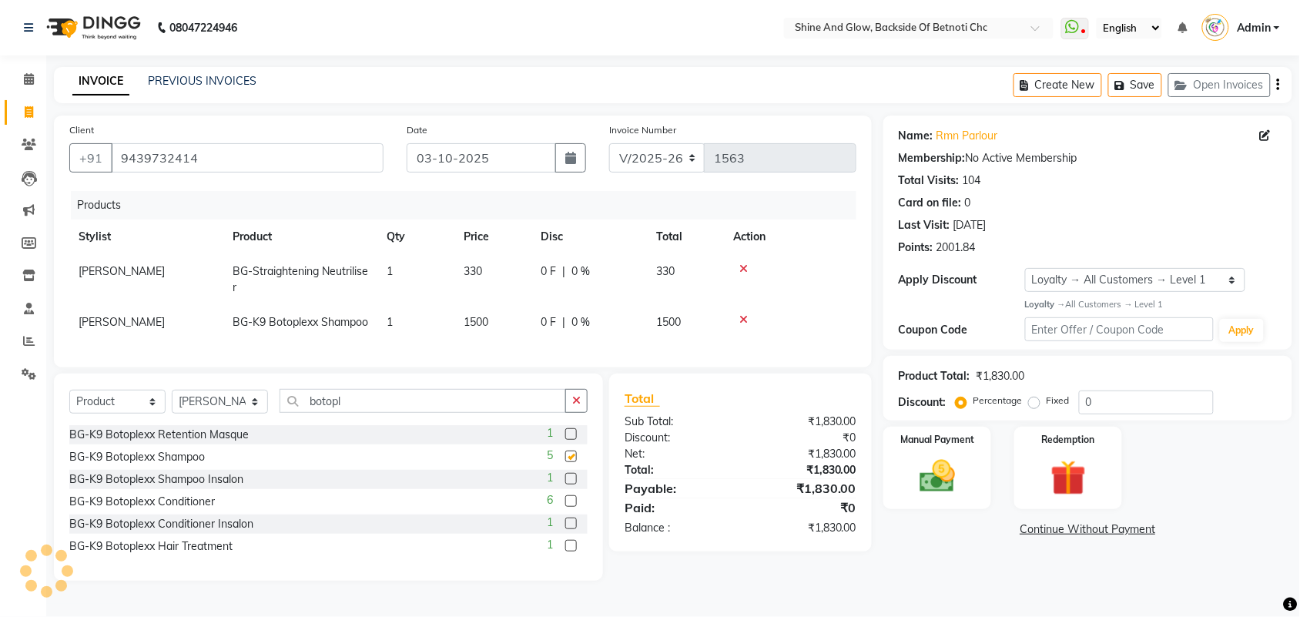
checkbox input "false"
click at [568, 507] on label at bounding box center [571, 501] width 12 height 12
click at [568, 507] on input "checkbox" at bounding box center [570, 502] width 10 height 10
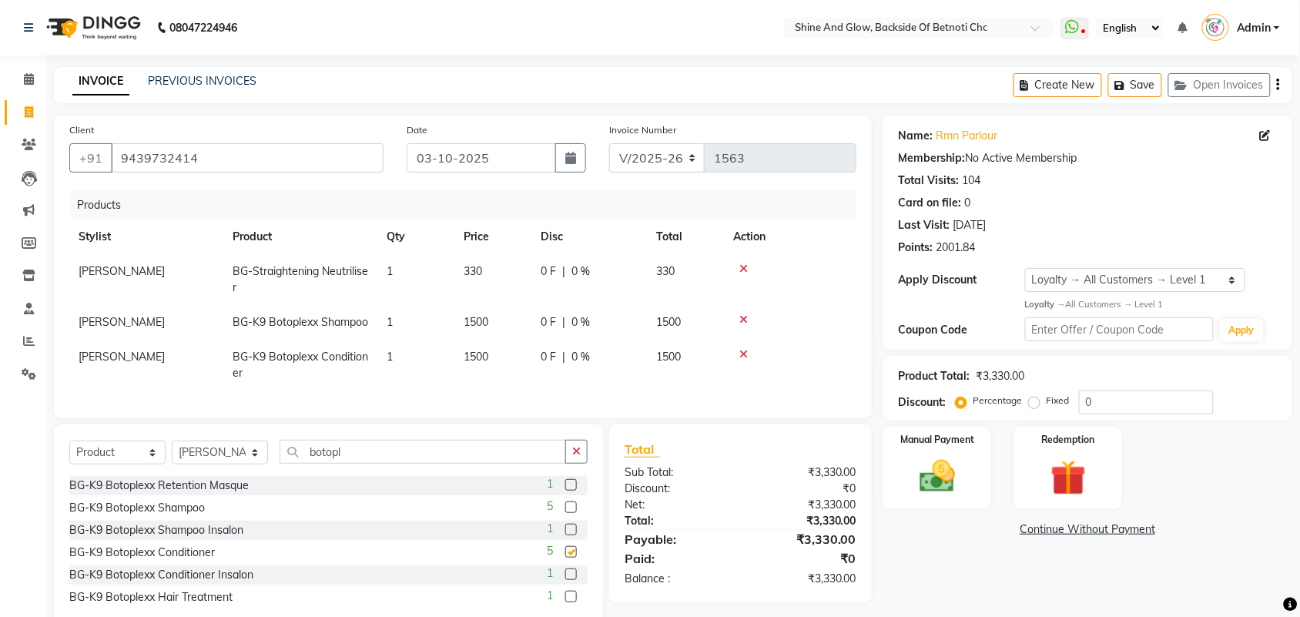
checkbox input "false"
click at [394, 324] on td "1" at bounding box center [415, 322] width 77 height 35
select select "18719"
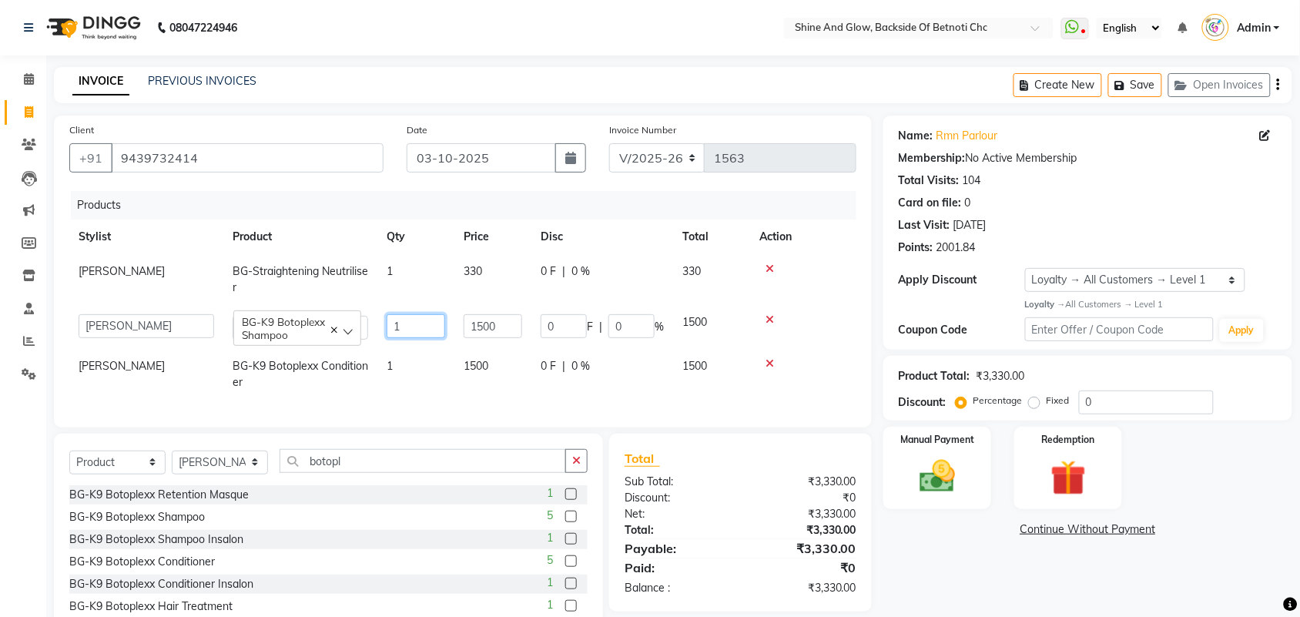
drag, startPoint x: 412, startPoint y: 322, endPoint x: 361, endPoint y: 324, distance: 51.7
click at [361, 324] on tr "[PERSON_NAME] Lipi [PERSON_NAME] [PERSON_NAME] Priya Mam BG-K9 Botoplexx Shampo…" at bounding box center [462, 327] width 787 height 44
type input "2"
click at [397, 364] on td "1" at bounding box center [415, 374] width 77 height 51
select select "18719"
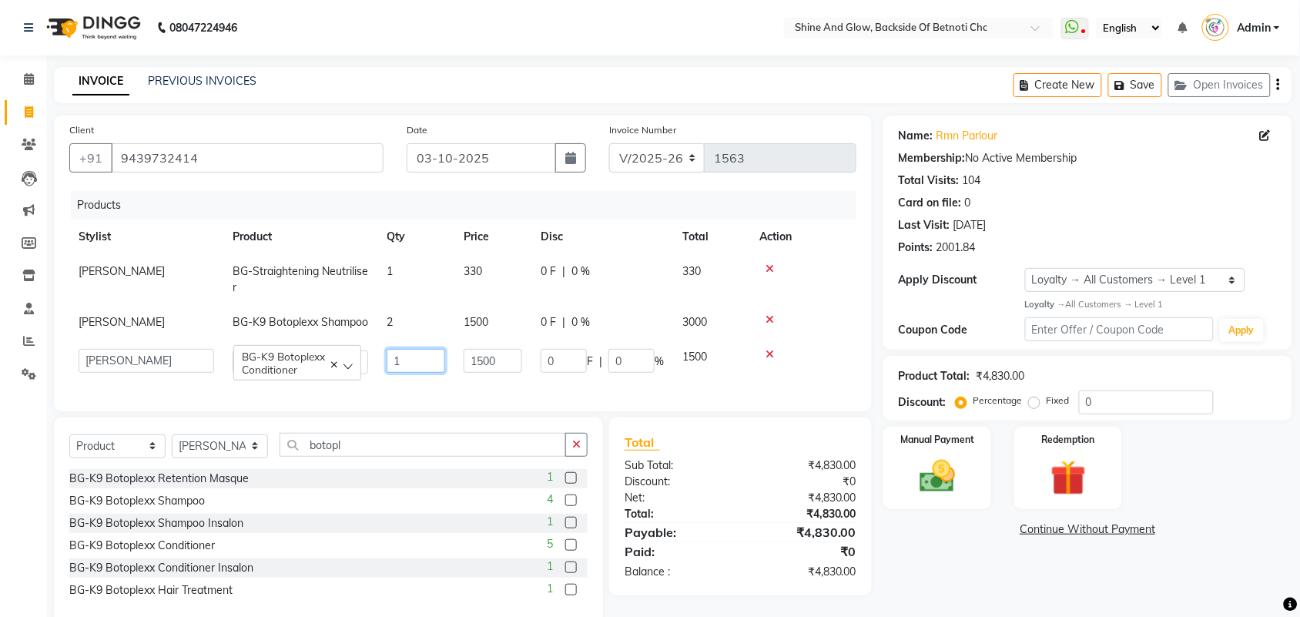
drag, startPoint x: 383, startPoint y: 378, endPoint x: 364, endPoint y: 383, distance: 19.8
click at [364, 383] on tr "[PERSON_NAME] Lipi [PERSON_NAME] [PERSON_NAME] Priya Mam BG-K9 Botoplexx Condit…" at bounding box center [462, 362] width 787 height 44
type input "2"
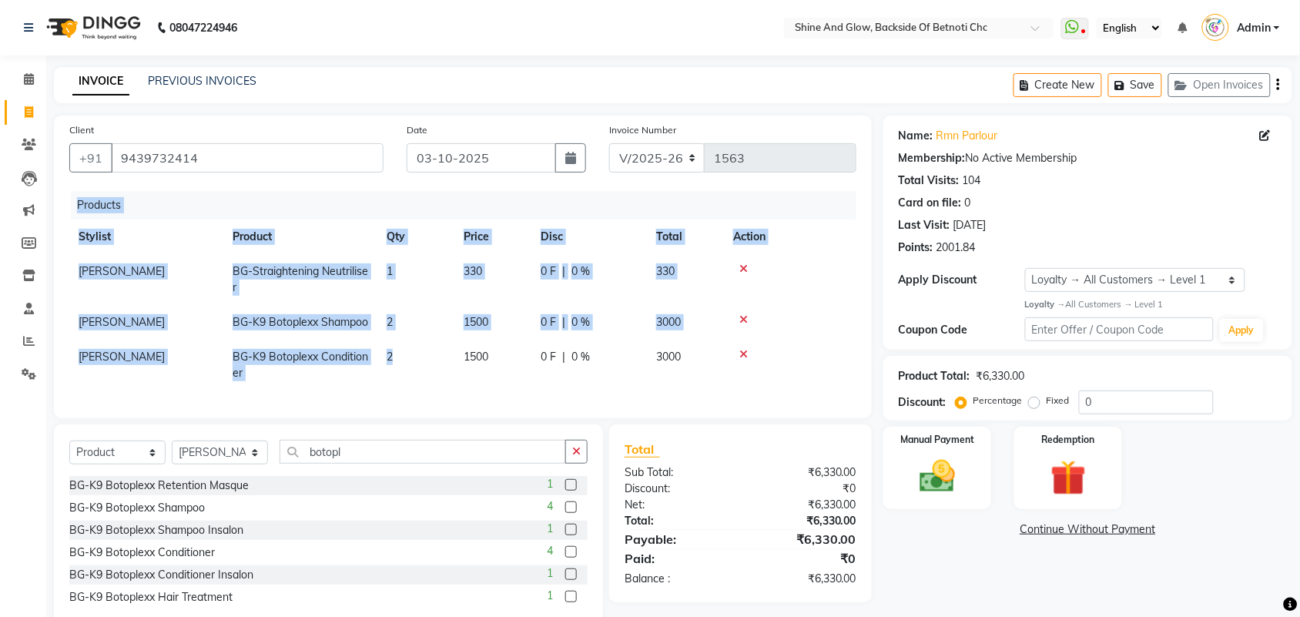
click at [406, 403] on div "Products Stylist Product Qty Price Disc Total Action Priya Mam BG-Straightening…" at bounding box center [462, 297] width 787 height 212
click at [840, 300] on td at bounding box center [790, 279] width 133 height 51
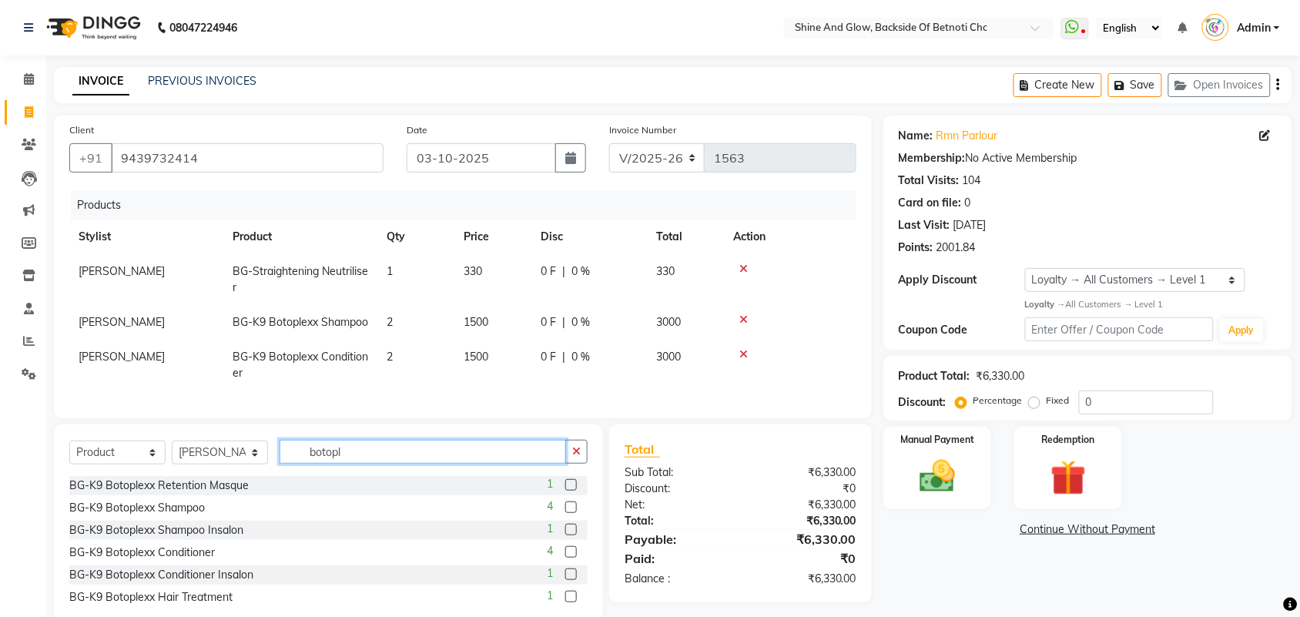
drag, startPoint x: 330, startPoint y: 483, endPoint x: 216, endPoint y: 488, distance: 114.1
click at [216, 476] on div "Select Service Product Membership Package Voucher Prepaid Gift Card Select Styl…" at bounding box center [328, 458] width 518 height 36
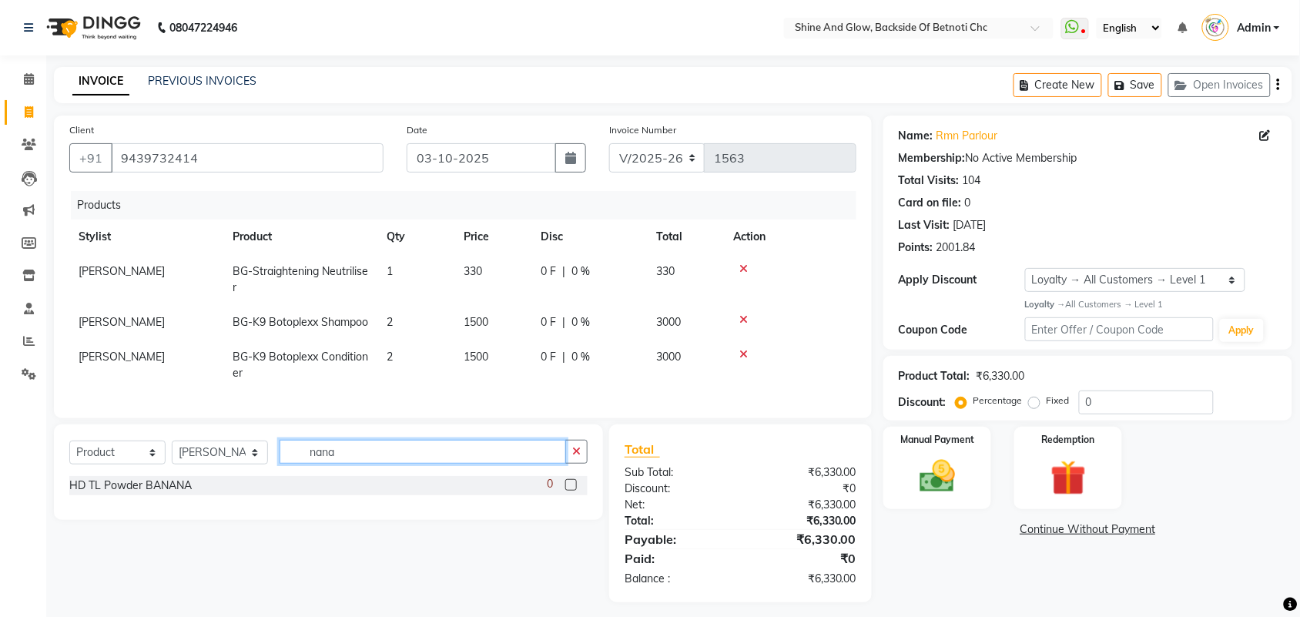
drag, startPoint x: 357, startPoint y: 485, endPoint x: 237, endPoint y: 487, distance: 119.4
click at [237, 476] on div "Select Service Product Membership Package Voucher Prepaid Gift Card Select Styl…" at bounding box center [328, 458] width 518 height 36
type input "Nan"
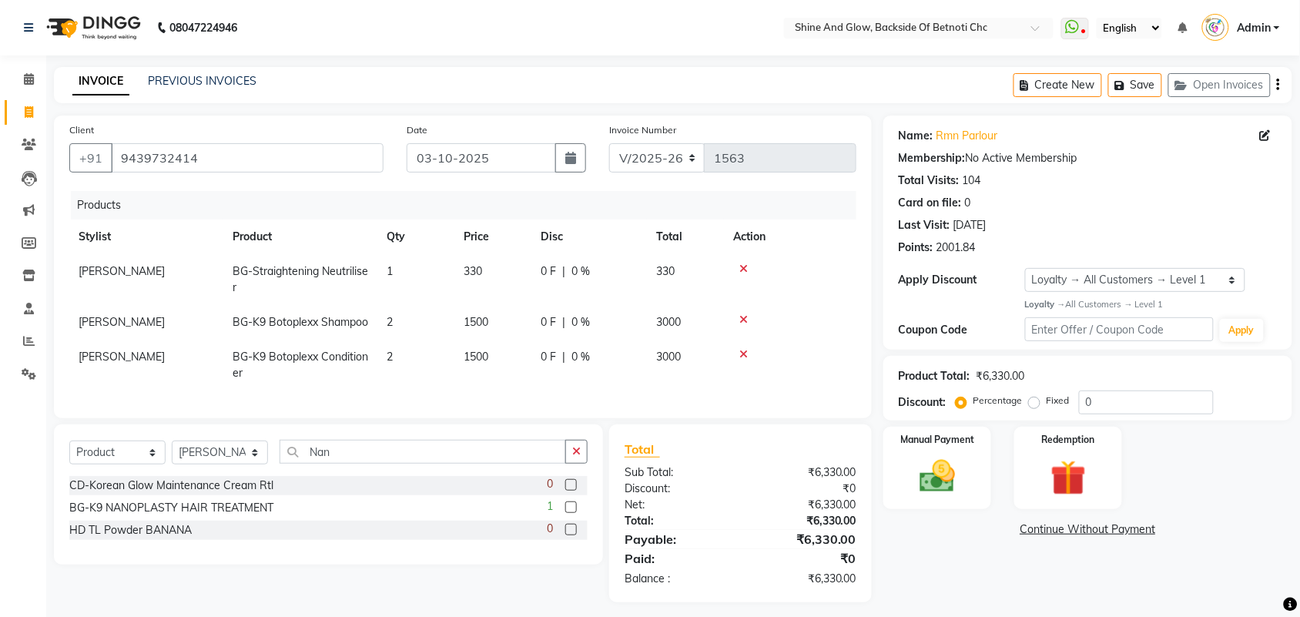
click at [570, 513] on label at bounding box center [571, 508] width 12 height 12
click at [570, 513] on input "checkbox" at bounding box center [570, 508] width 10 height 10
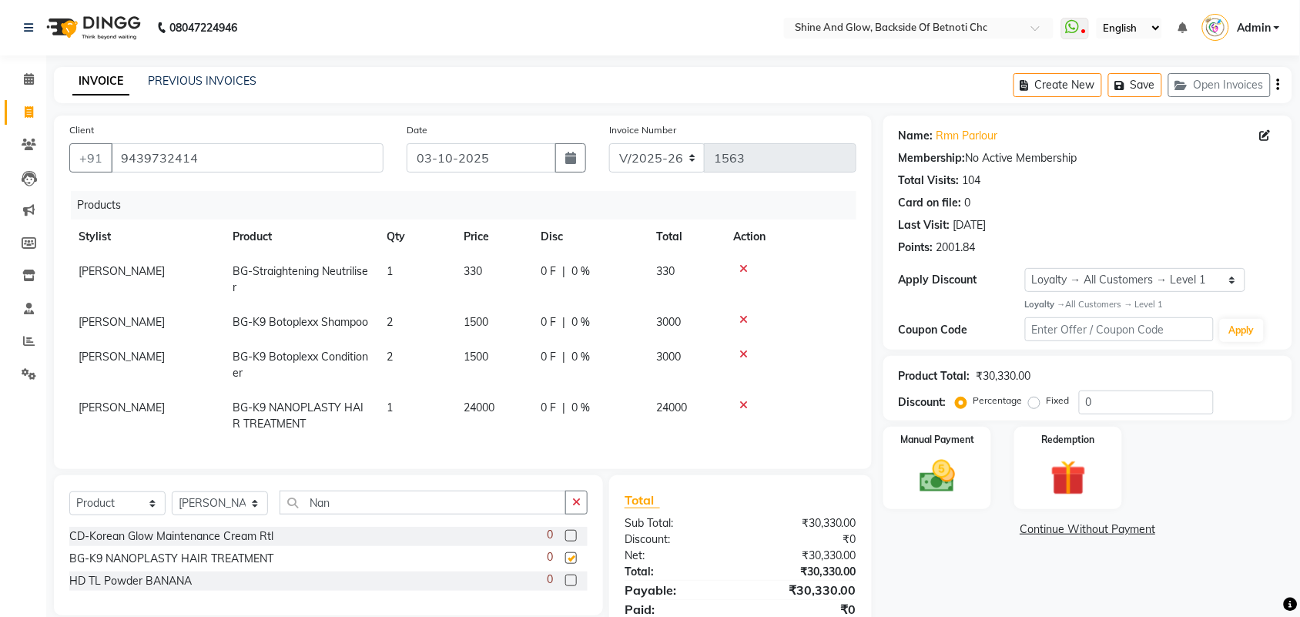
checkbox input "false"
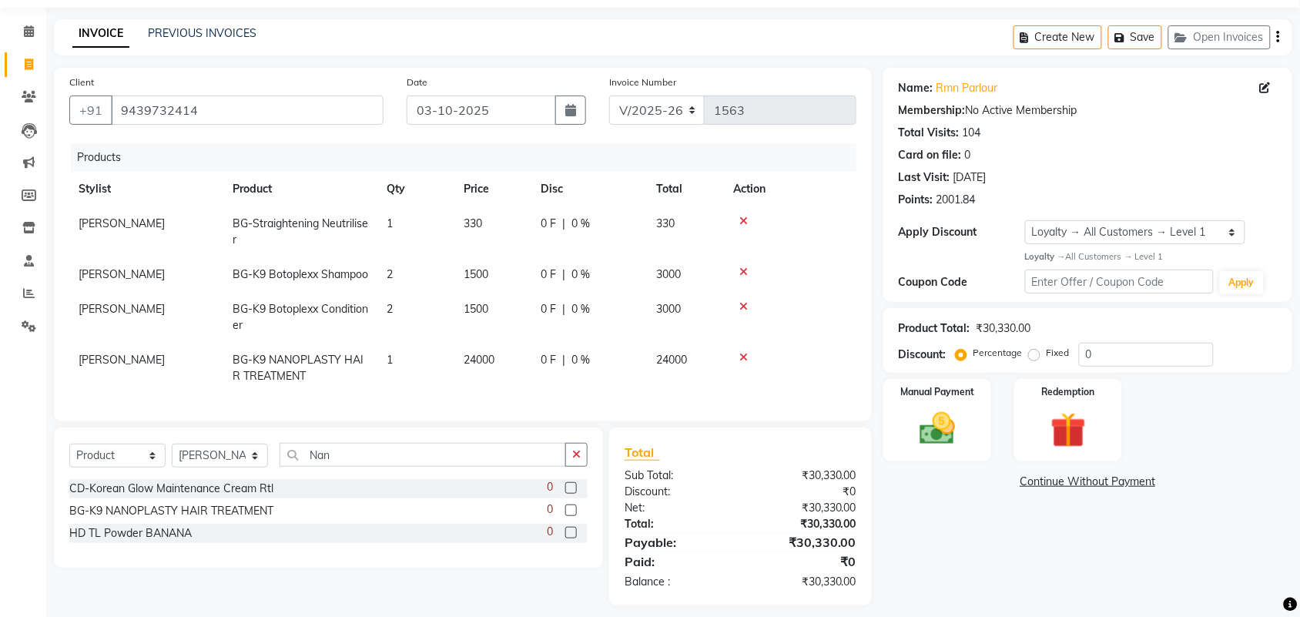
scroll to position [89, 0]
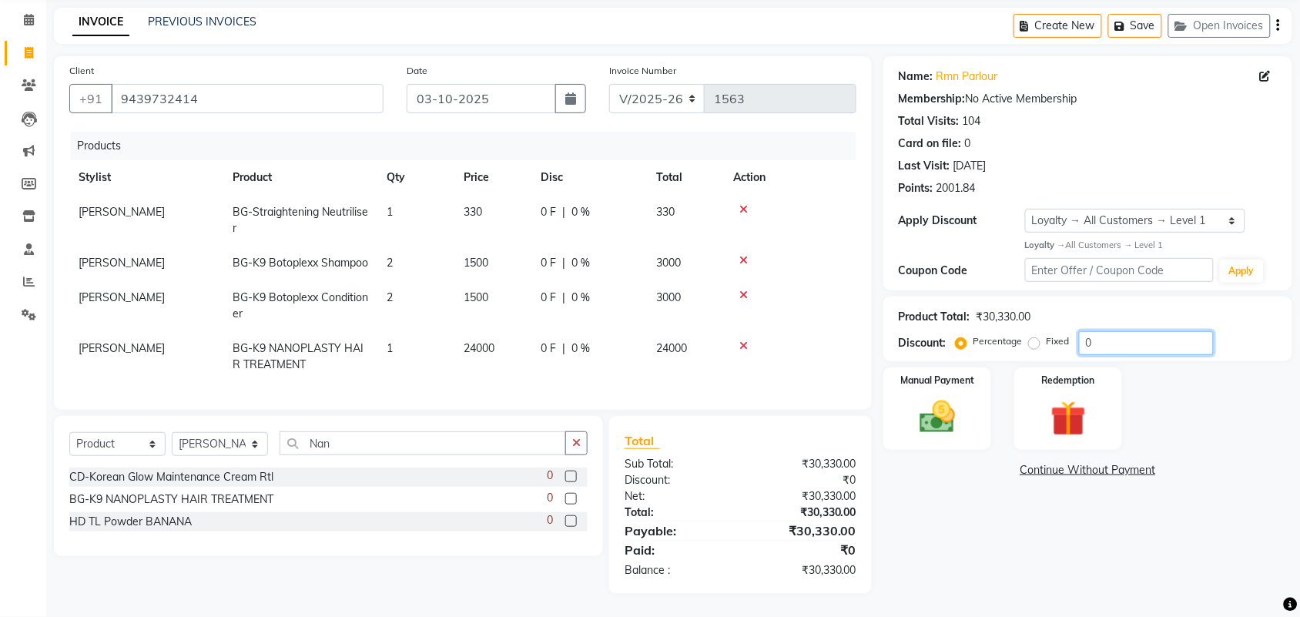
drag, startPoint x: 1106, startPoint y: 310, endPoint x: 1019, endPoint y: 325, distance: 88.3
click at [1032, 331] on div "Percentage Fixed 0" at bounding box center [1086, 343] width 255 height 24
type input "100"
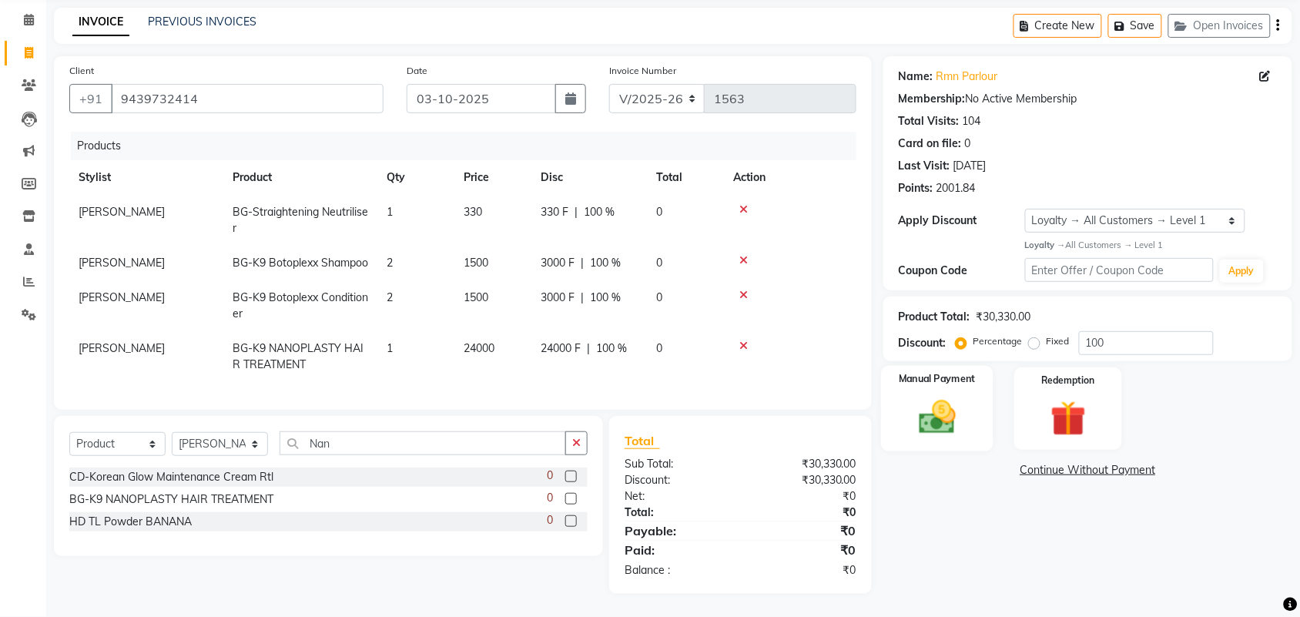
click at [975, 367] on div "Manual Payment" at bounding box center [937, 409] width 112 height 86
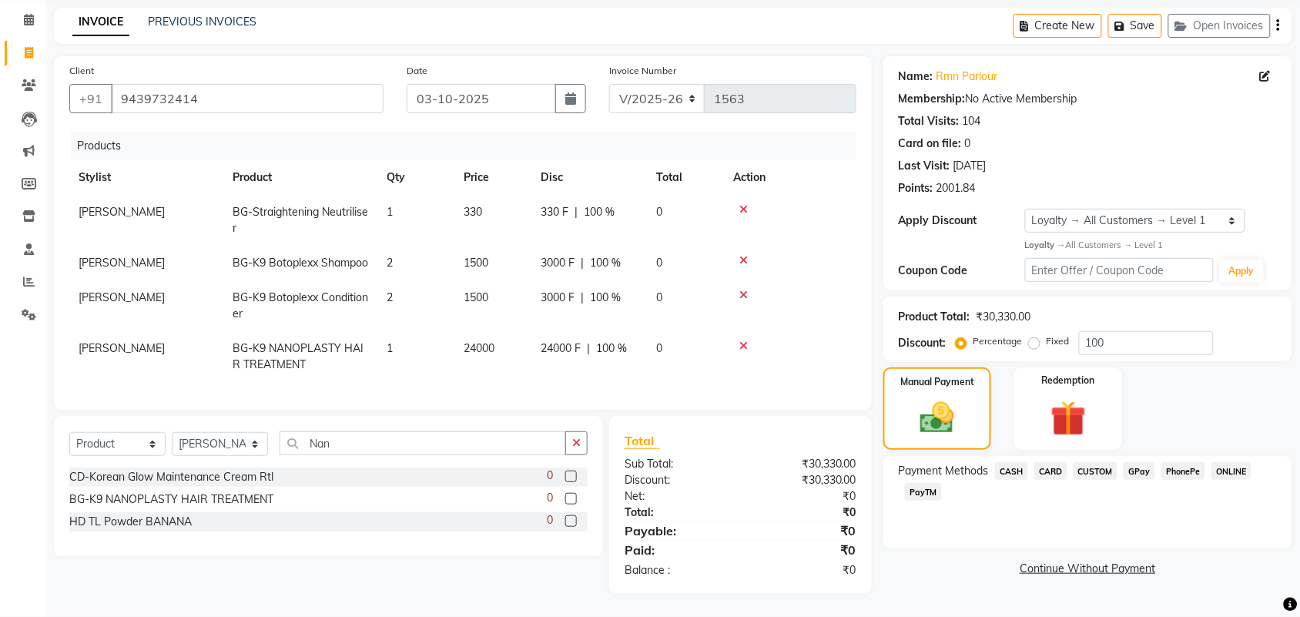
click at [1008, 462] on span "CASH" at bounding box center [1011, 471] width 33 height 18
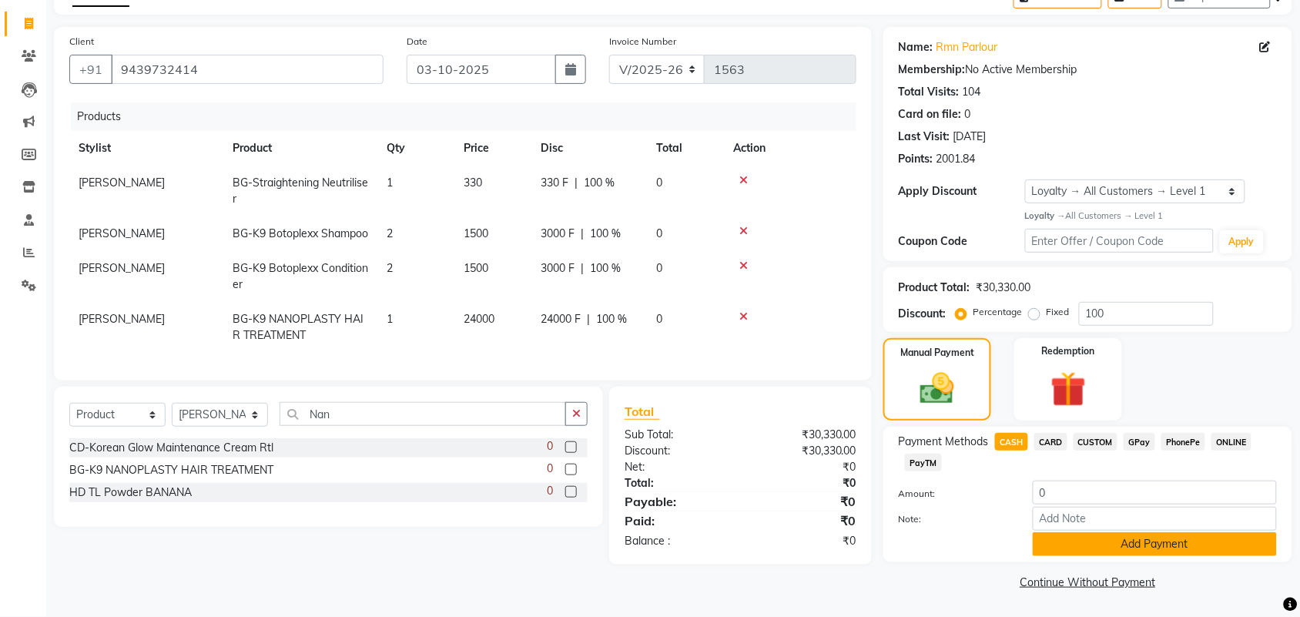
click at [1063, 545] on button "Add Payment" at bounding box center [1155, 544] width 244 height 24
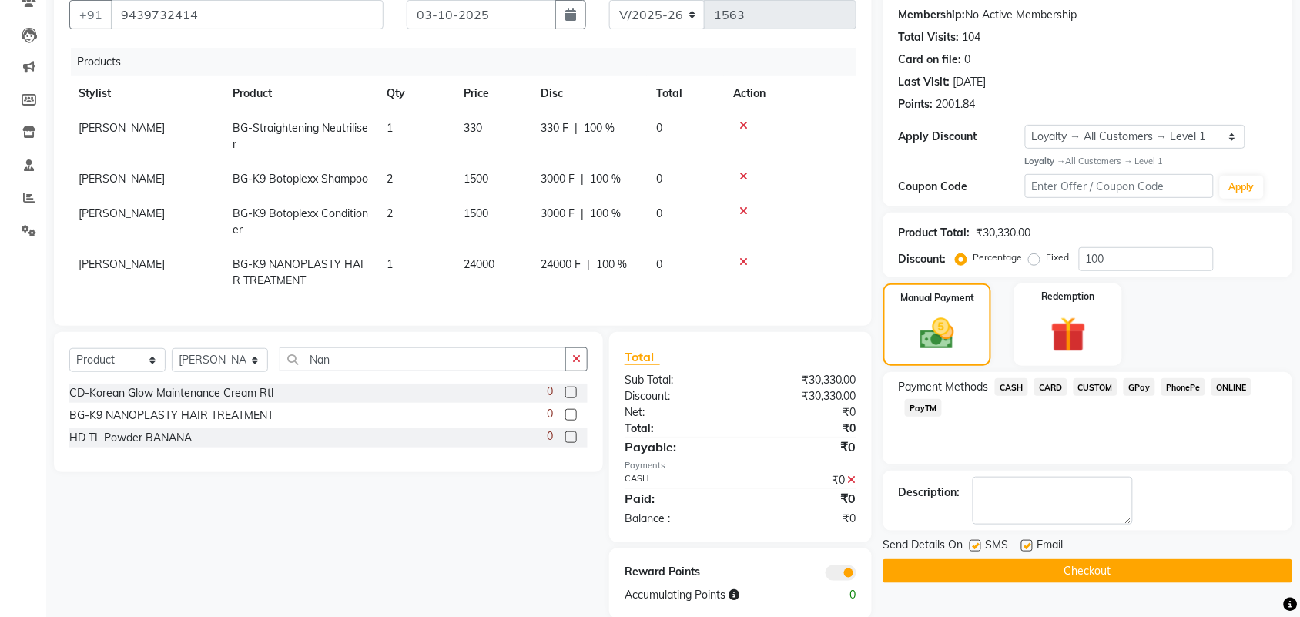
scroll to position [197, 0]
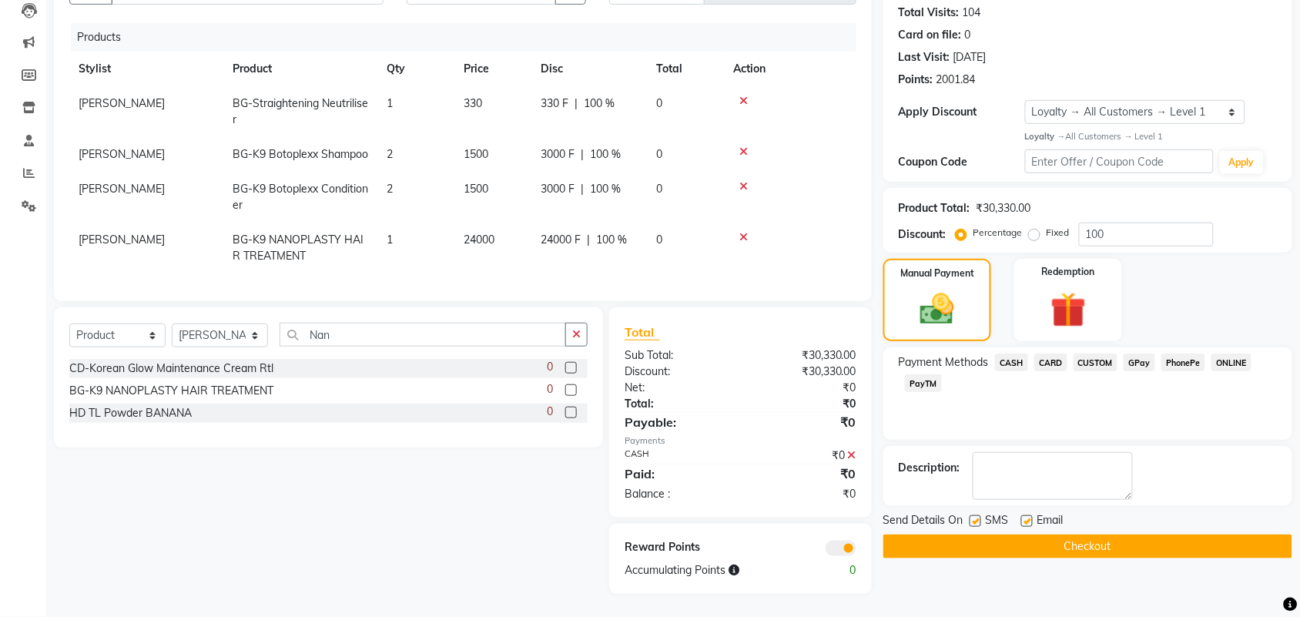
click at [1052, 535] on button "Checkout" at bounding box center [1088, 547] width 409 height 24
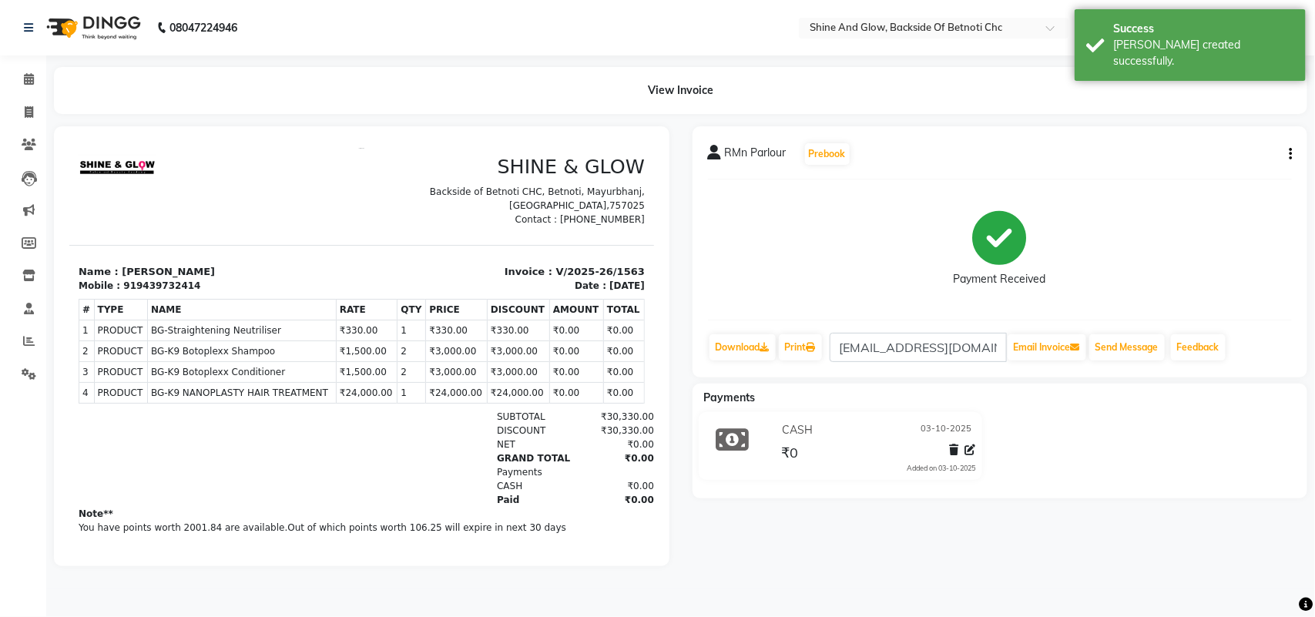
click at [453, 89] on div "View Invoice" at bounding box center [680, 90] width 1253 height 47
